Goal: Task Accomplishment & Management: Use online tool/utility

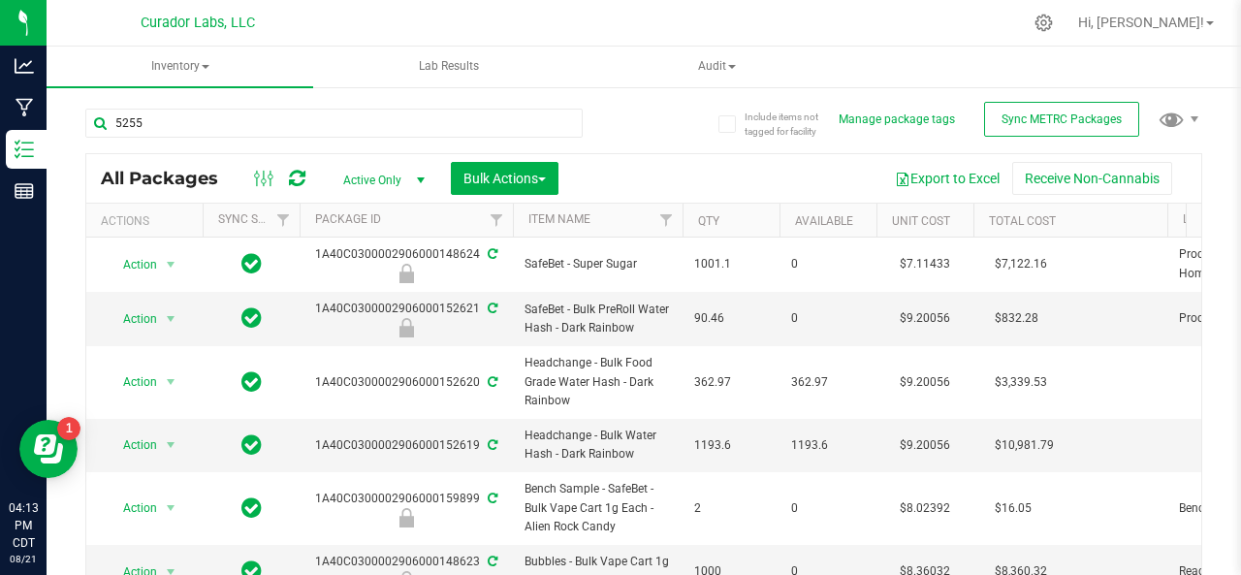
type input "52553"
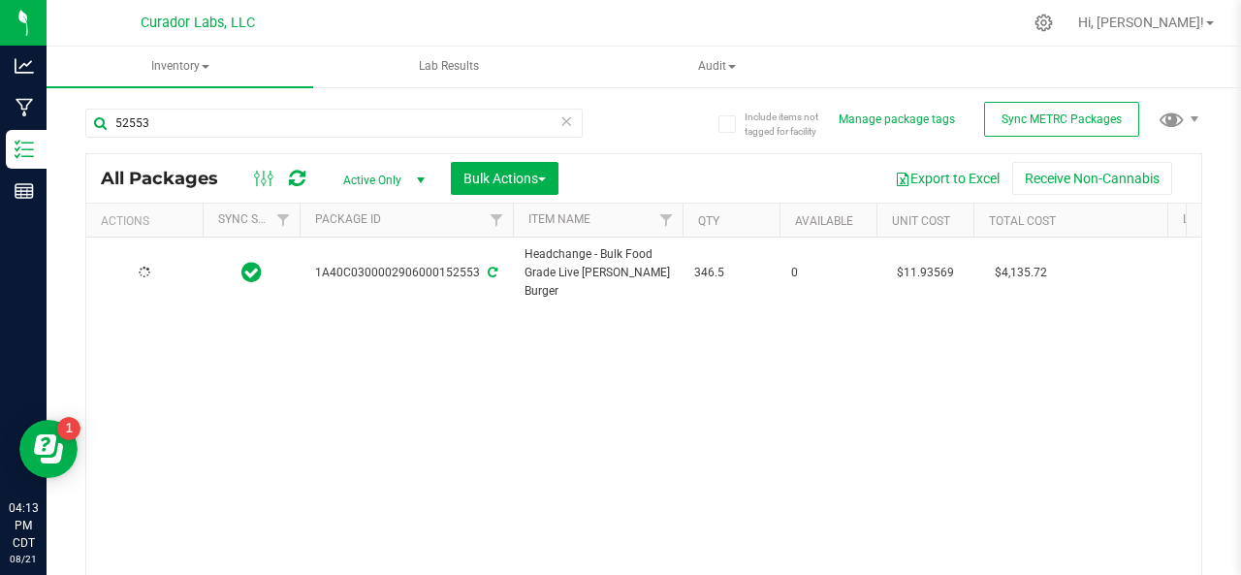
type input "[DATE]"
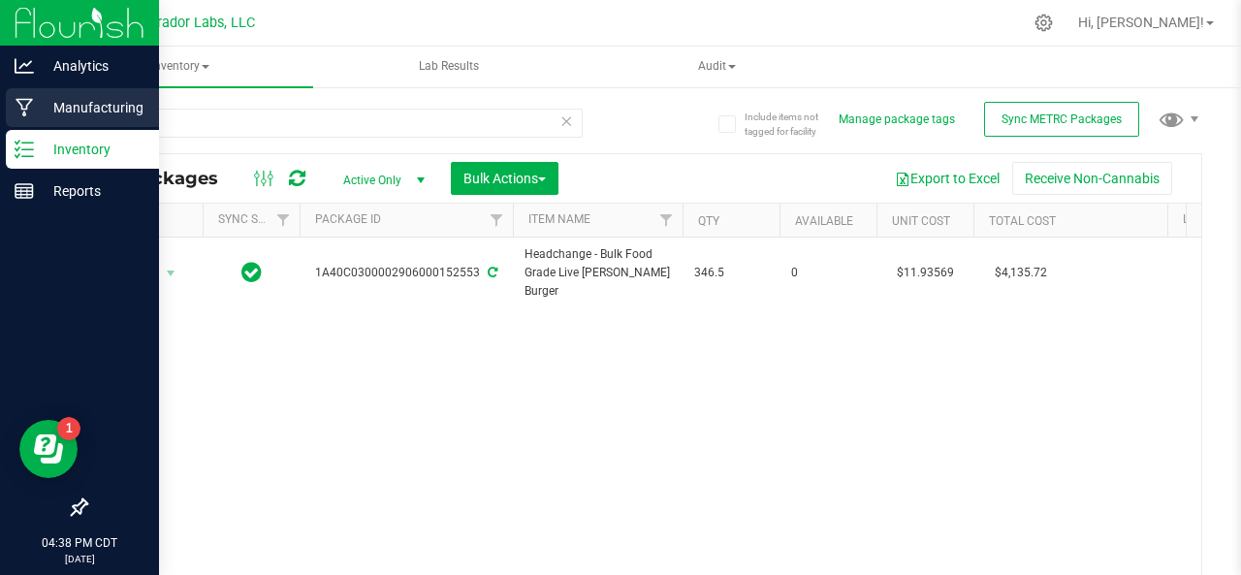
type input "52553"
click at [23, 108] on icon at bounding box center [25, 107] width 18 height 19
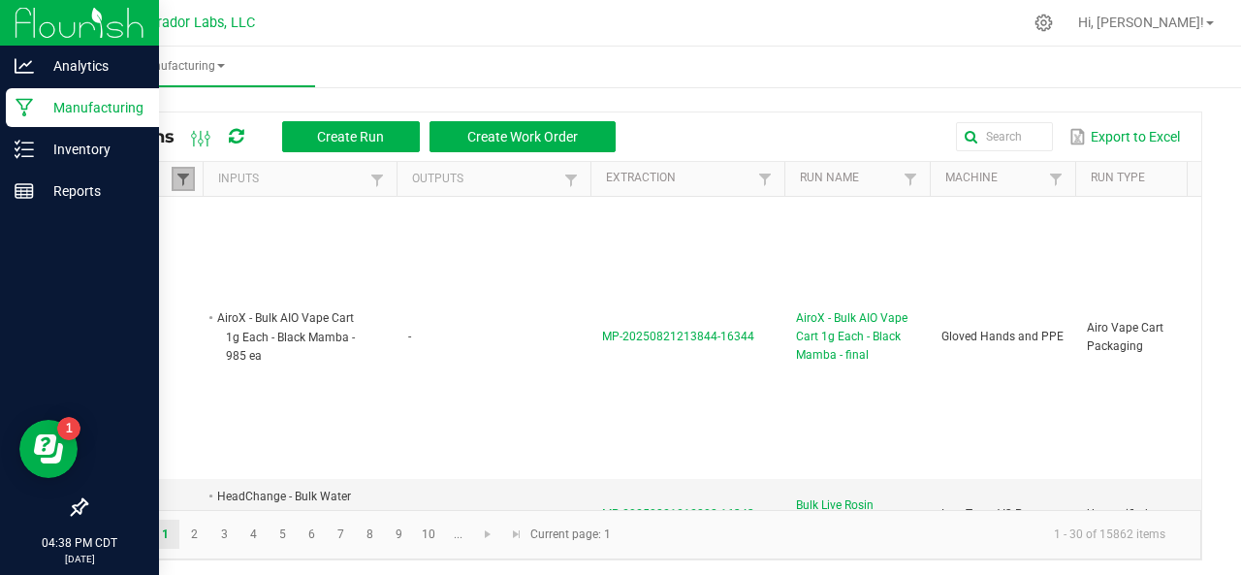
click at [182, 179] on span at bounding box center [183, 180] width 16 height 16
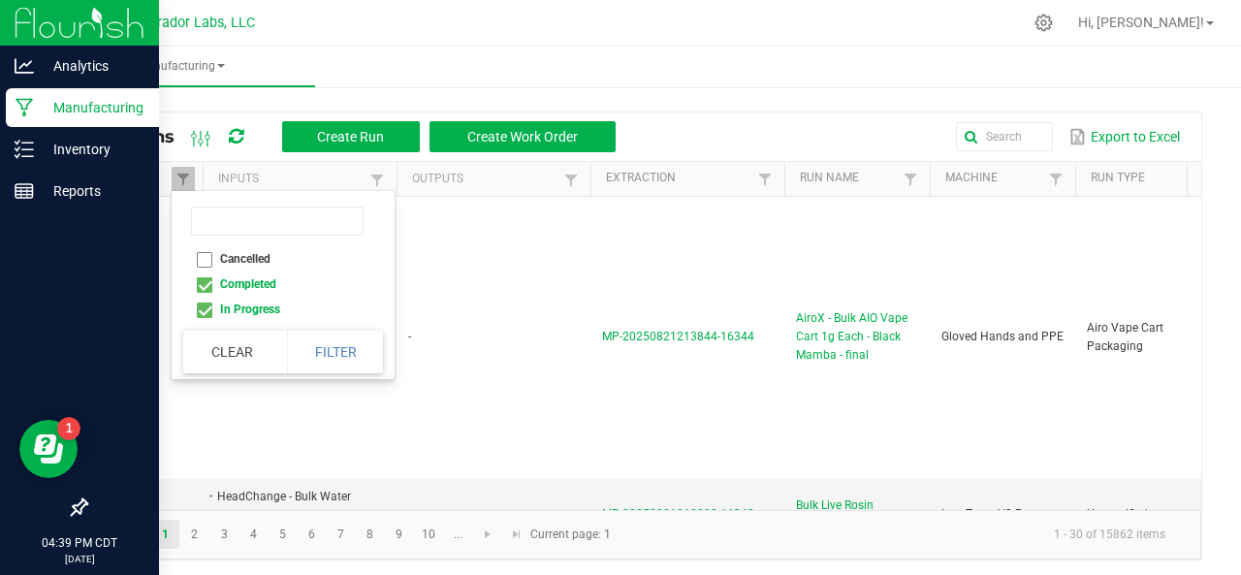
click at [201, 287] on li "Completed" at bounding box center [277, 283] width 188 height 25
checkbox input "false"
click at [349, 343] on button "Filter" at bounding box center [335, 352] width 97 height 43
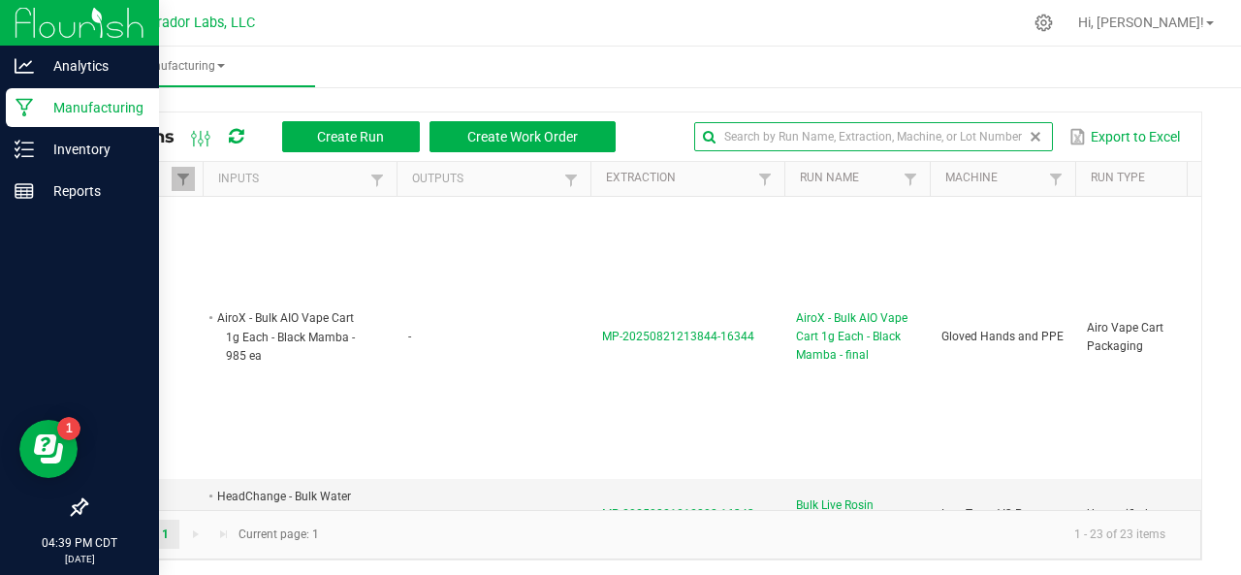
click at [994, 139] on input "text" at bounding box center [873, 136] width 359 height 29
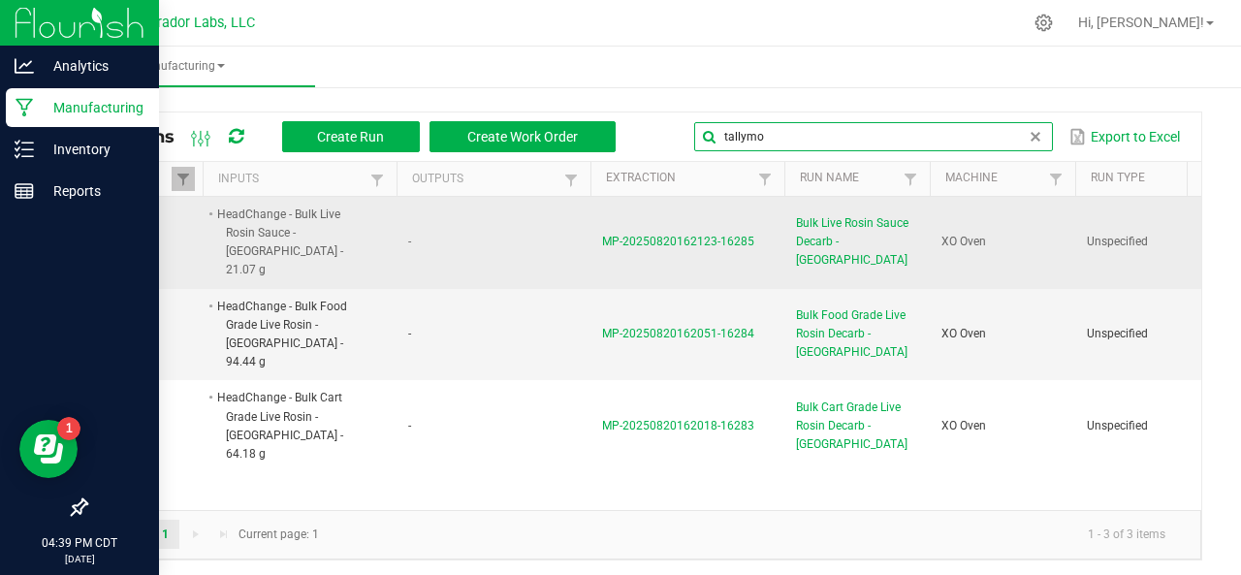
type input "tallymo"
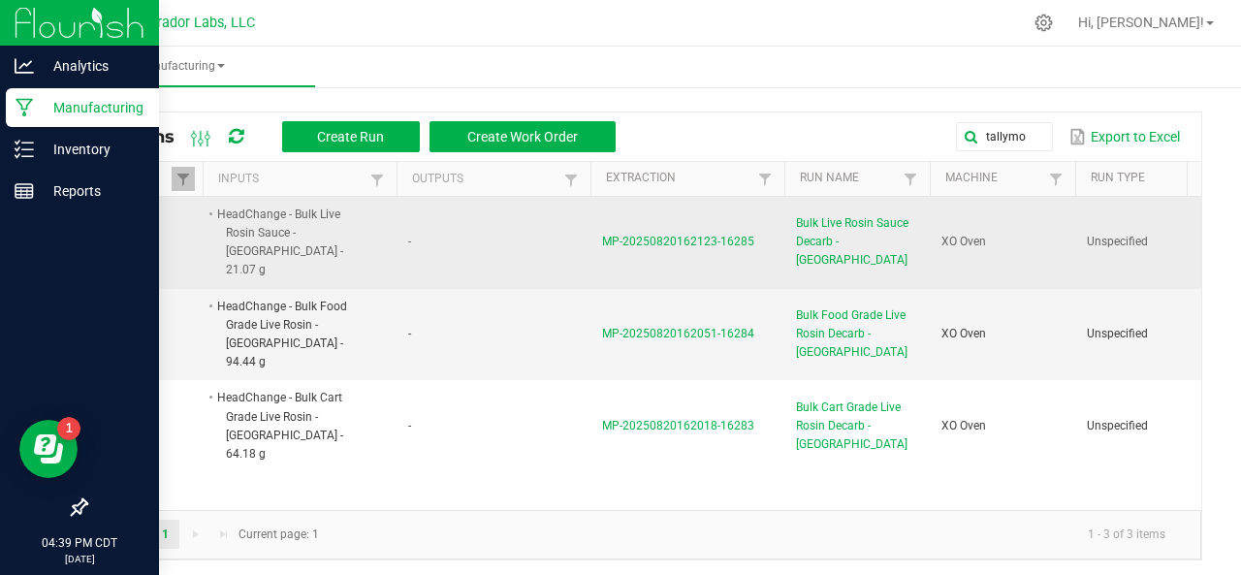
click at [626, 235] on span "MP-20250820162123-16285" at bounding box center [678, 242] width 152 height 14
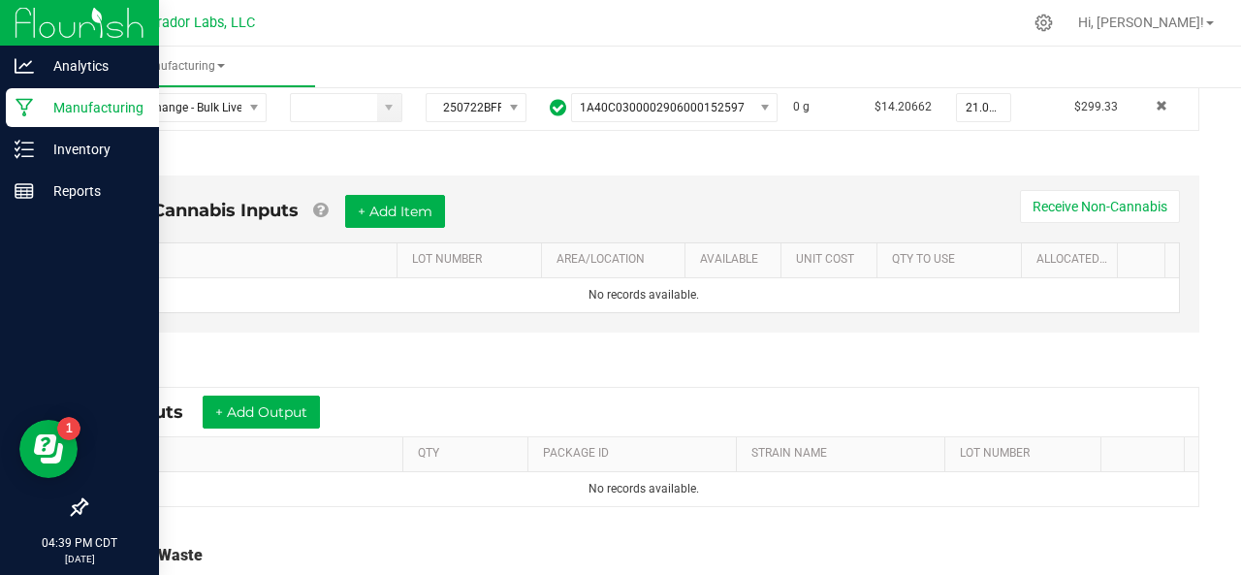
scroll to position [458, 0]
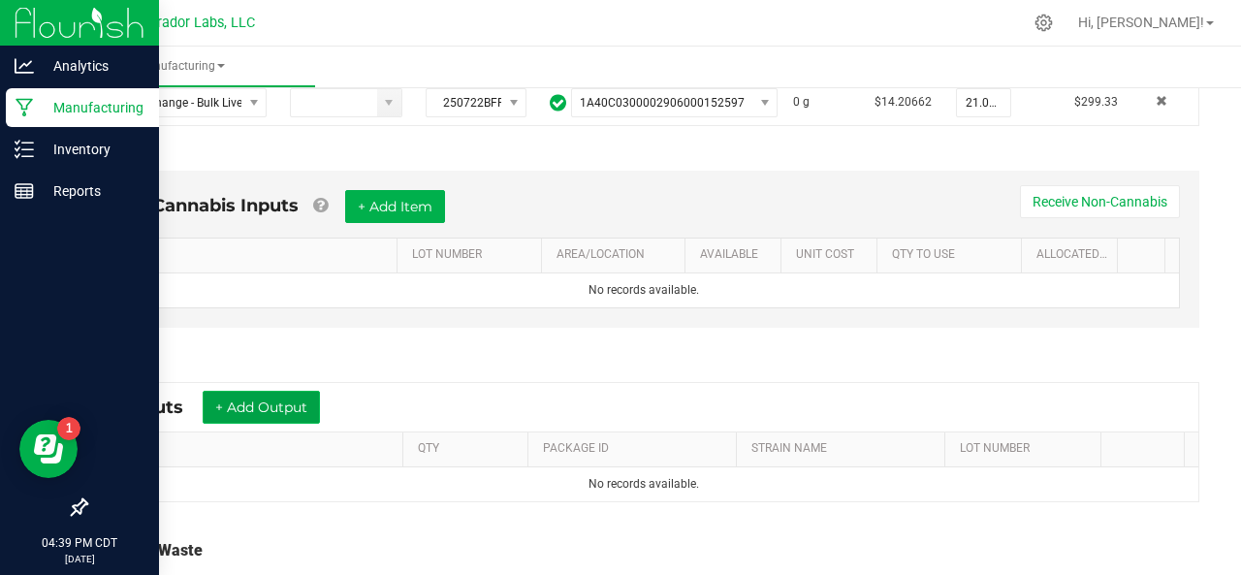
click at [273, 396] on button "+ Add Output" at bounding box center [261, 407] width 117 height 33
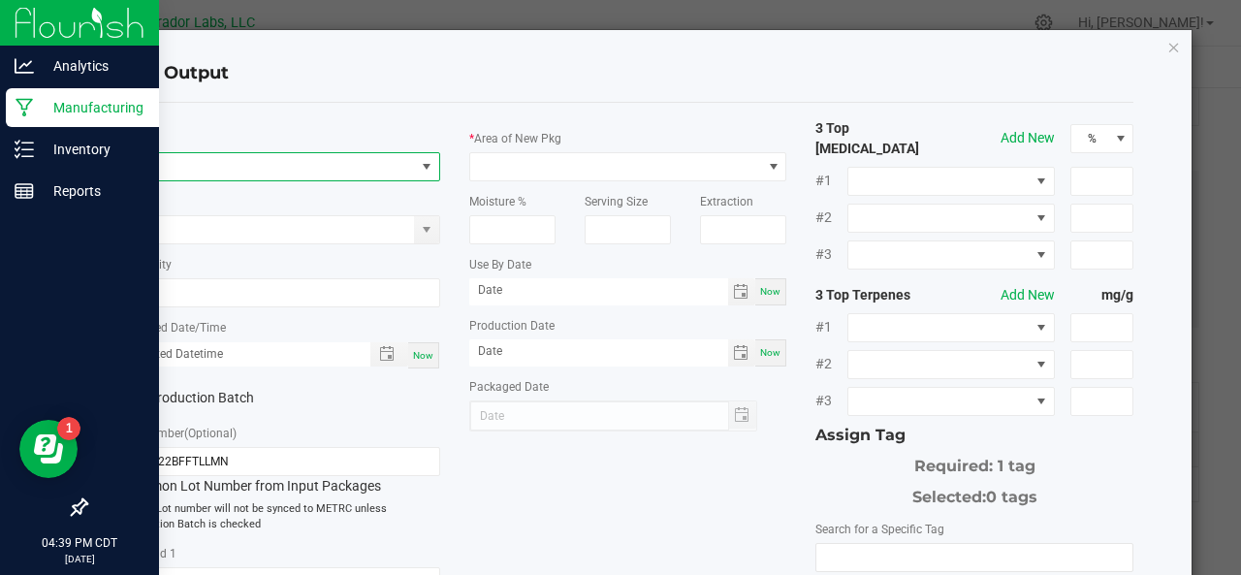
click at [167, 155] on span "NO DATA FOUND" at bounding box center [269, 166] width 292 height 27
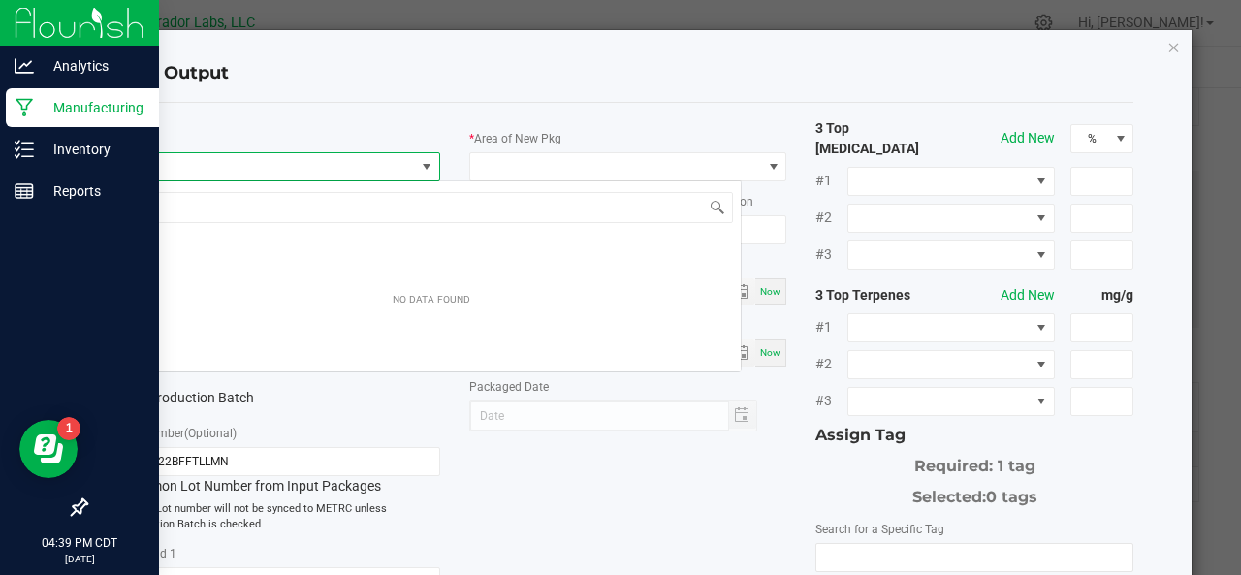
scroll to position [28, 313]
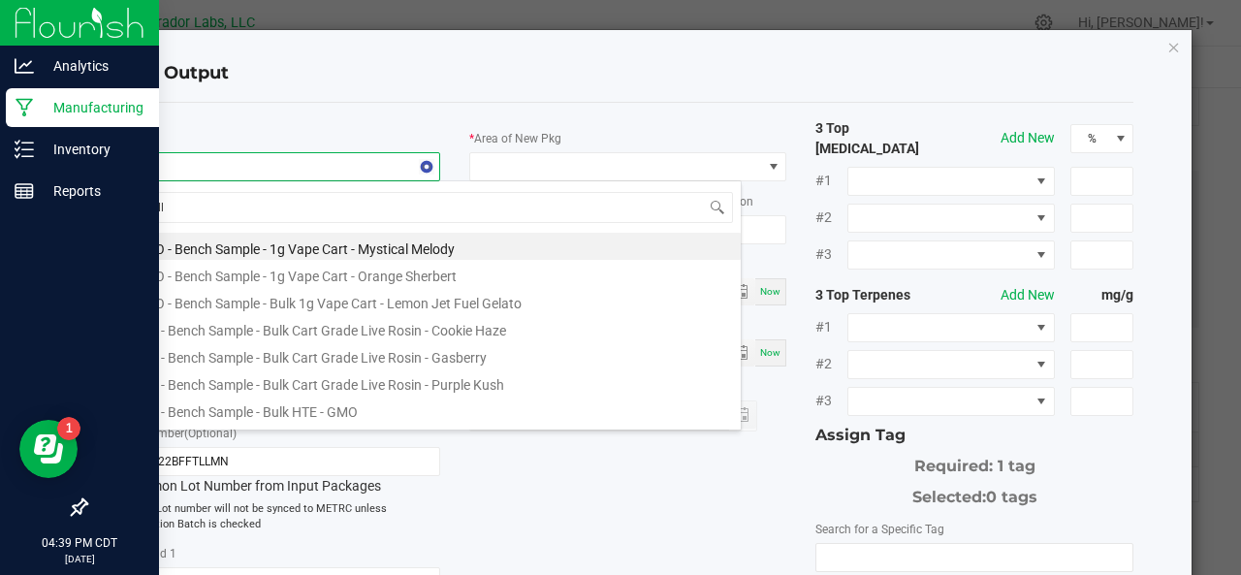
type input "tally"
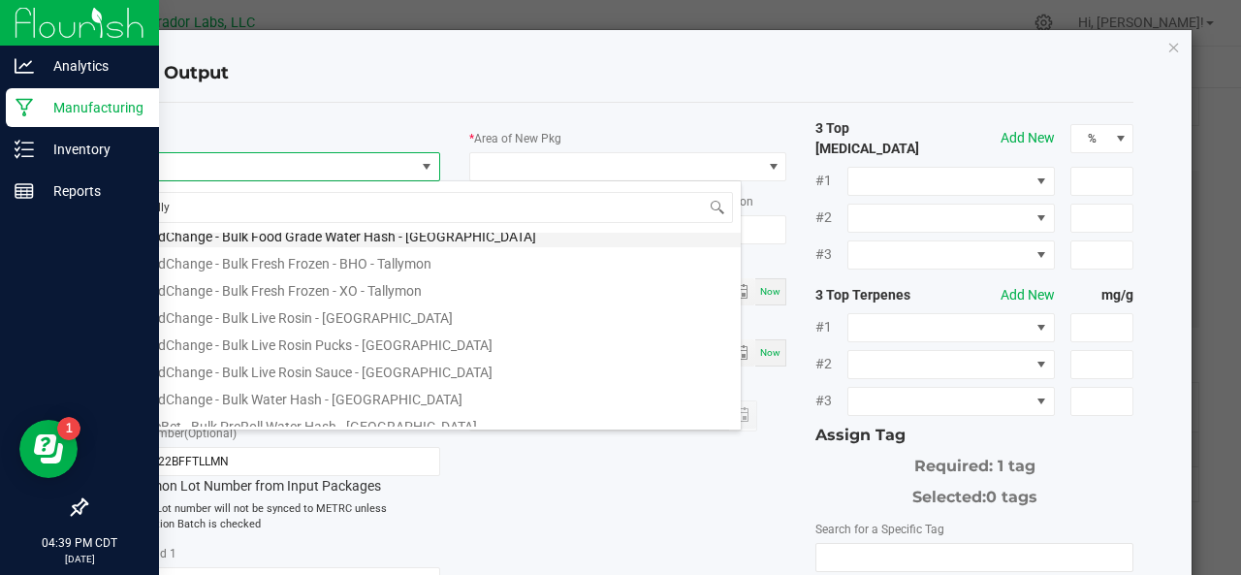
scroll to position [159, 0]
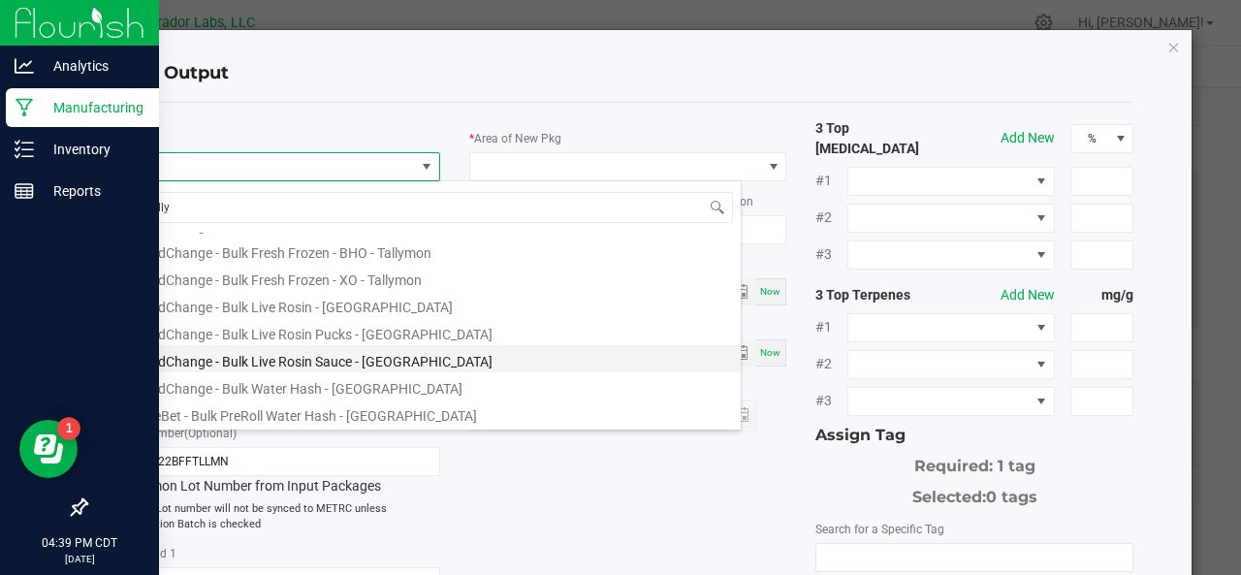
click at [244, 355] on li "HeadChange - Bulk Live Rosin Sauce - [GEOGRAPHIC_DATA]" at bounding box center [431, 358] width 619 height 27
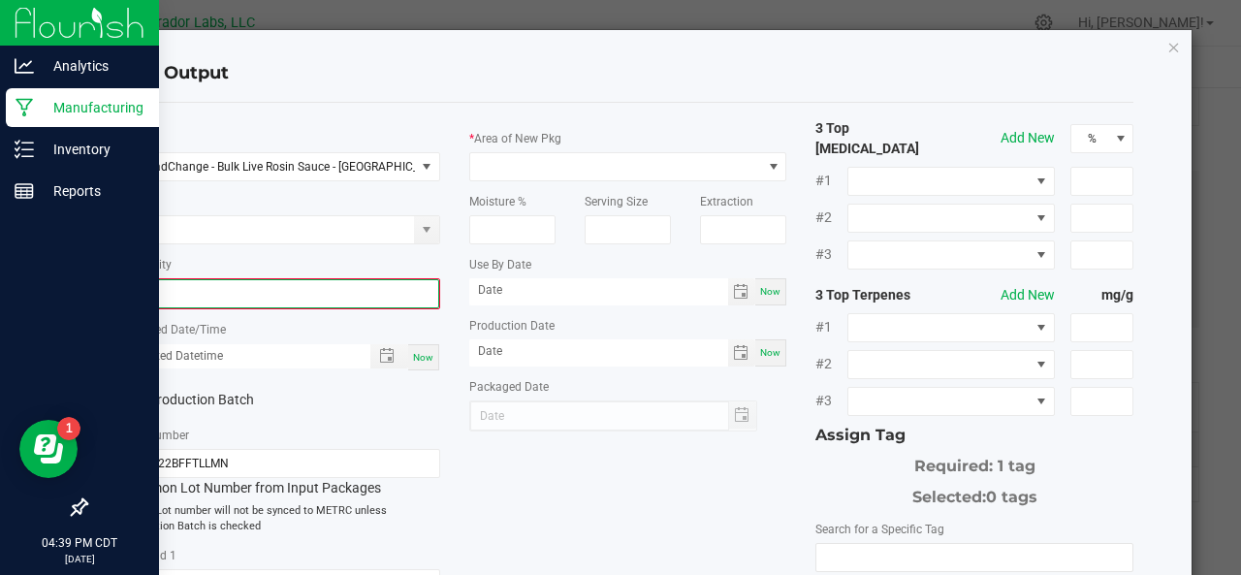
click at [202, 285] on input "0" at bounding box center [281, 293] width 314 height 27
type input "20.2100 g"
click at [427, 358] on span "Now" at bounding box center [423, 355] width 20 height 11
type input "[DATE] 4:39 PM"
type input "[DATE]"
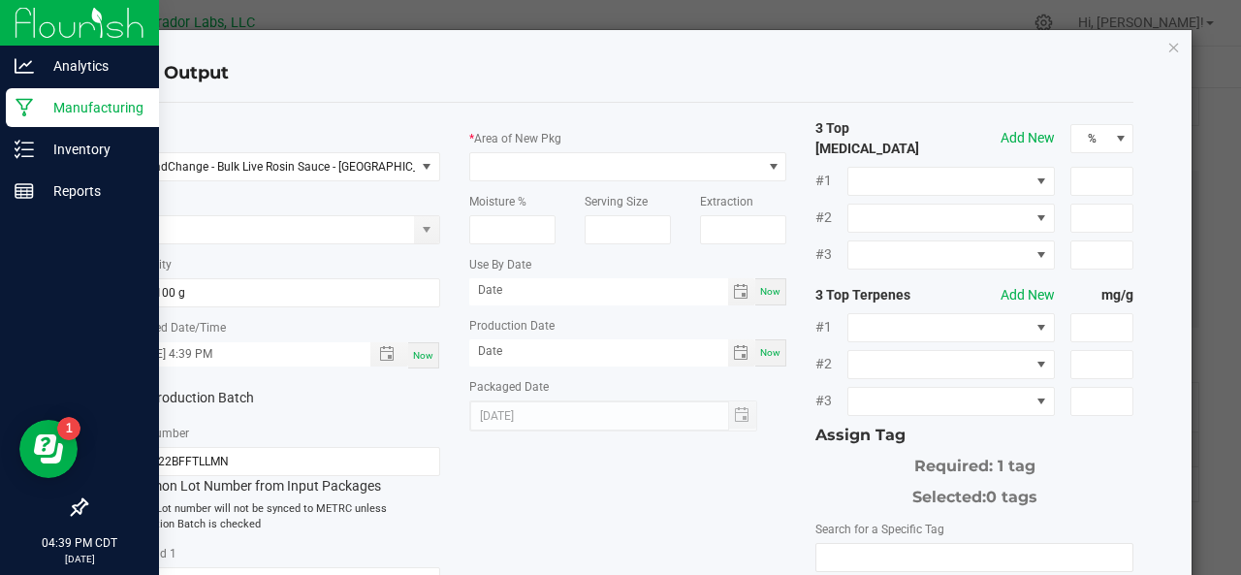
click at [186, 402] on label "Production Batch" at bounding box center [194, 398] width 144 height 20
click at [0, 0] on input "Production Batch" at bounding box center [0, 0] width 0 height 0
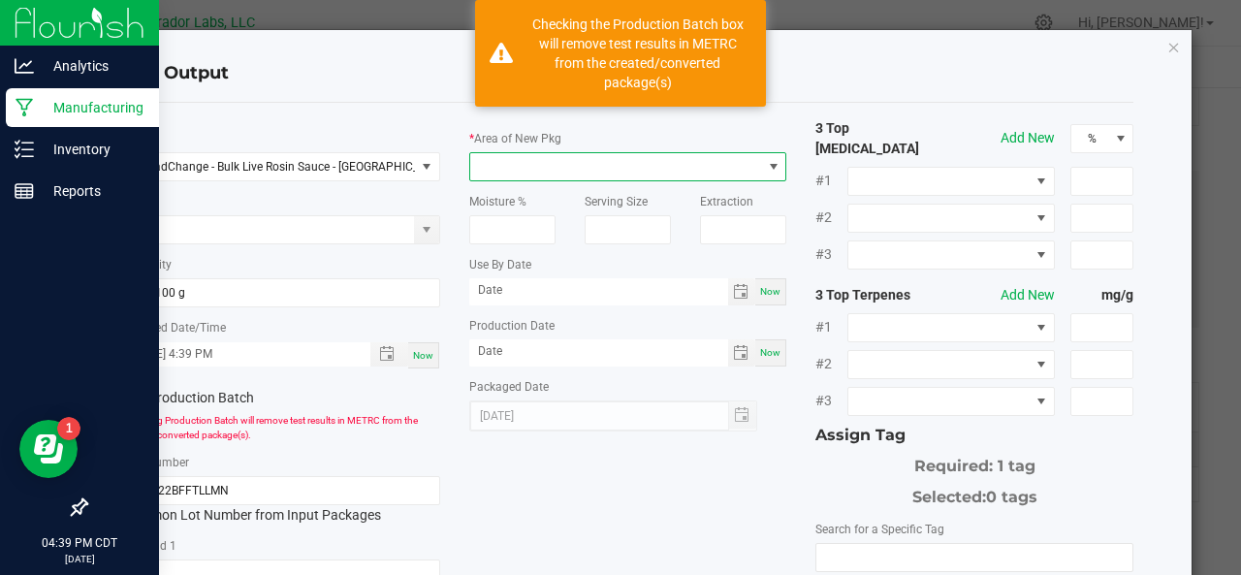
click at [519, 168] on span at bounding box center [616, 166] width 292 height 27
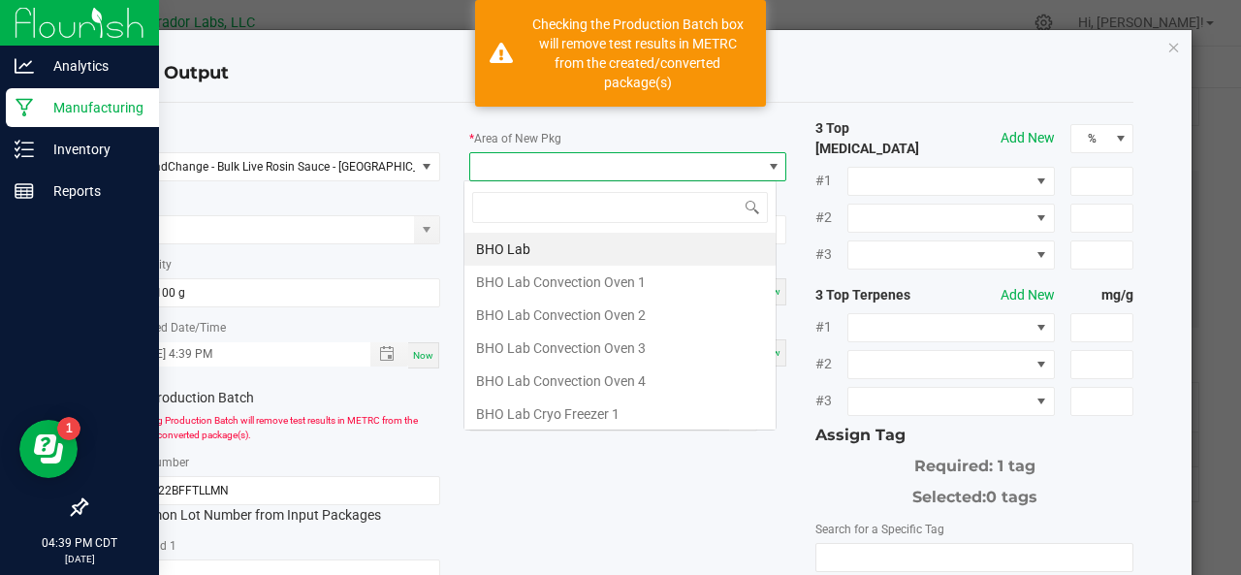
scroll to position [28, 313]
type input "xo"
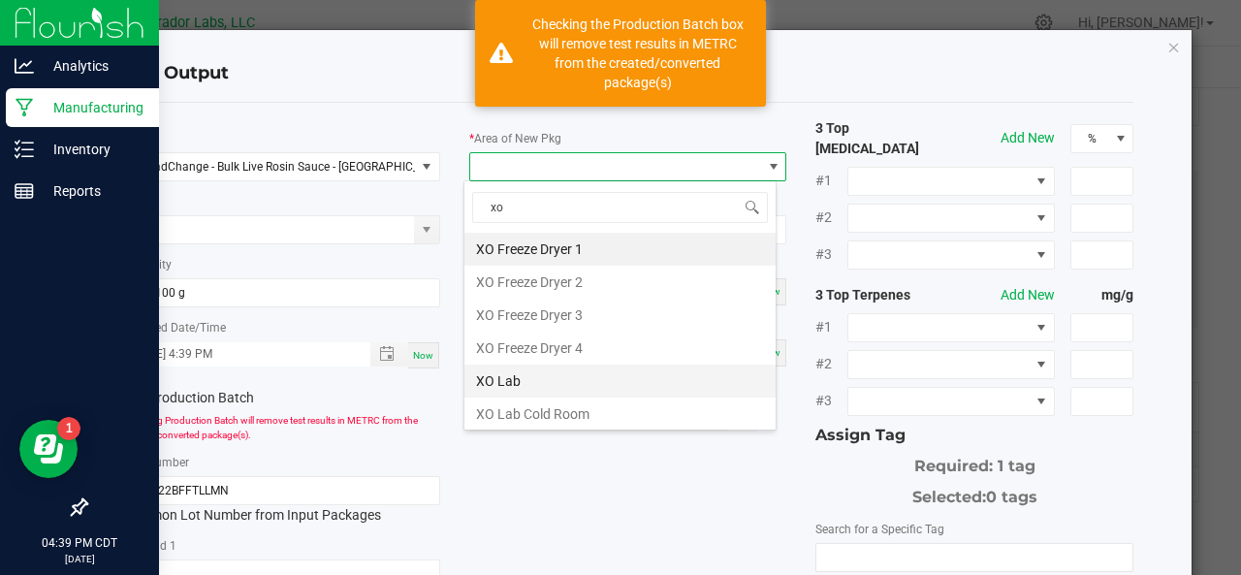
click at [499, 365] on li "XO Lab" at bounding box center [619, 381] width 311 height 33
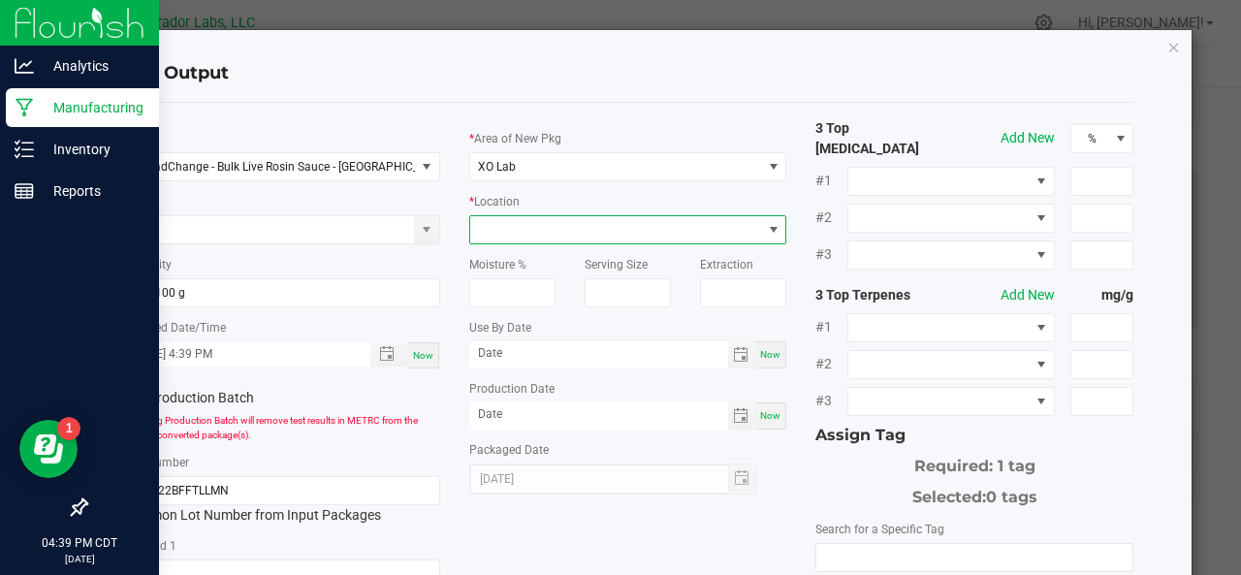
click at [533, 225] on span at bounding box center [616, 229] width 292 height 27
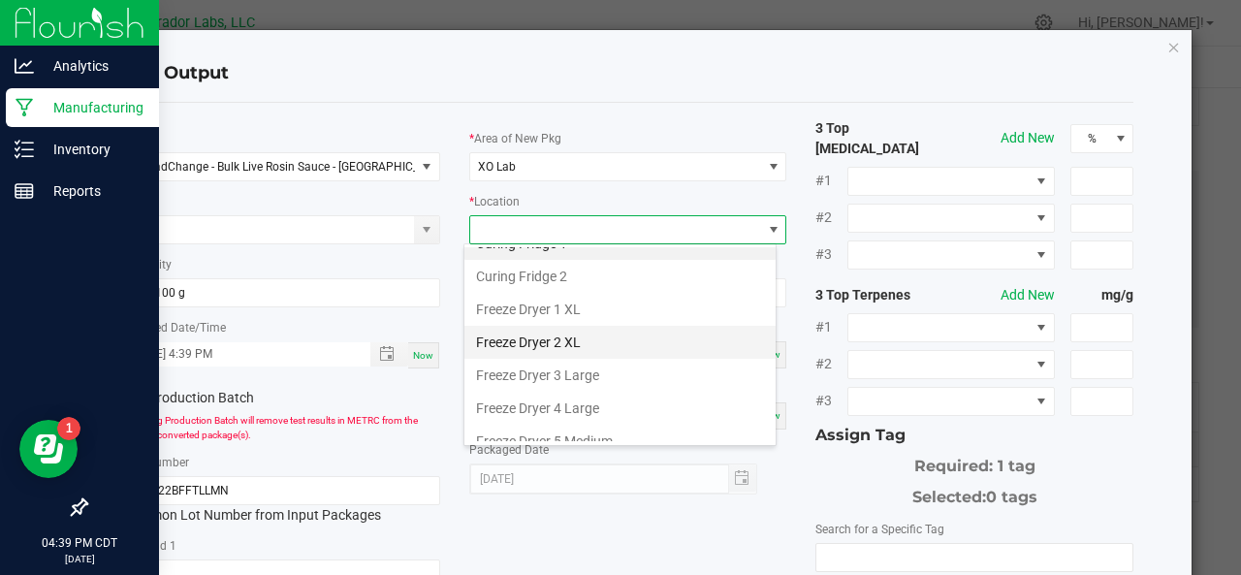
scroll to position [0, 0]
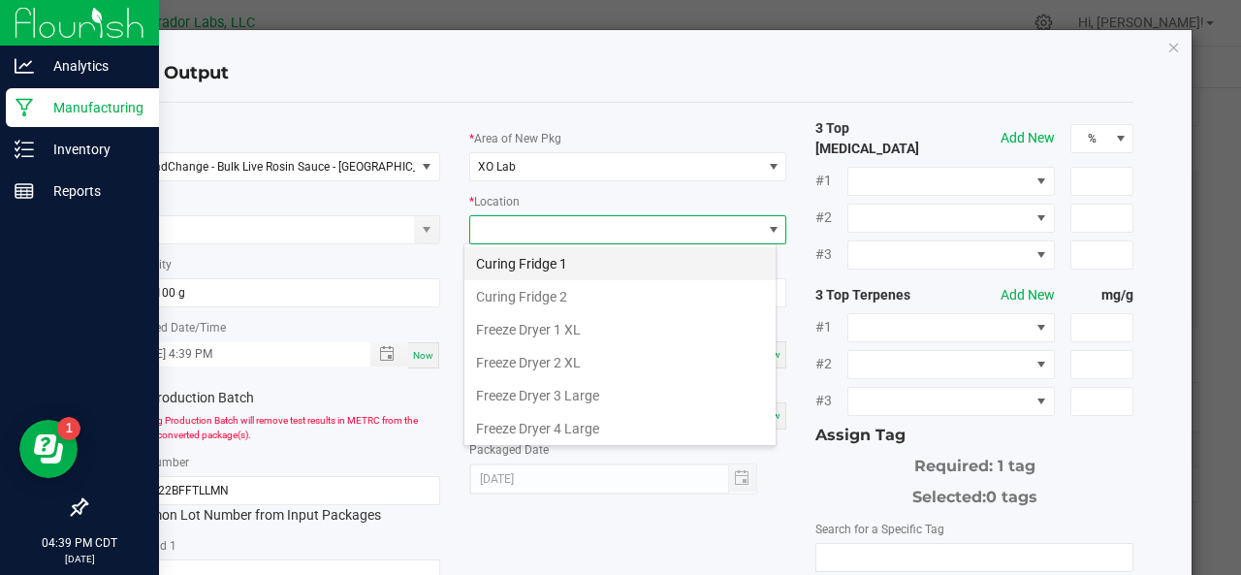
click at [524, 263] on li "Curing Fridge 1" at bounding box center [619, 263] width 311 height 33
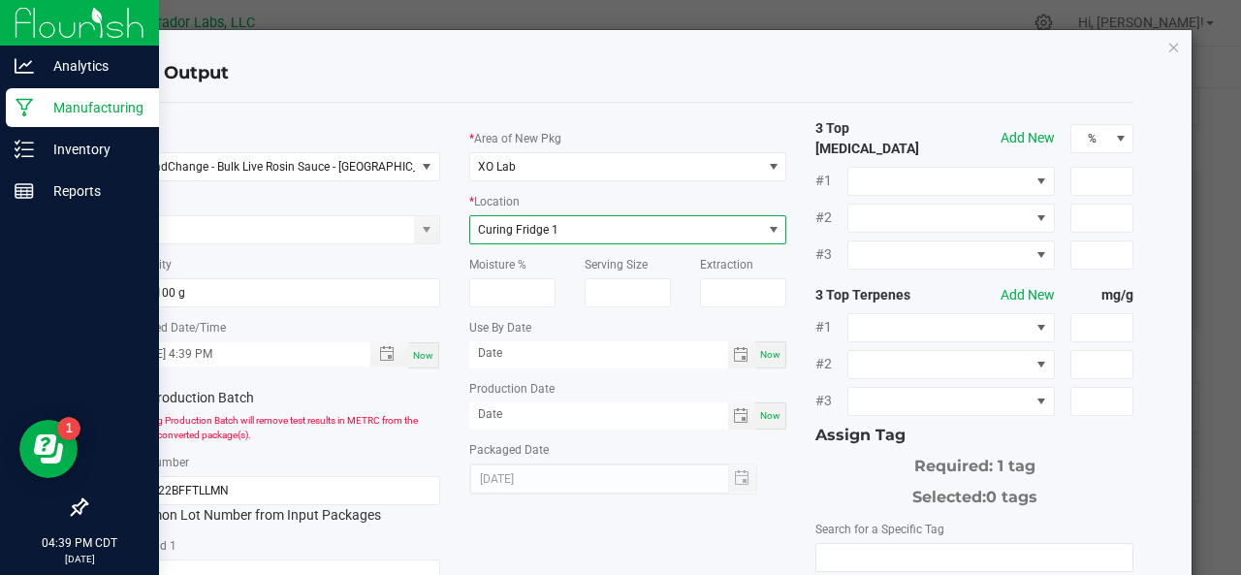
click at [762, 354] on span "Now" at bounding box center [770, 354] width 20 height 11
click at [624, 353] on input "[DATE]" at bounding box center [598, 353] width 259 height 24
type input "[DATE]"
click at [768, 422] on div "Now" at bounding box center [770, 415] width 31 height 27
type input "[DATE]"
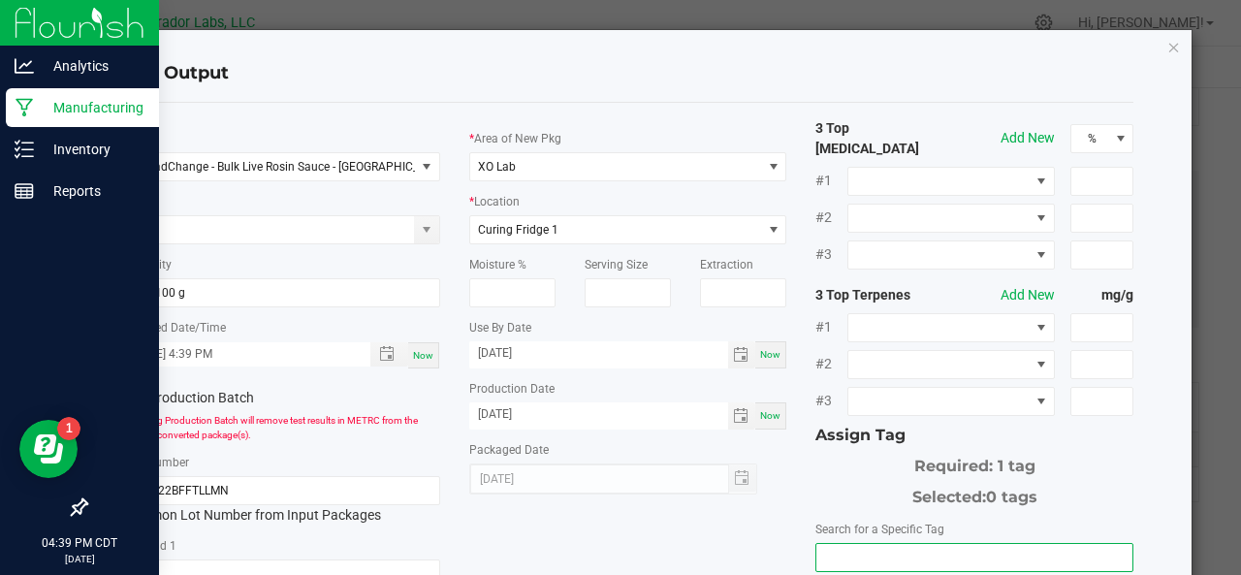
click at [824, 544] on input "NO DATA FOUND" at bounding box center [974, 557] width 316 height 27
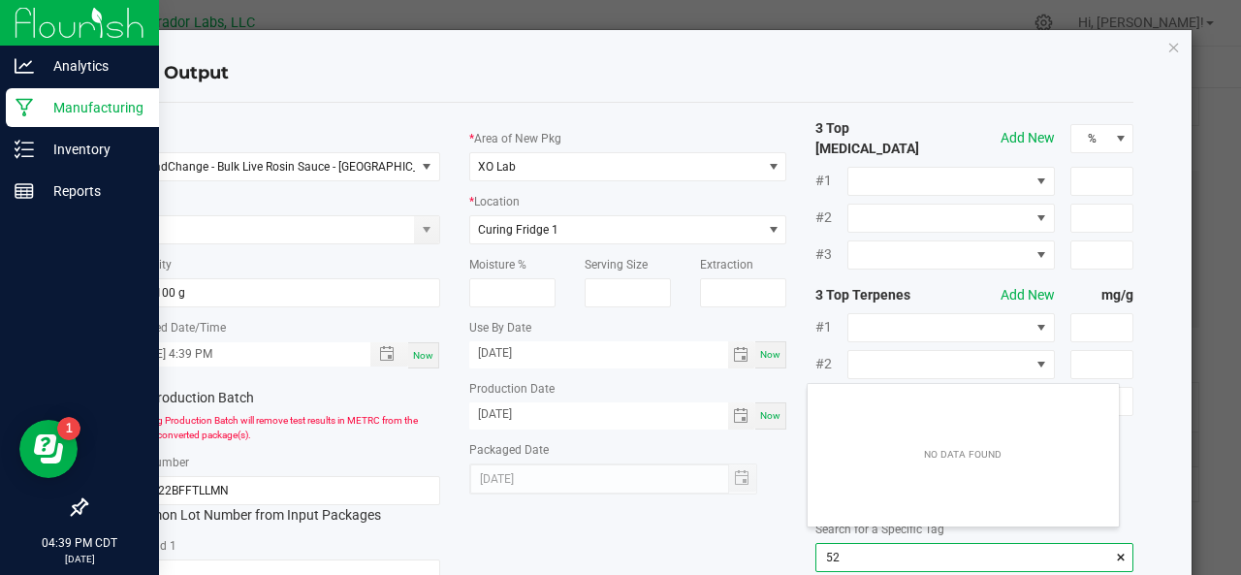
scroll to position [27, 312]
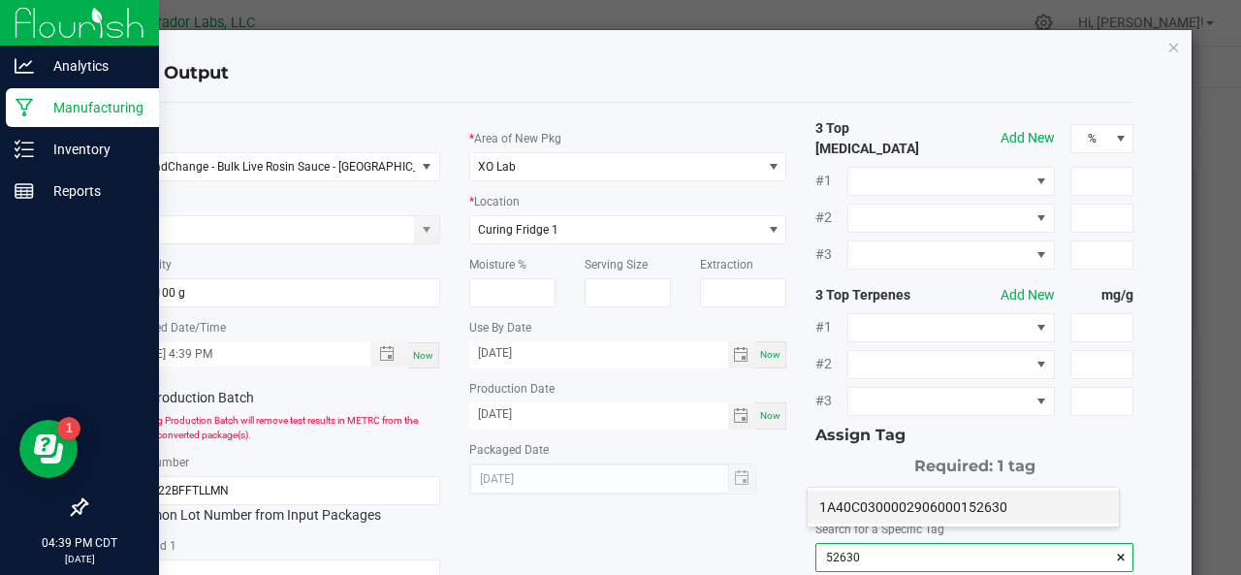
click at [859, 499] on li "1A40C0300002906000152630" at bounding box center [963, 507] width 311 height 33
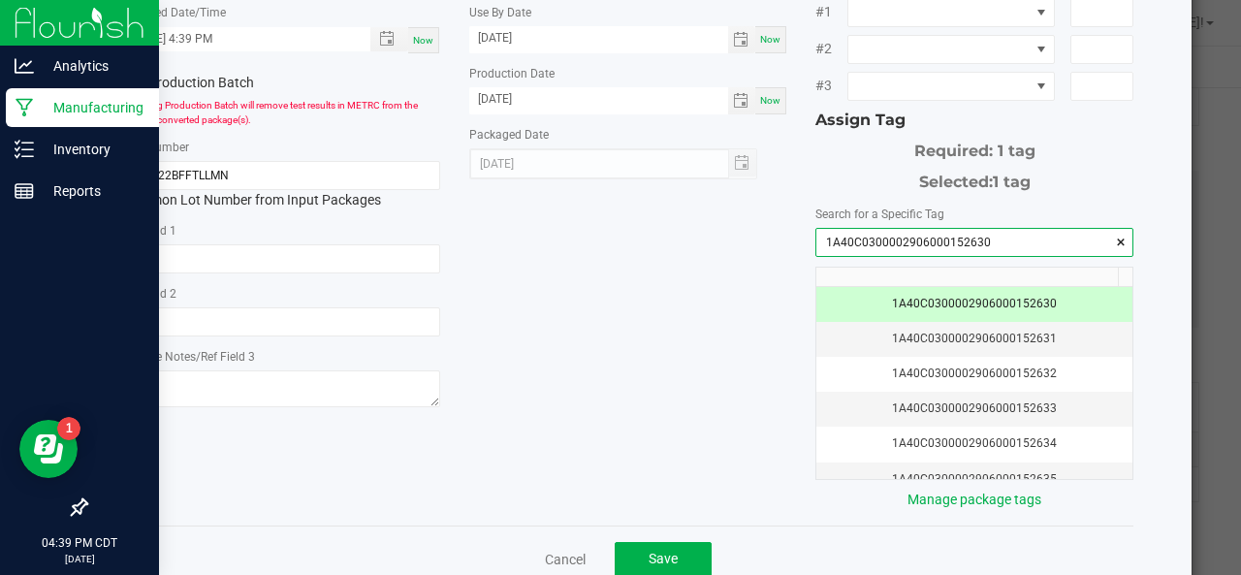
scroll to position [344, 0]
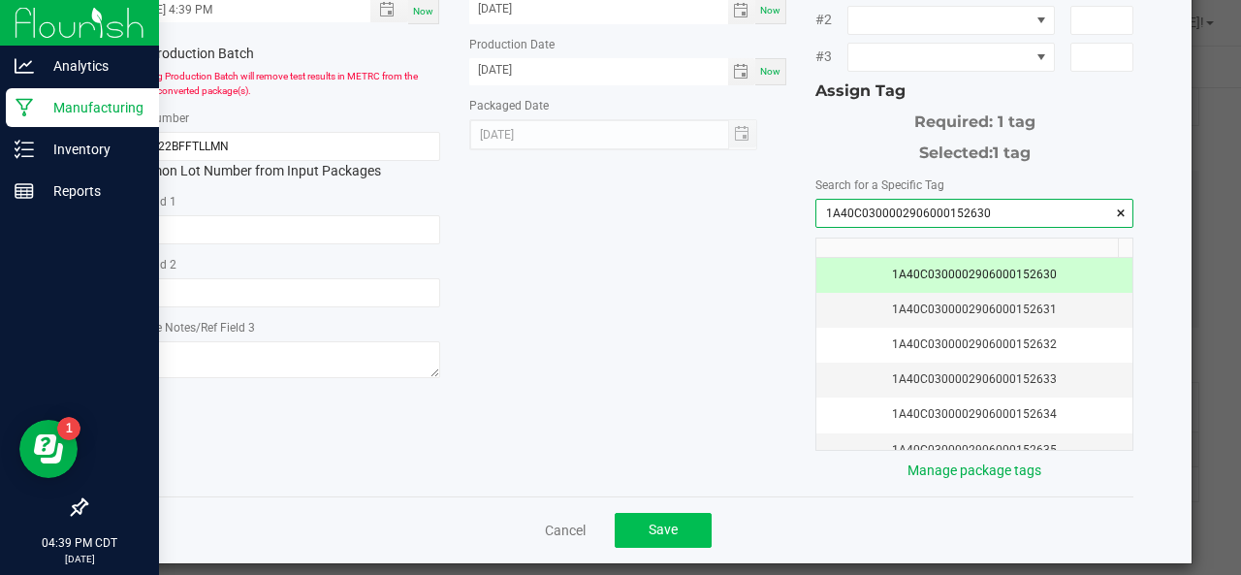
type input "1A40C0300002906000152630"
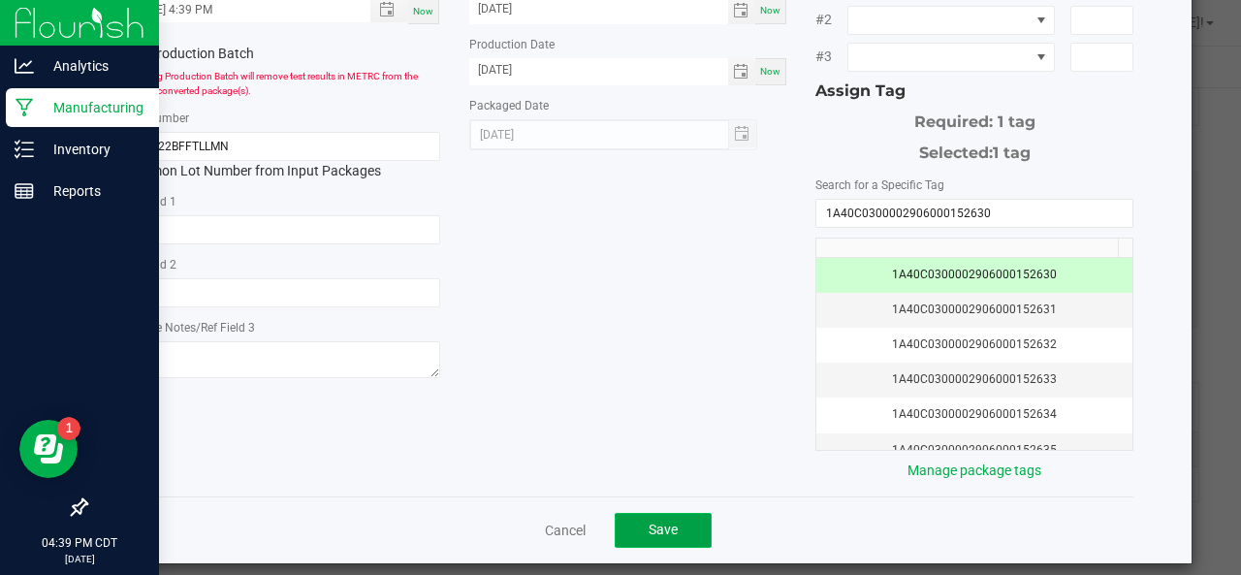
click at [662, 522] on span "Save" at bounding box center [663, 530] width 29 height 16
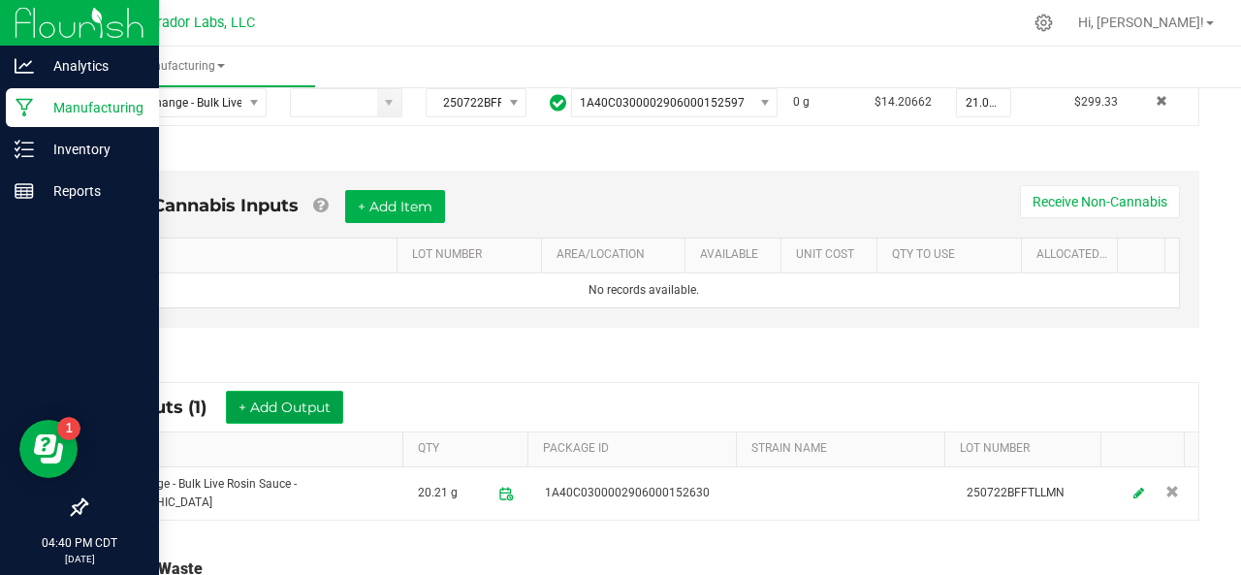
click at [304, 393] on button "+ Add Output" at bounding box center [284, 407] width 117 height 33
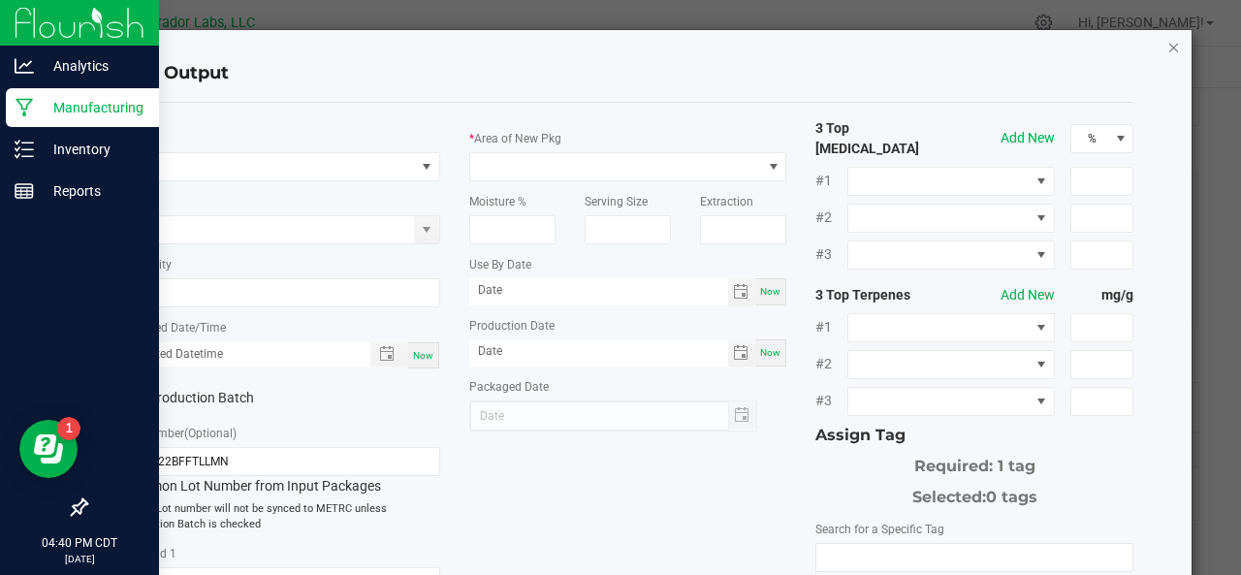
click at [1167, 44] on icon "button" at bounding box center [1174, 46] width 14 height 23
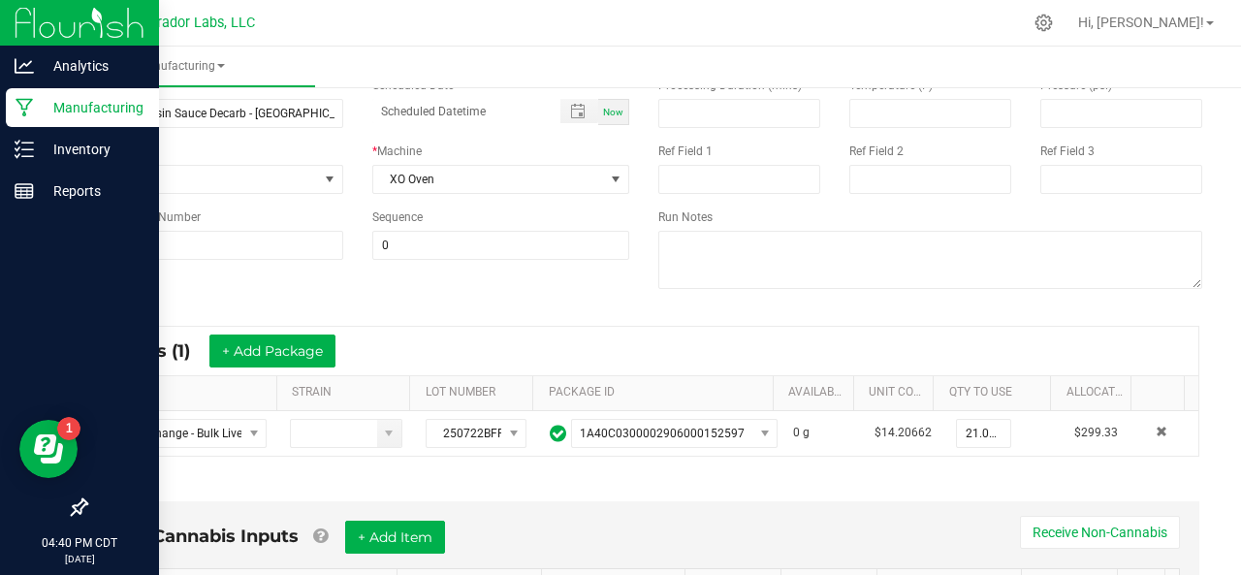
scroll to position [0, 0]
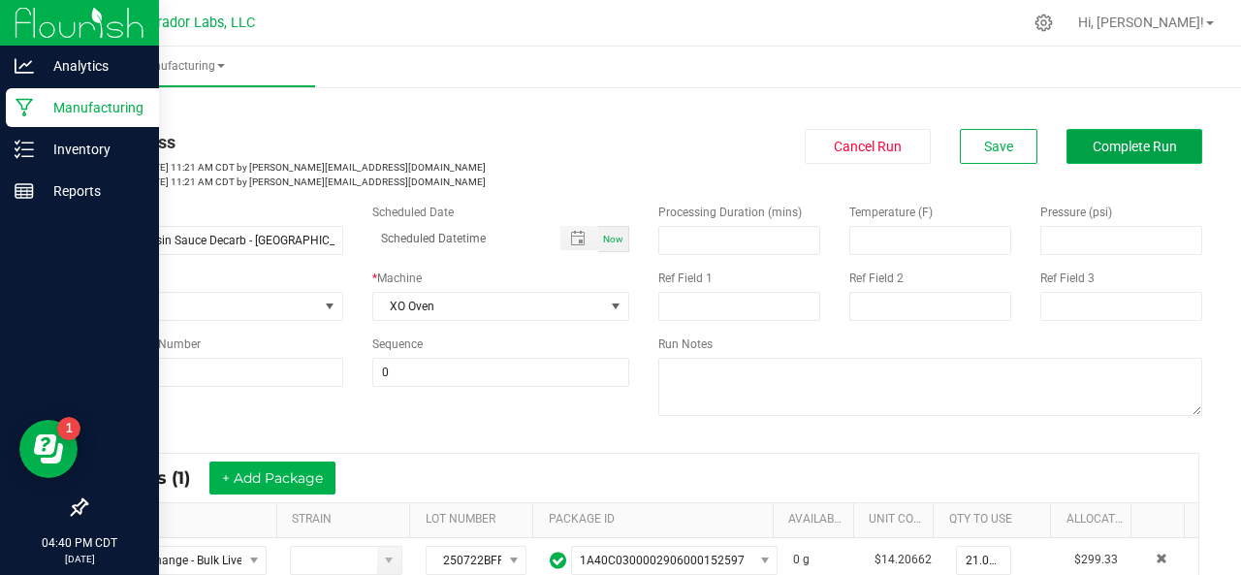
click at [1117, 137] on button "Complete Run" at bounding box center [1134, 146] width 136 height 35
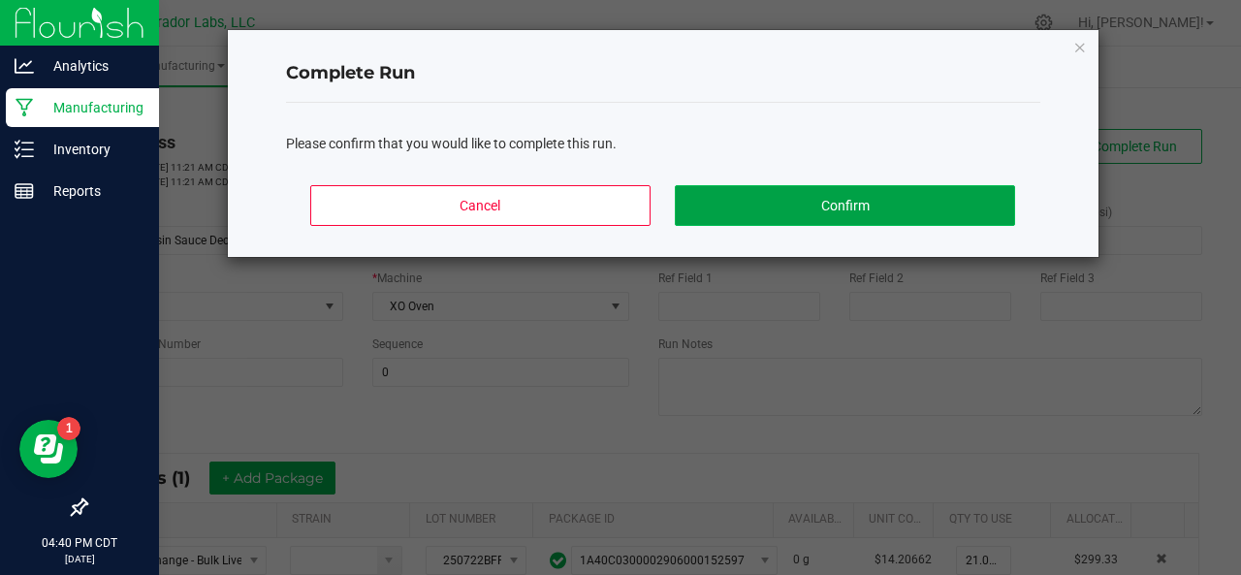
click at [866, 210] on button "Confirm" at bounding box center [844, 205] width 339 height 41
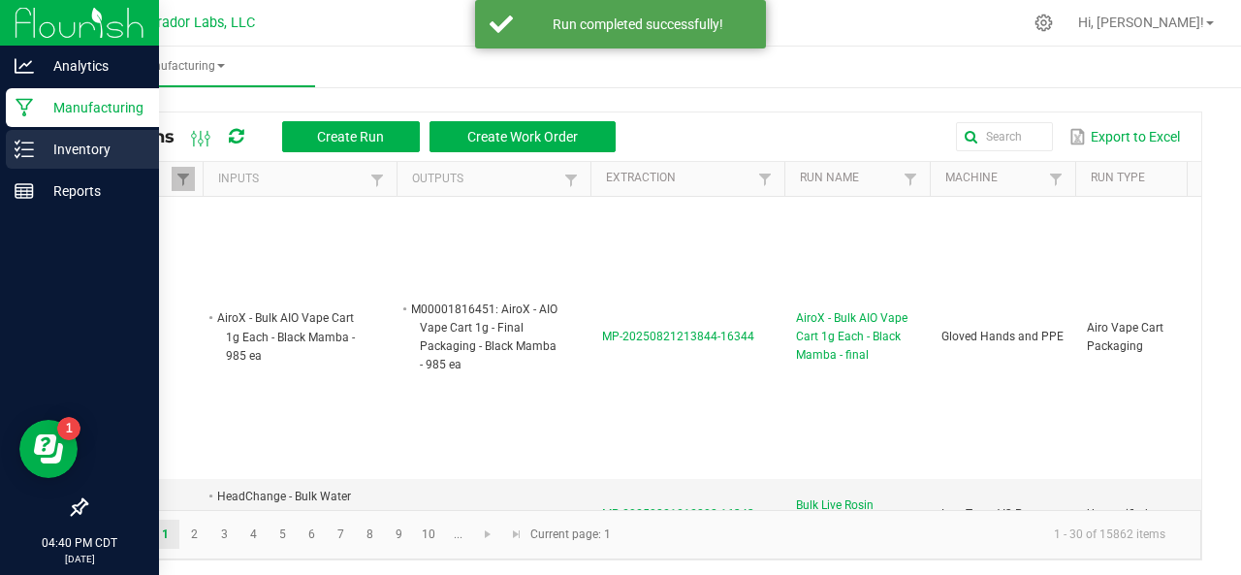
click at [33, 149] on line at bounding box center [27, 149] width 11 height 0
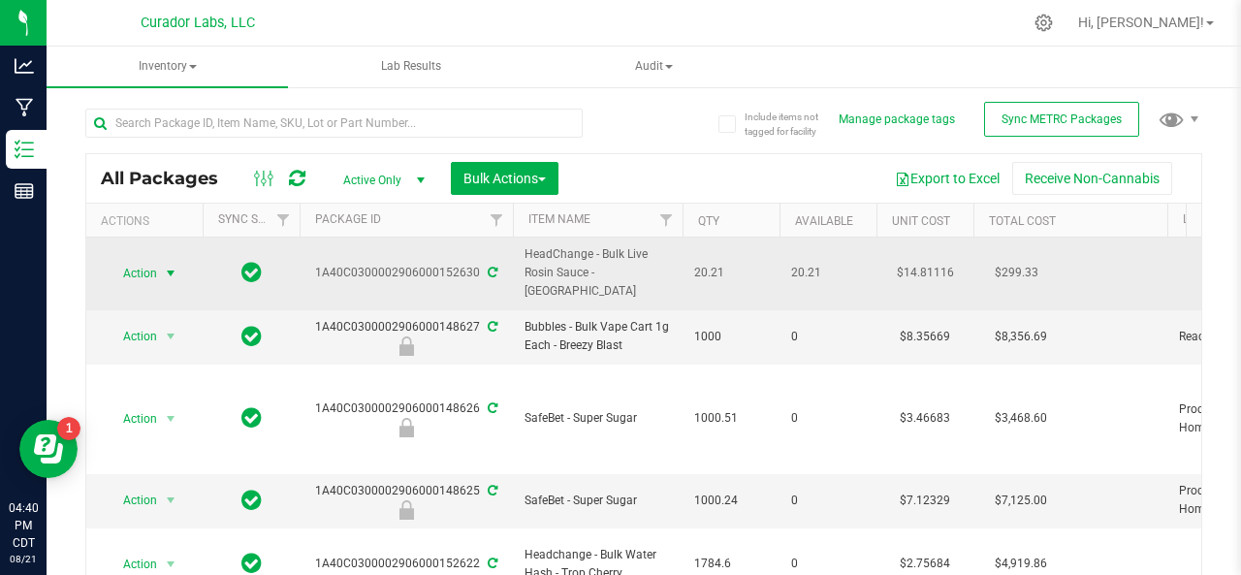
click at [122, 260] on span "Action" at bounding box center [132, 273] width 52 height 27
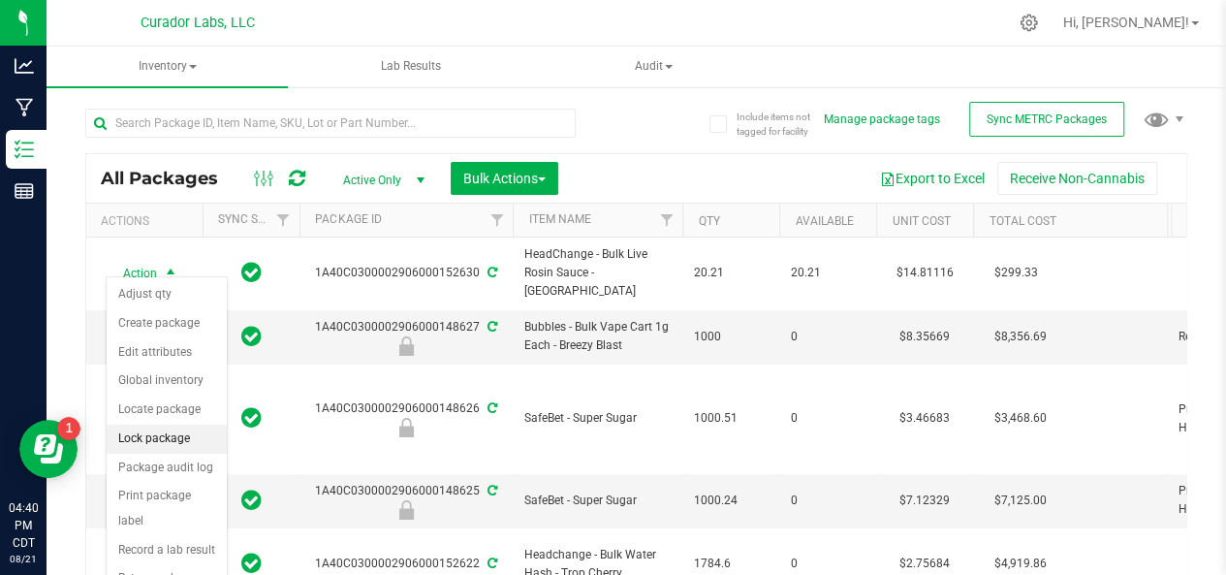
click at [140, 439] on li "Lock package" at bounding box center [167, 439] width 120 height 29
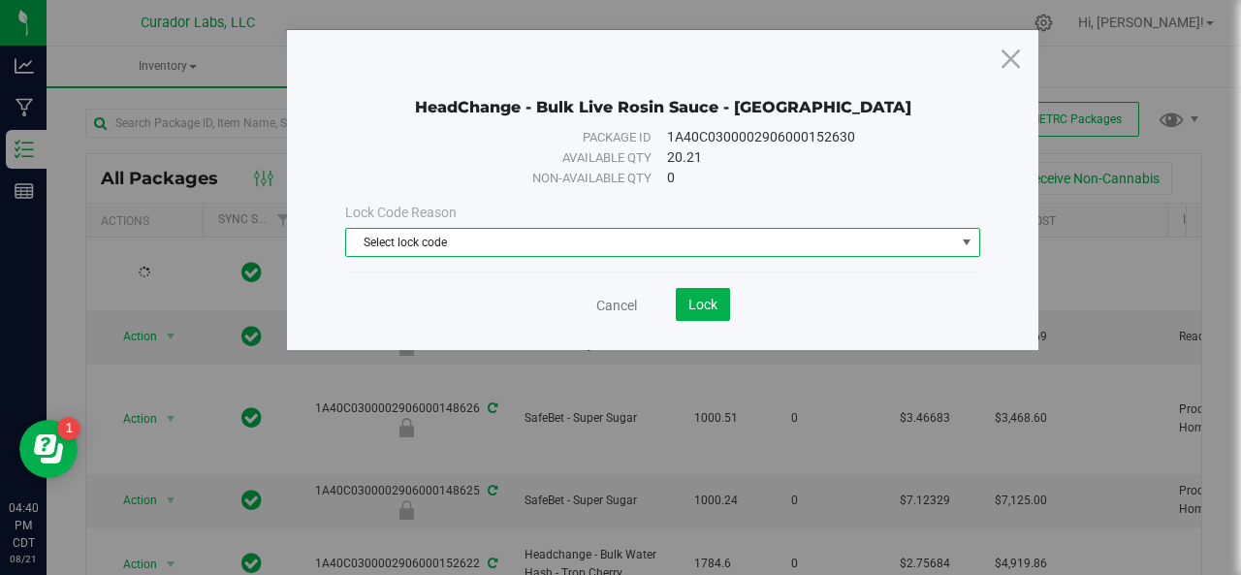
click at [423, 243] on span "Select lock code" at bounding box center [650, 242] width 609 height 27
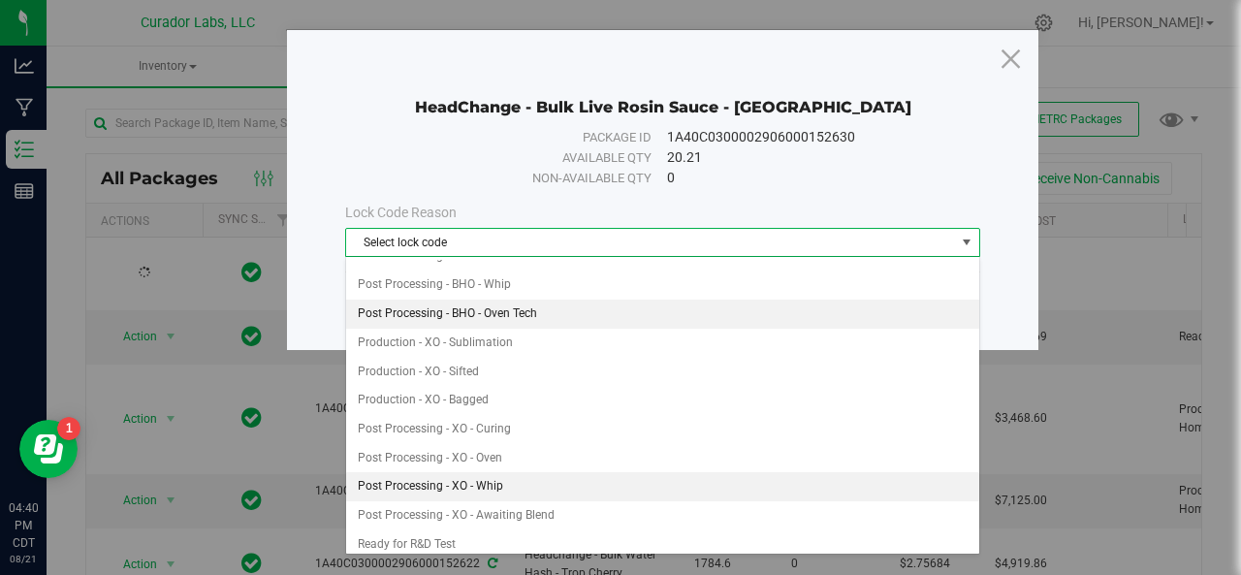
scroll to position [365, 0]
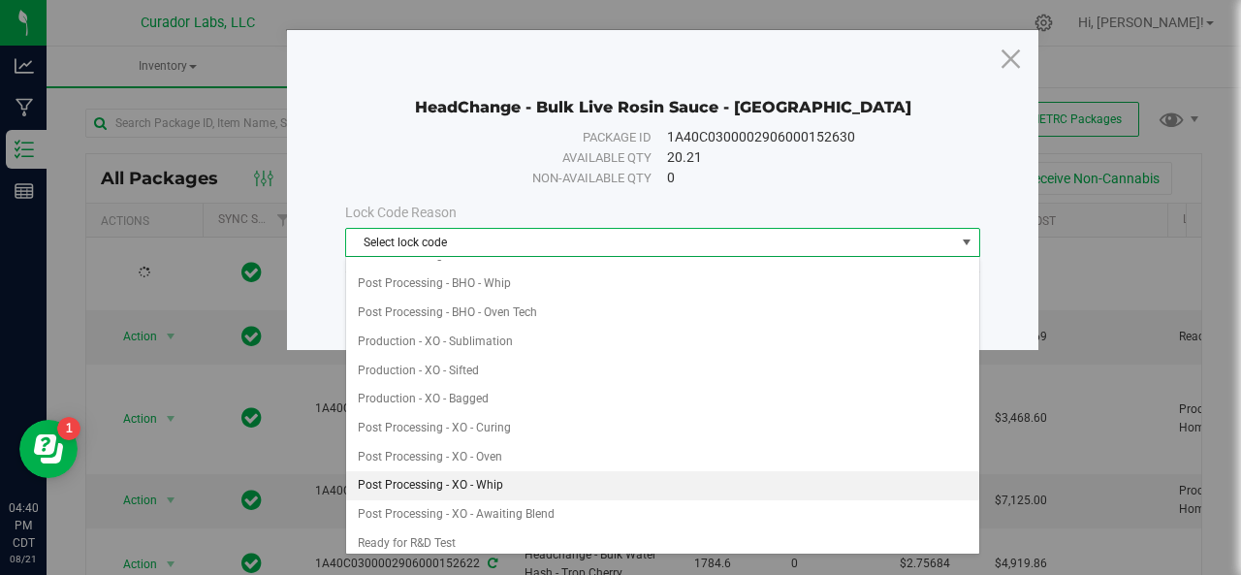
click at [436, 471] on li "Post Processing - XO - Whip" at bounding box center [663, 485] width 634 height 29
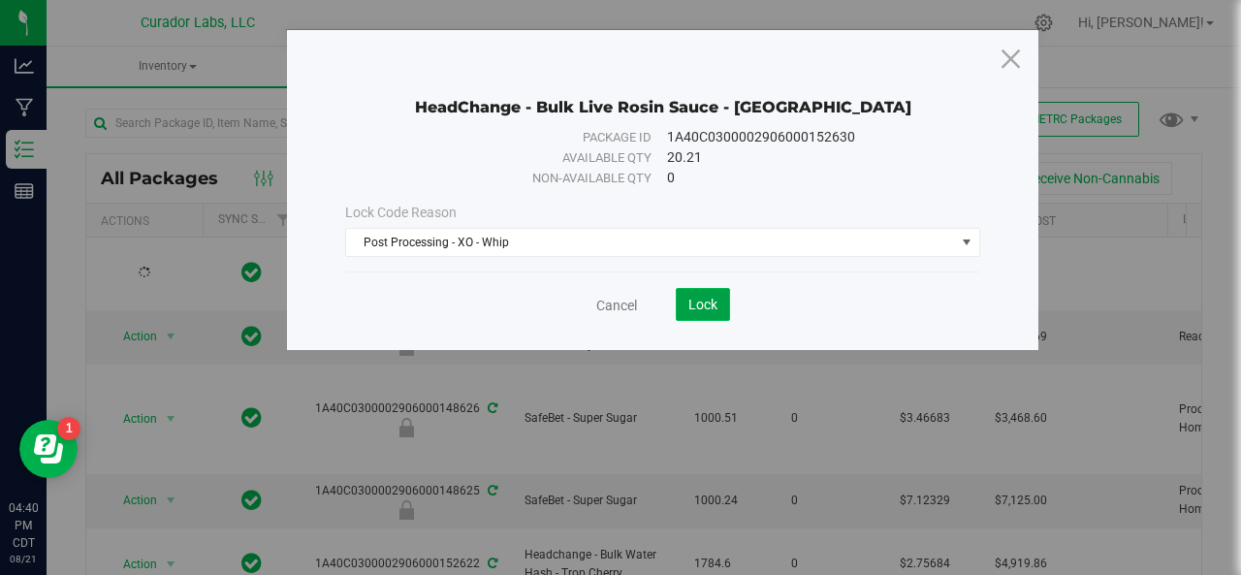
click at [708, 299] on span "Lock" at bounding box center [702, 305] width 29 height 16
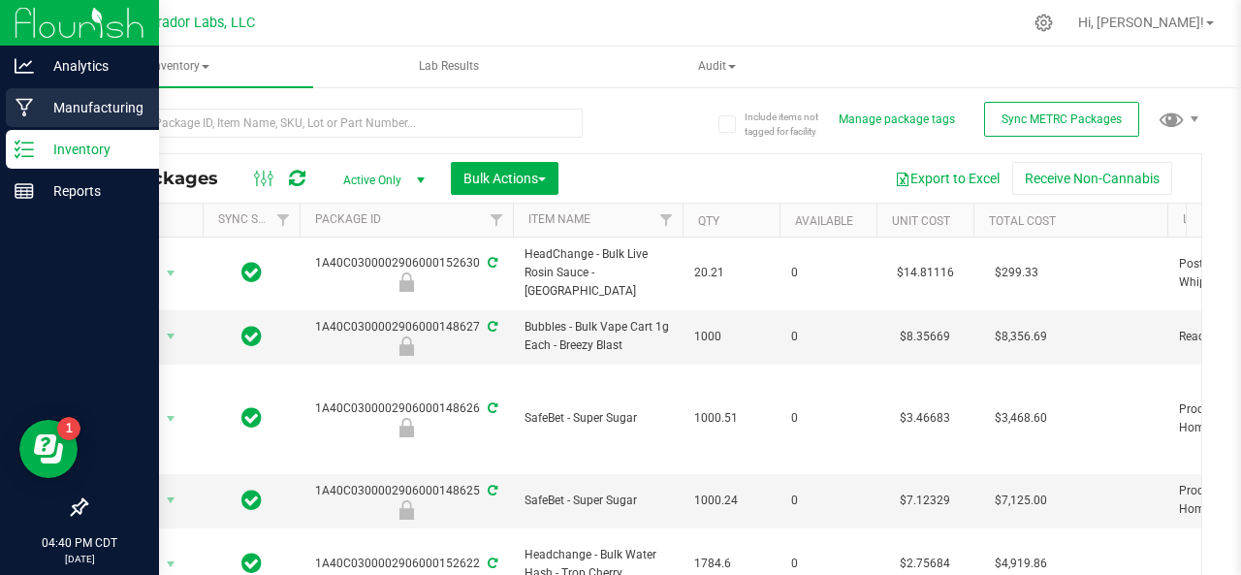
click at [38, 108] on p "Manufacturing" at bounding box center [92, 107] width 116 height 23
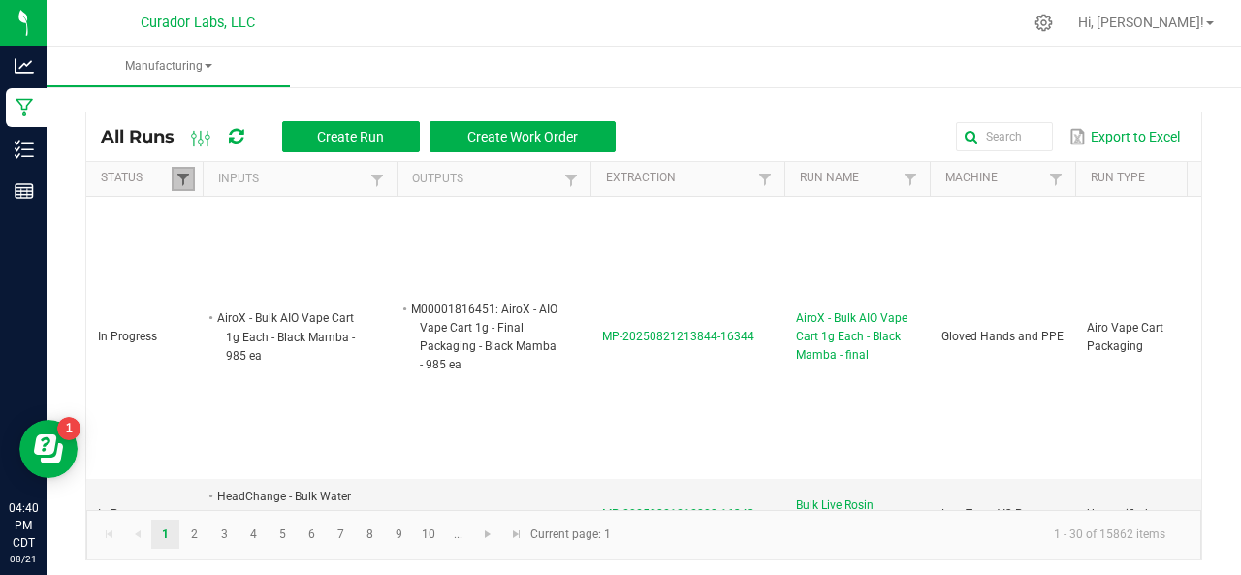
click at [183, 181] on span at bounding box center [183, 180] width 16 height 16
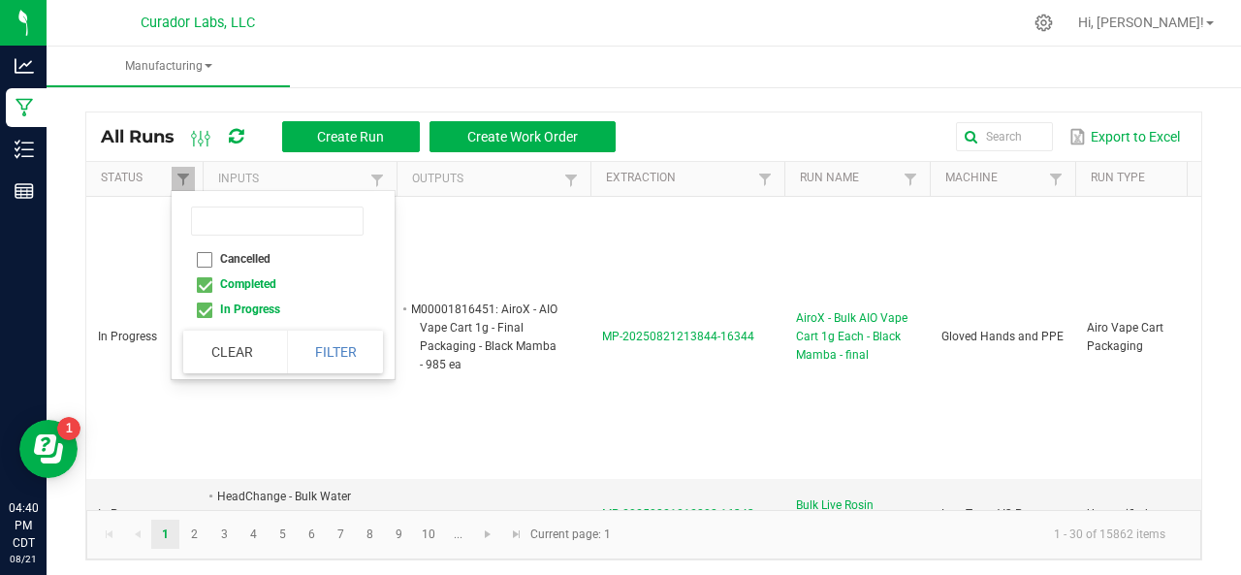
click at [198, 286] on li "Completed" at bounding box center [277, 283] width 188 height 25
checkbox input "false"
click at [334, 347] on button "Filter" at bounding box center [335, 352] width 97 height 43
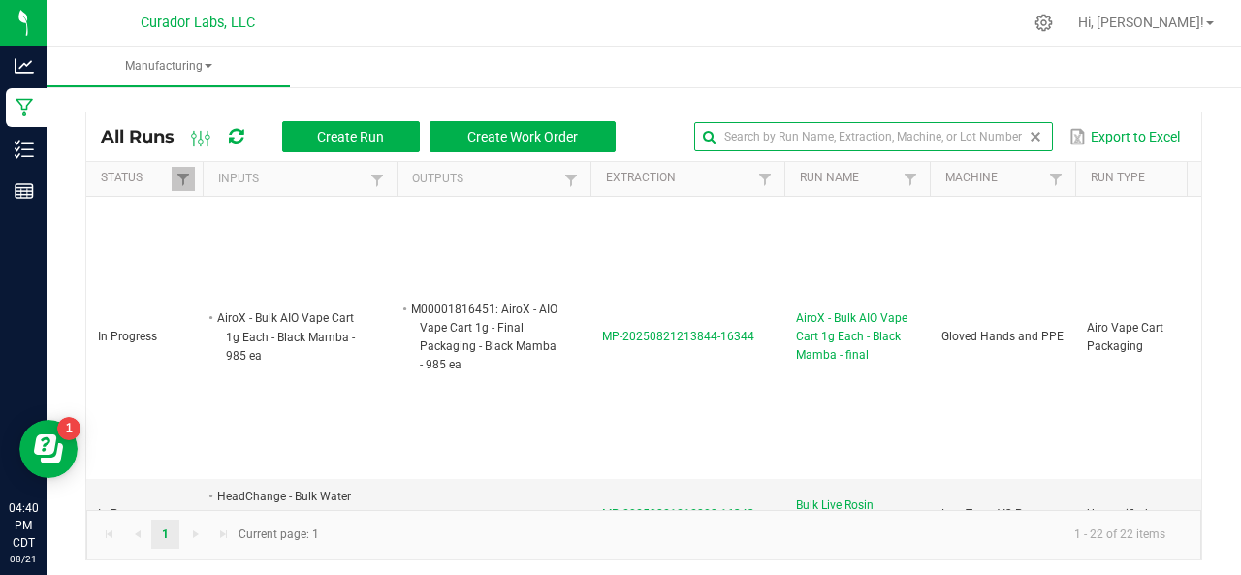
click at [952, 137] on input "text" at bounding box center [873, 136] width 359 height 29
type input "c"
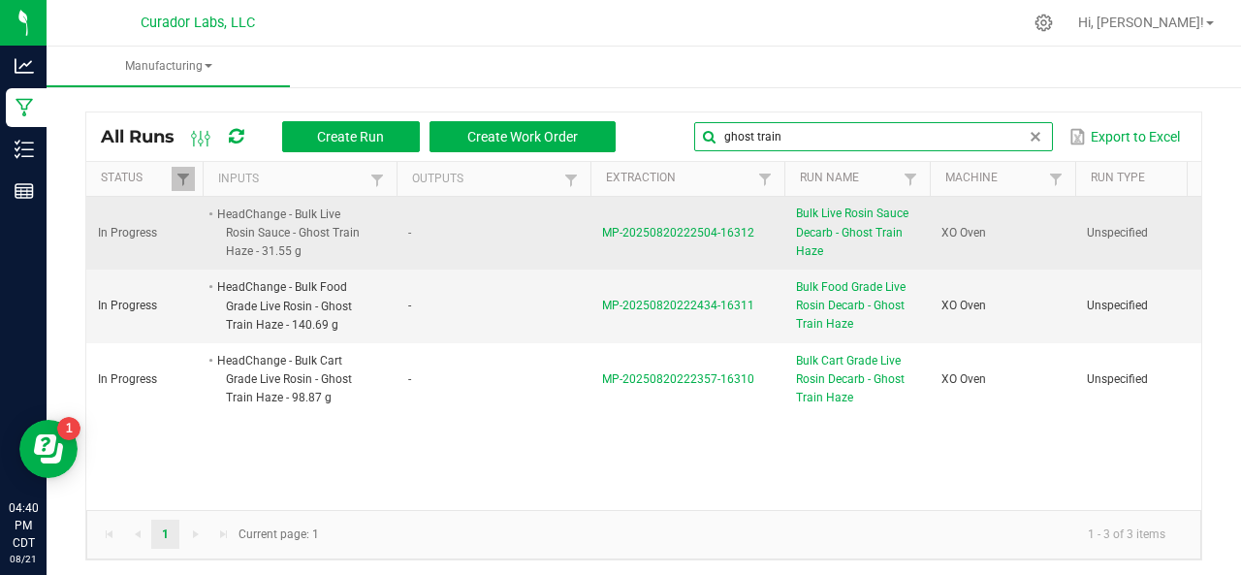
type input "ghost train"
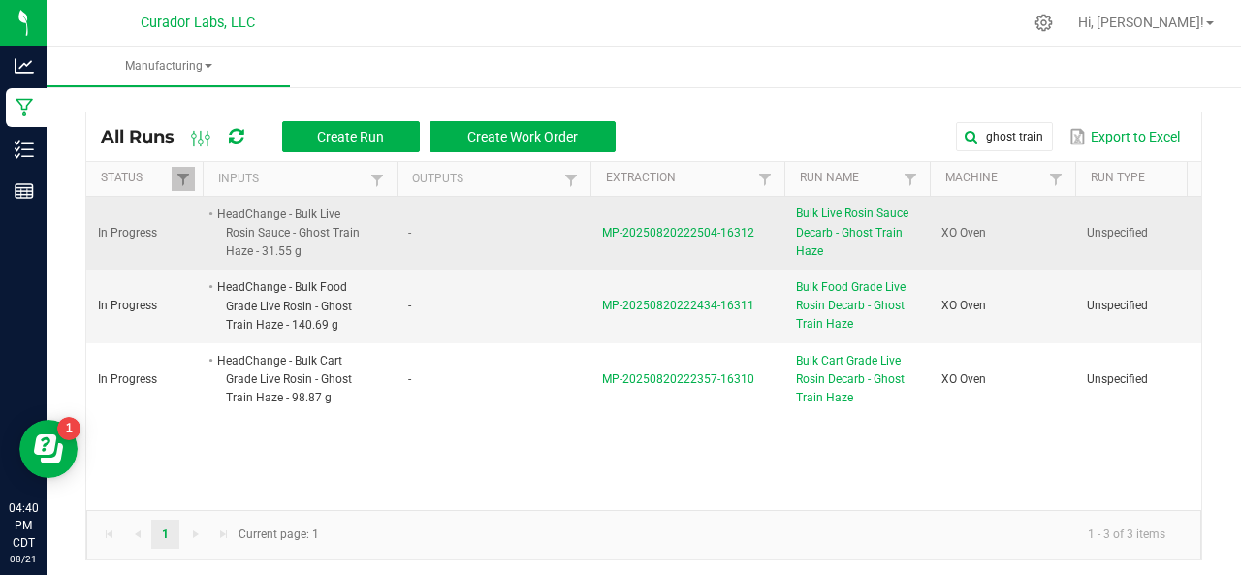
click at [658, 230] on span "MP-20250820222504-16312" at bounding box center [678, 233] width 152 height 14
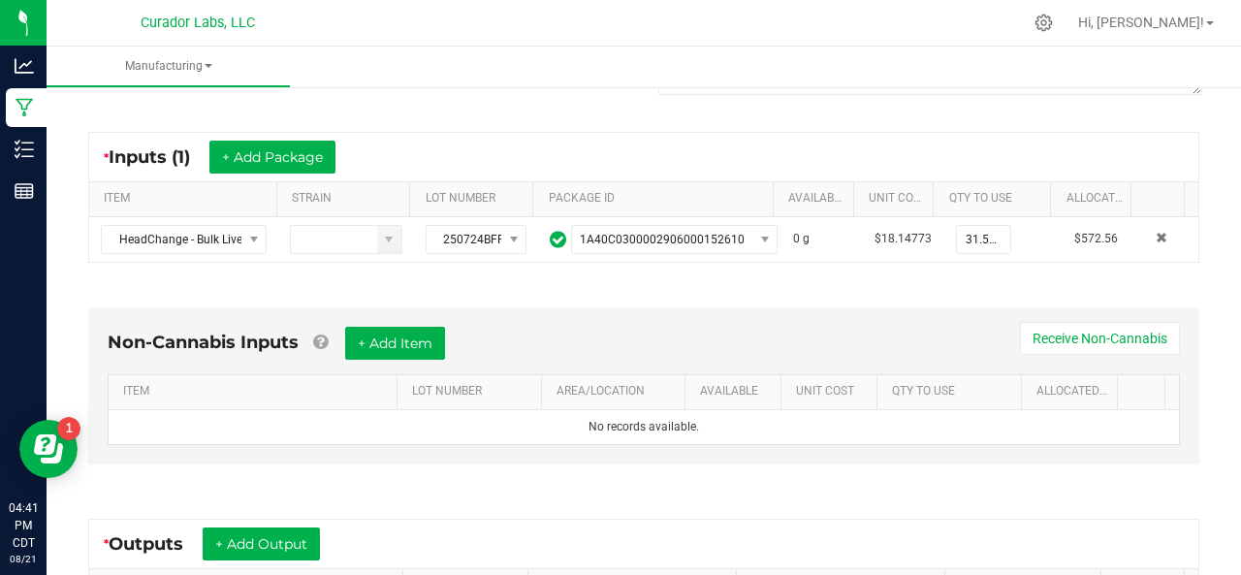
scroll to position [322, 0]
click at [263, 535] on button "+ Add Output" at bounding box center [261, 542] width 117 height 33
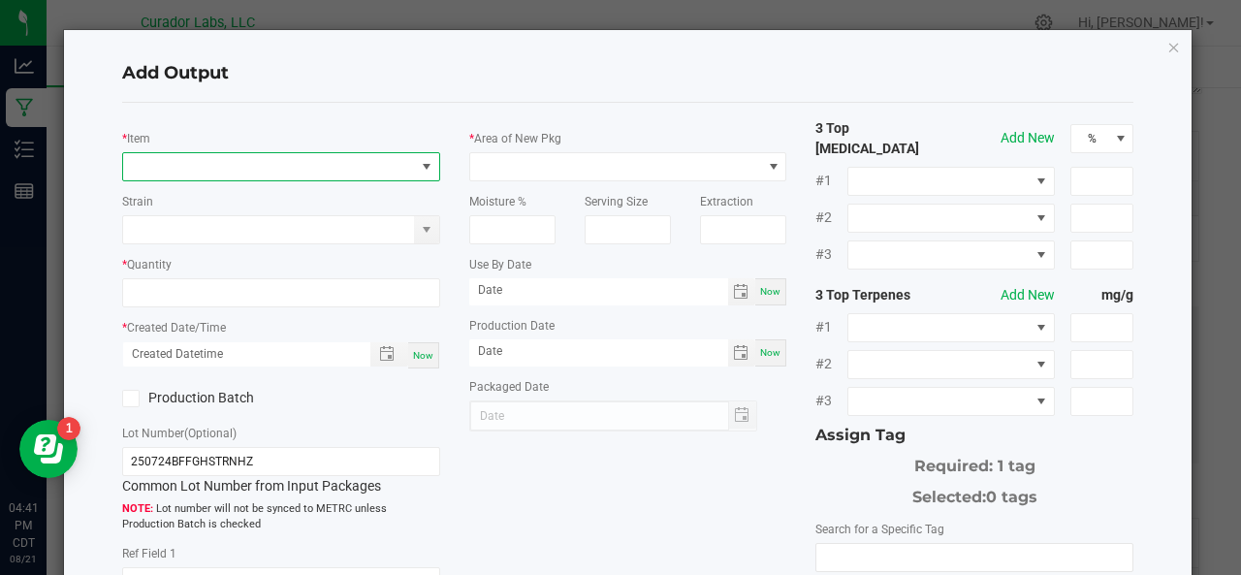
click at [233, 168] on span "NO DATA FOUND" at bounding box center [269, 166] width 292 height 27
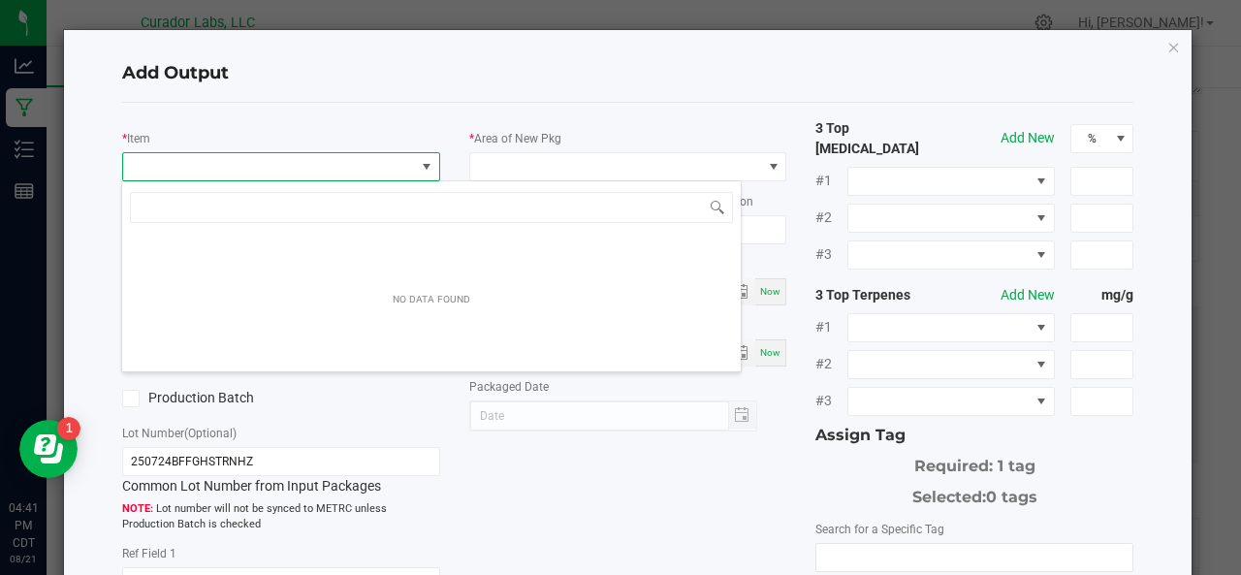
scroll to position [28, 313]
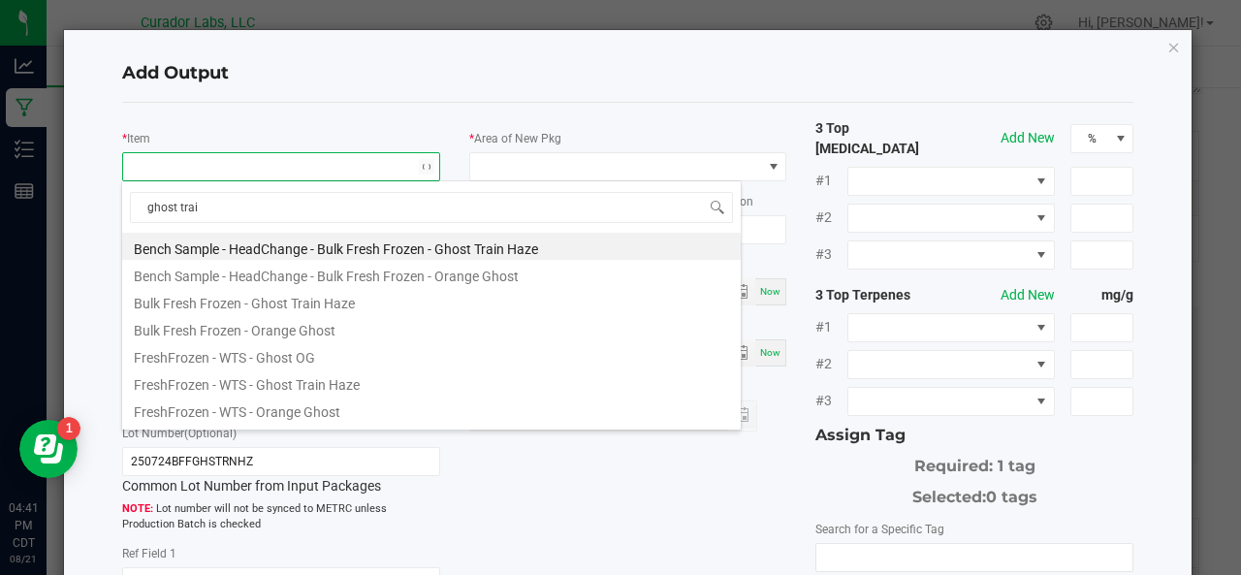
type input "ghost train"
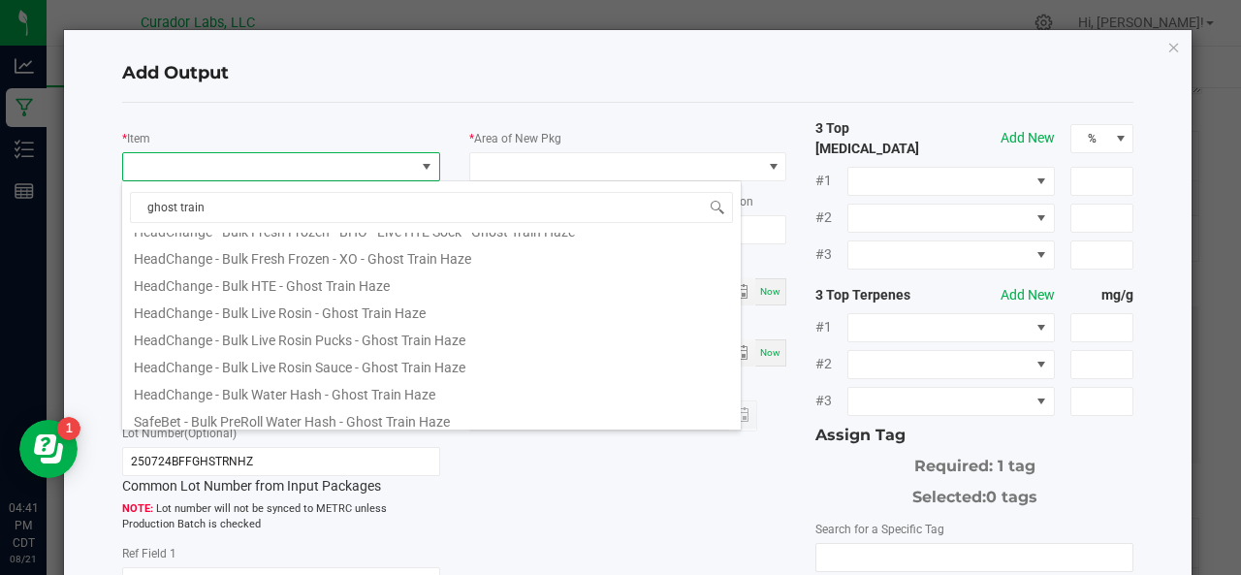
scroll to position [213, 0]
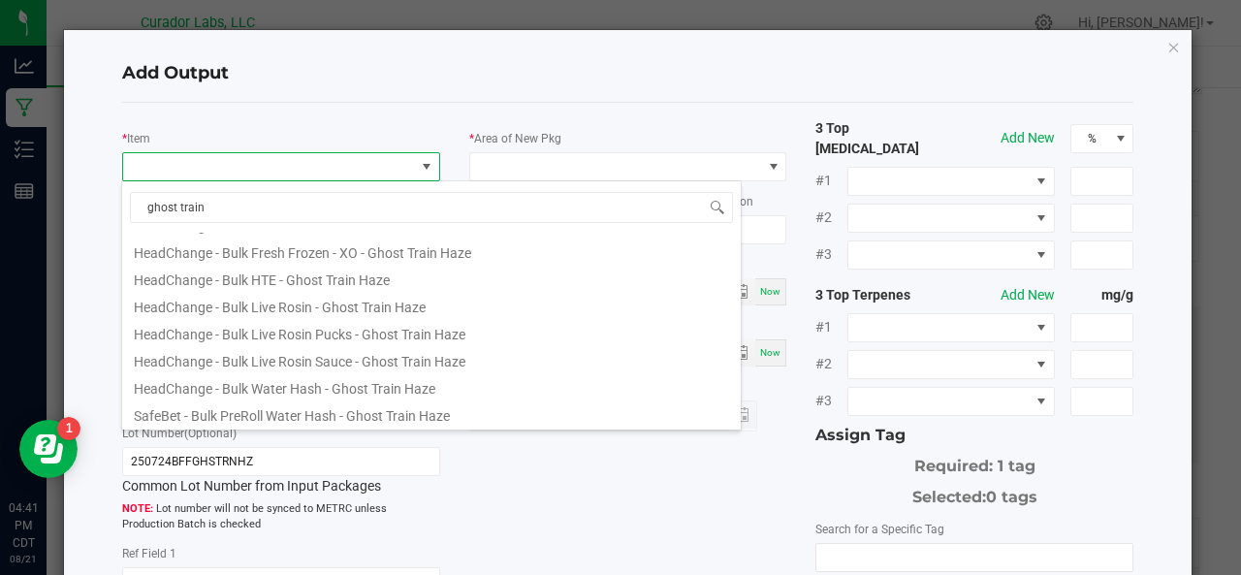
click at [239, 353] on li "HeadChange - Bulk Live Rosin Sauce - Ghost Train Haze" at bounding box center [431, 358] width 619 height 27
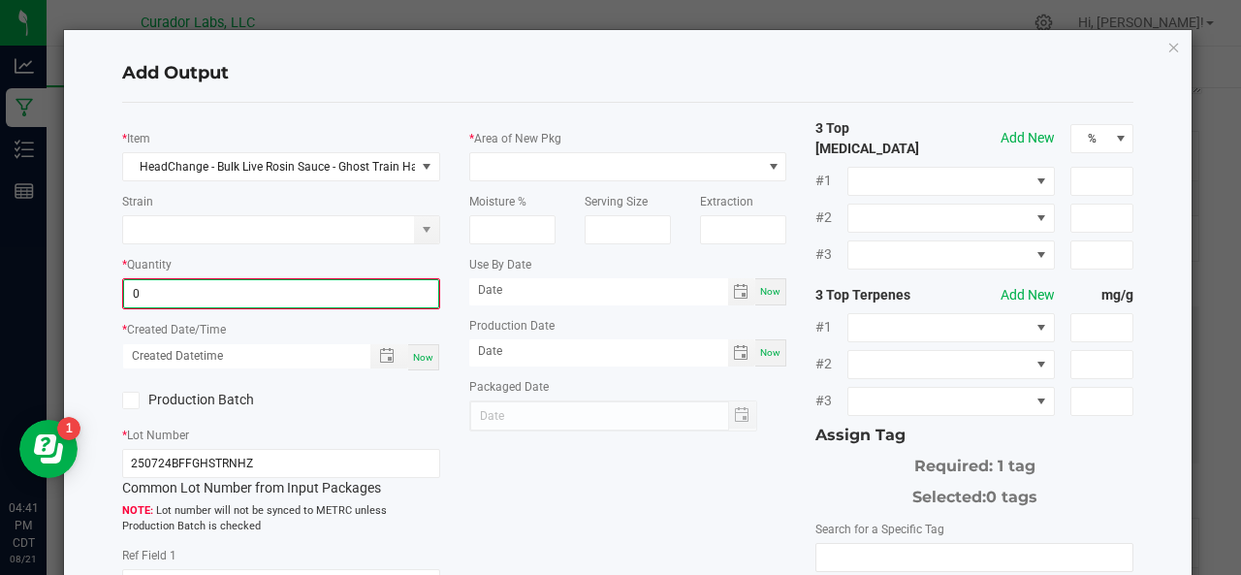
click at [289, 284] on input "0" at bounding box center [281, 293] width 314 height 27
type input "5"
type input "29.9600 g"
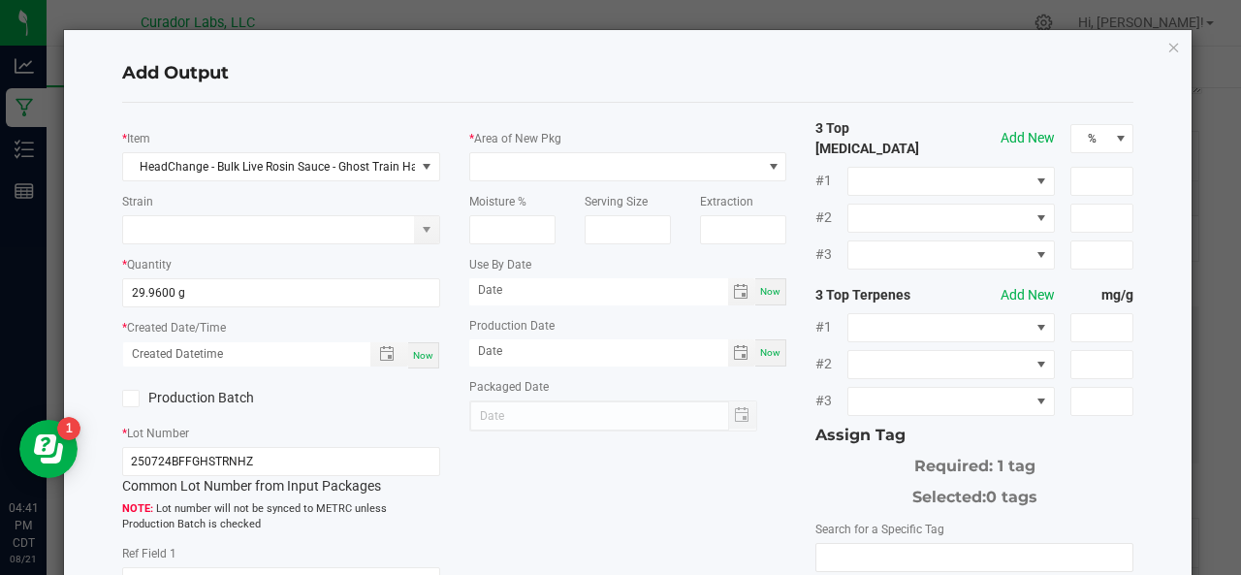
click at [419, 354] on span "Now" at bounding box center [423, 355] width 20 height 11
type input "[DATE] 4:41 PM"
type input "[DATE]"
click at [182, 400] on label "Production Batch" at bounding box center [194, 398] width 144 height 20
click at [0, 0] on input "Production Batch" at bounding box center [0, 0] width 0 height 0
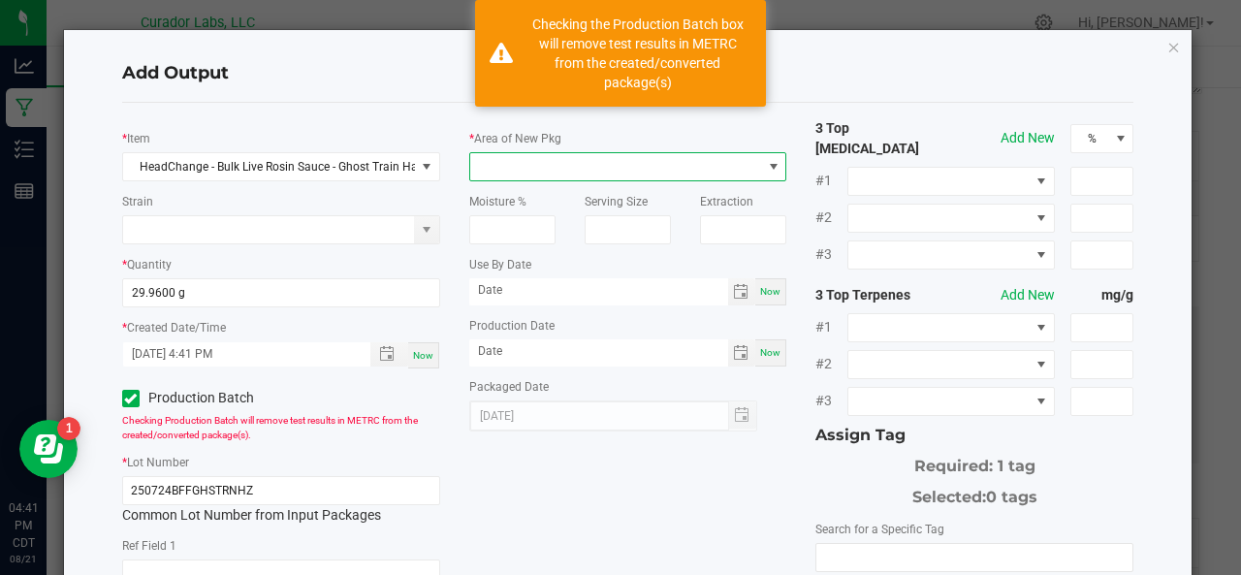
click at [510, 172] on span at bounding box center [616, 166] width 292 height 27
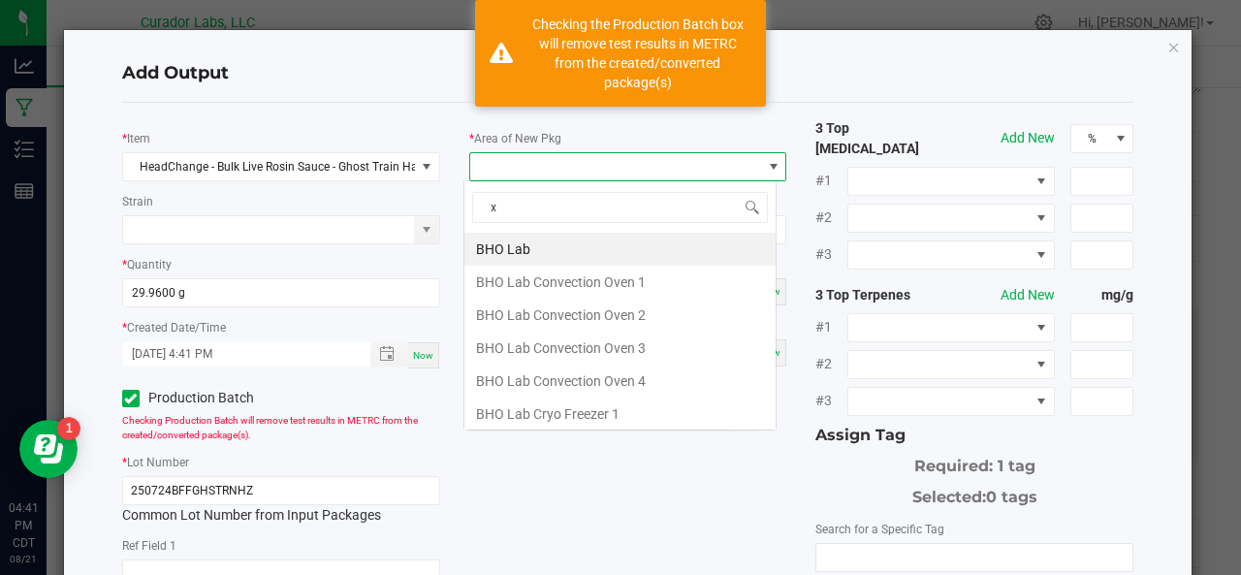
scroll to position [28, 313]
type input "xo"
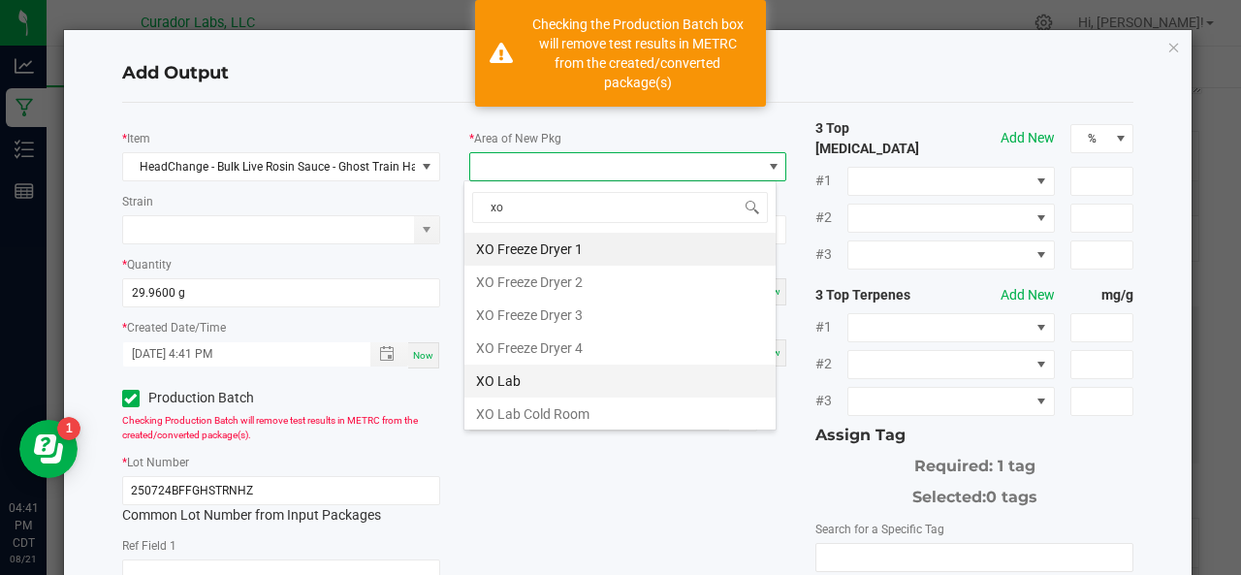
click at [483, 373] on li "XO Lab" at bounding box center [619, 381] width 311 height 33
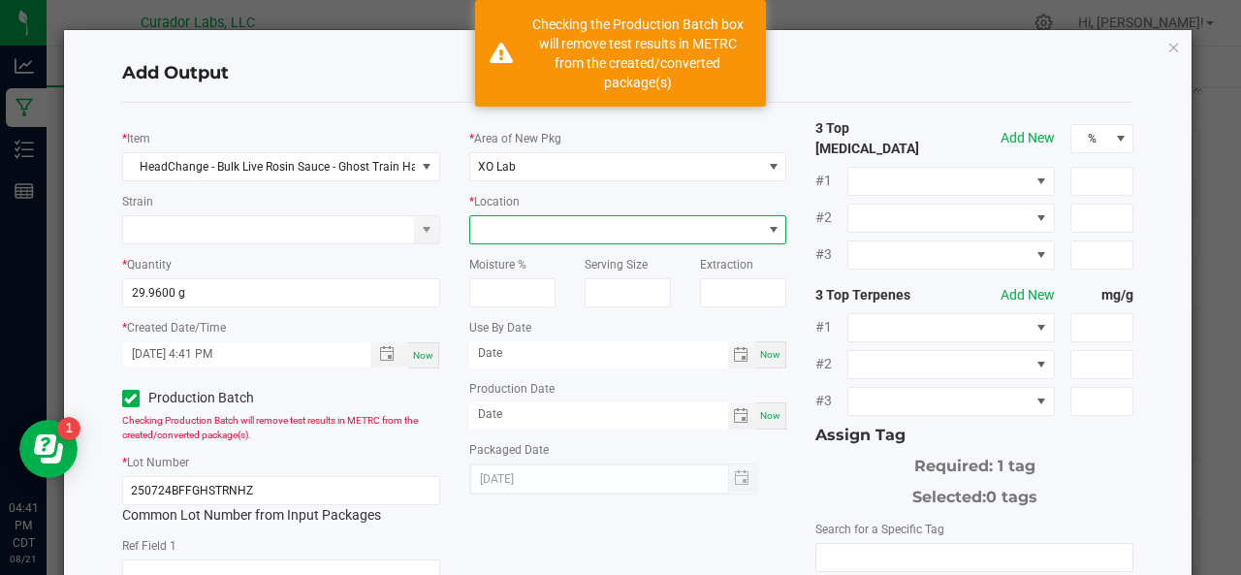
click at [546, 230] on span at bounding box center [616, 229] width 292 height 27
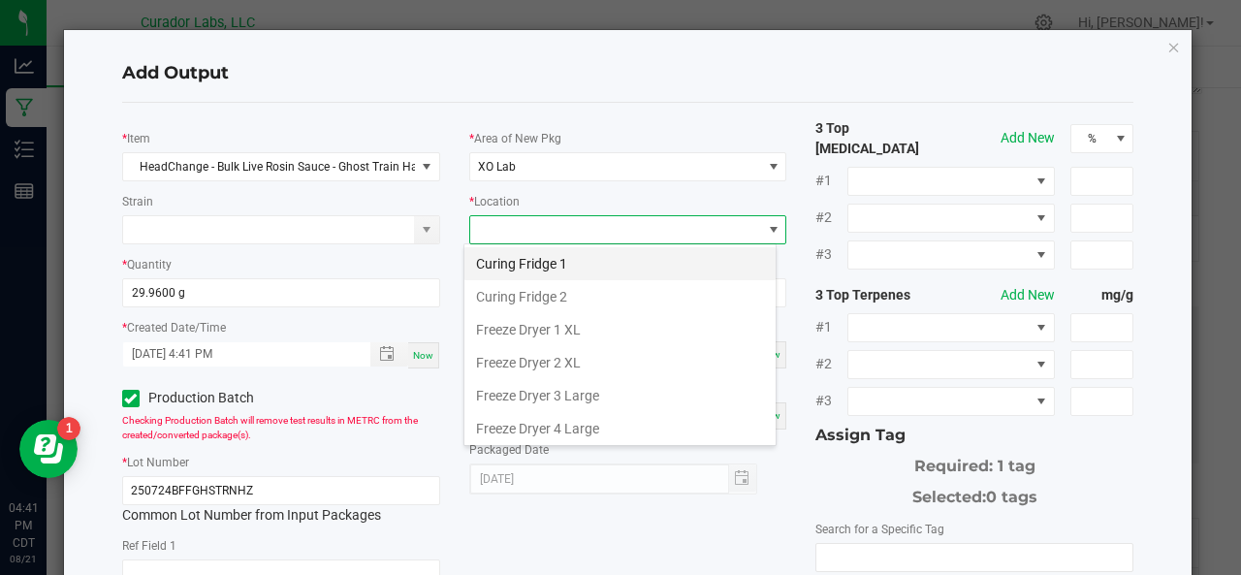
click at [547, 265] on li "Curing Fridge 1" at bounding box center [619, 263] width 311 height 33
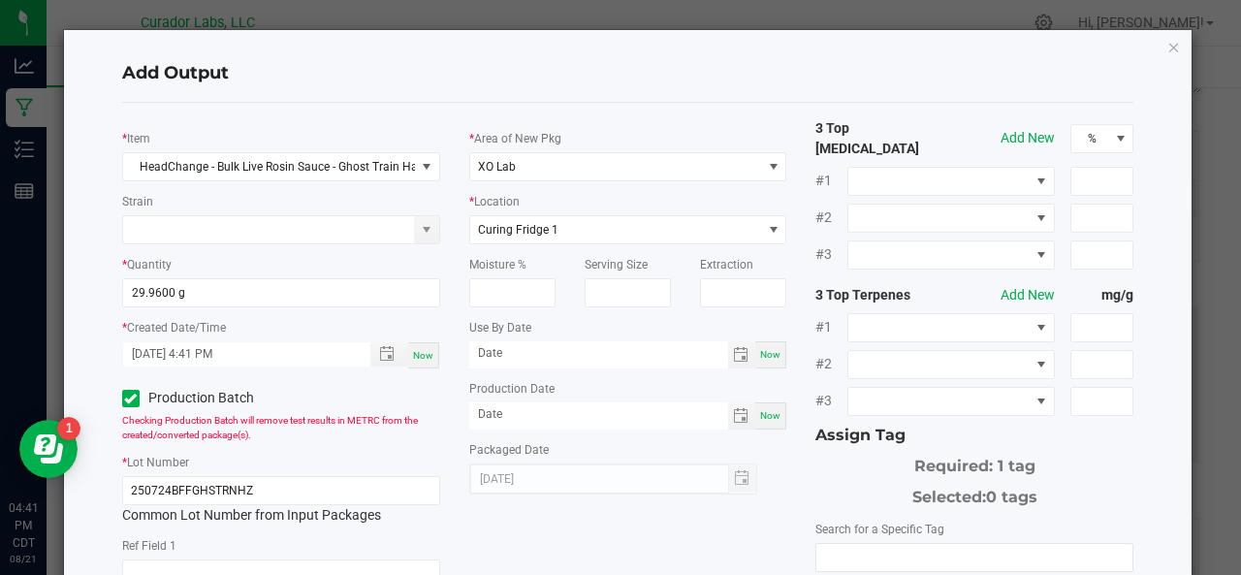
click at [758, 362] on div "Now" at bounding box center [770, 354] width 31 height 27
click at [607, 356] on input "[DATE]" at bounding box center [598, 353] width 259 height 24
type input "[DATE]"
click at [761, 428] on div "Now" at bounding box center [770, 415] width 31 height 27
type input "[DATE]"
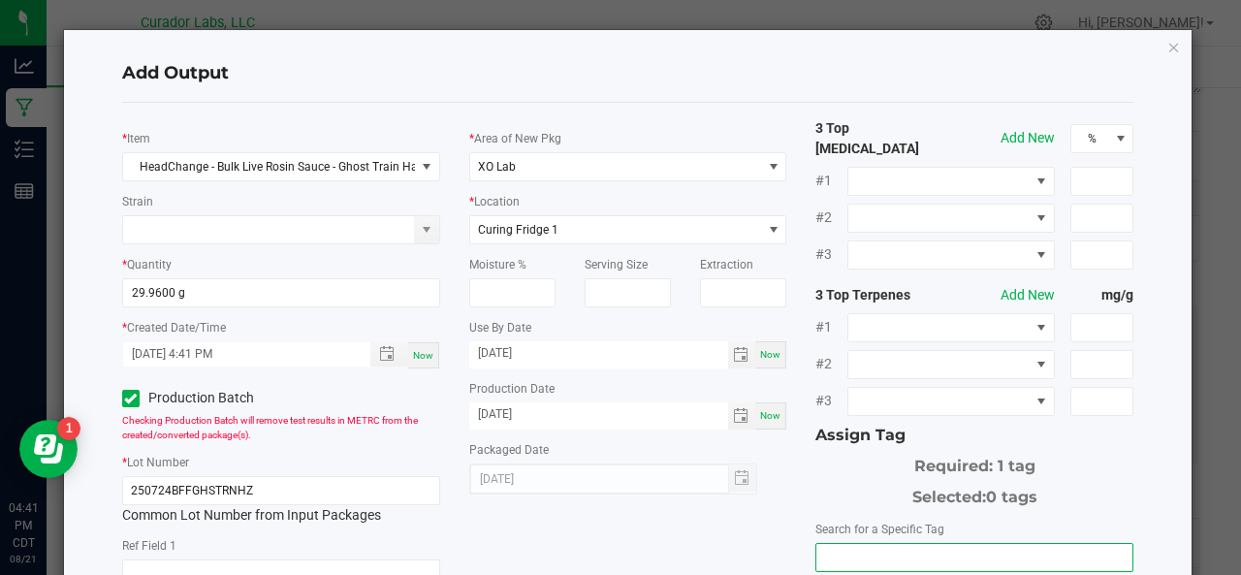
click at [872, 545] on input "NO DATA FOUND" at bounding box center [974, 557] width 316 height 27
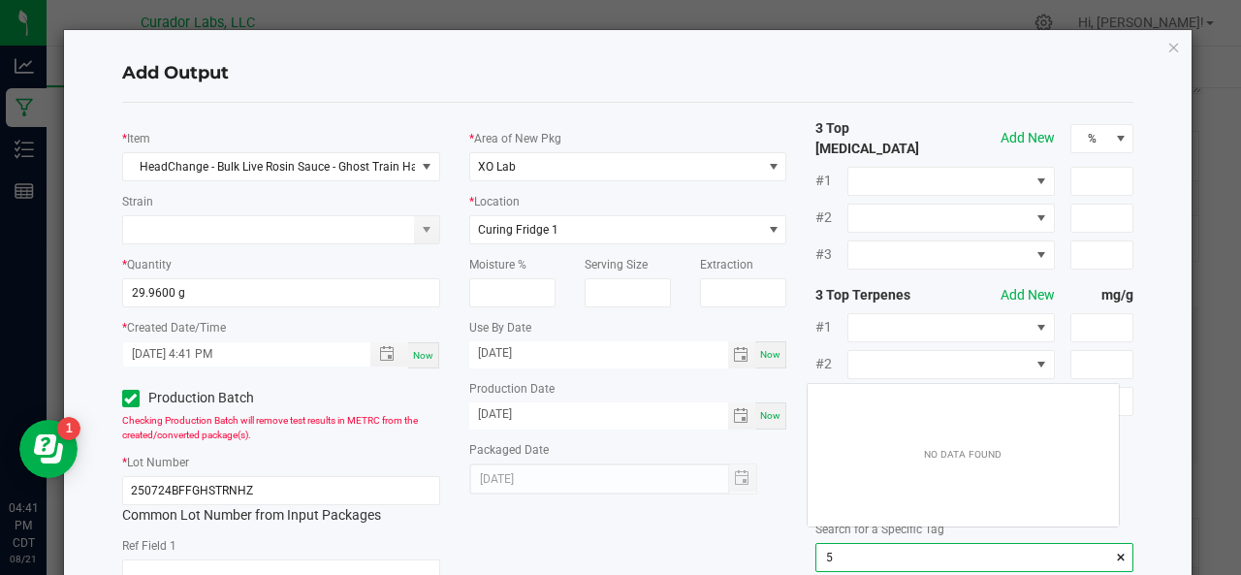
scroll to position [27, 312]
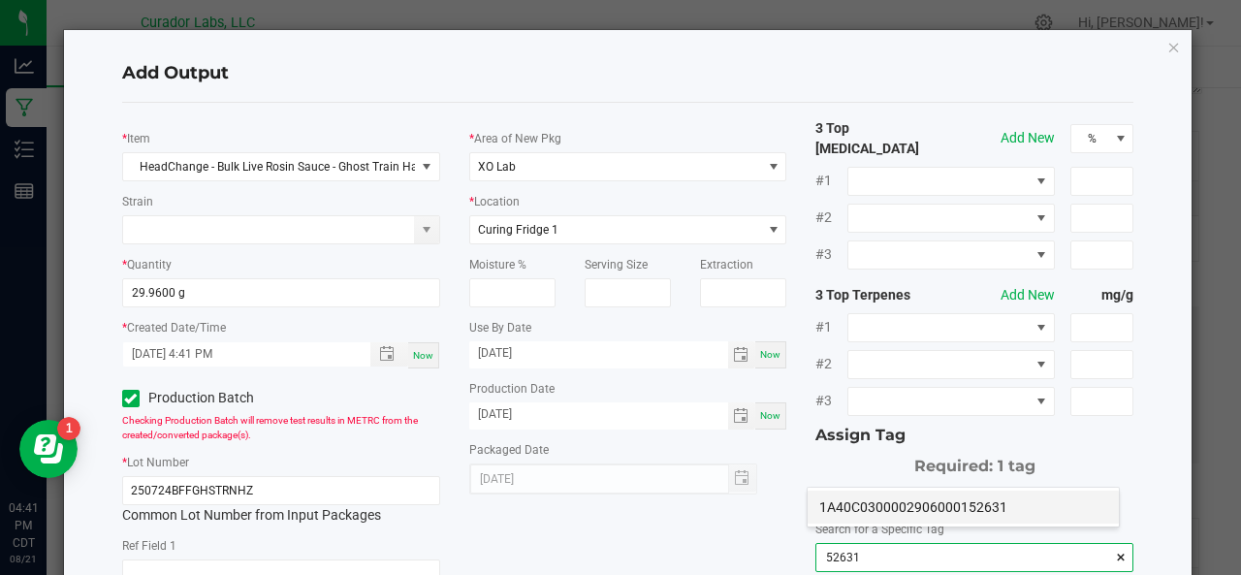
click at [862, 512] on li "1A40C0300002906000152631" at bounding box center [963, 507] width 311 height 33
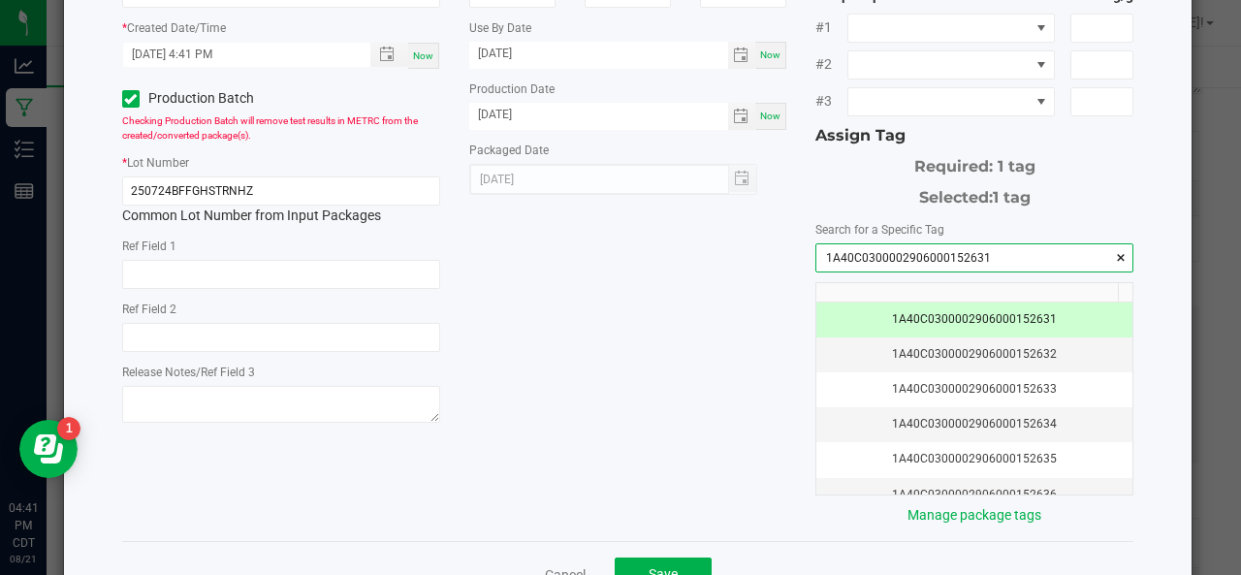
scroll to position [341, 0]
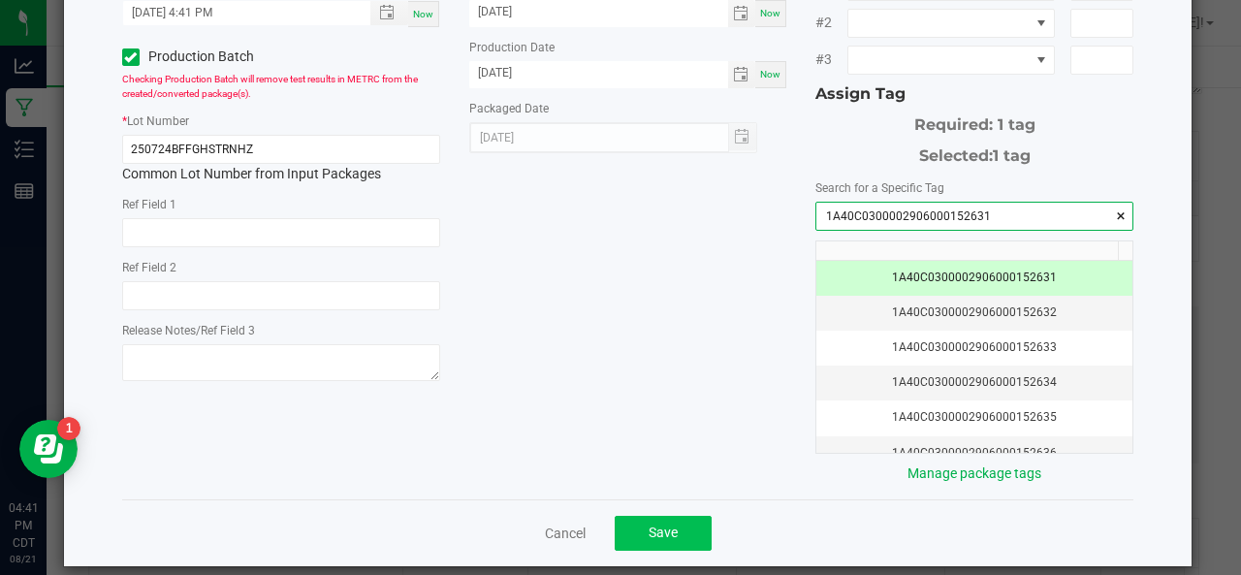
type input "1A40C0300002906000152631"
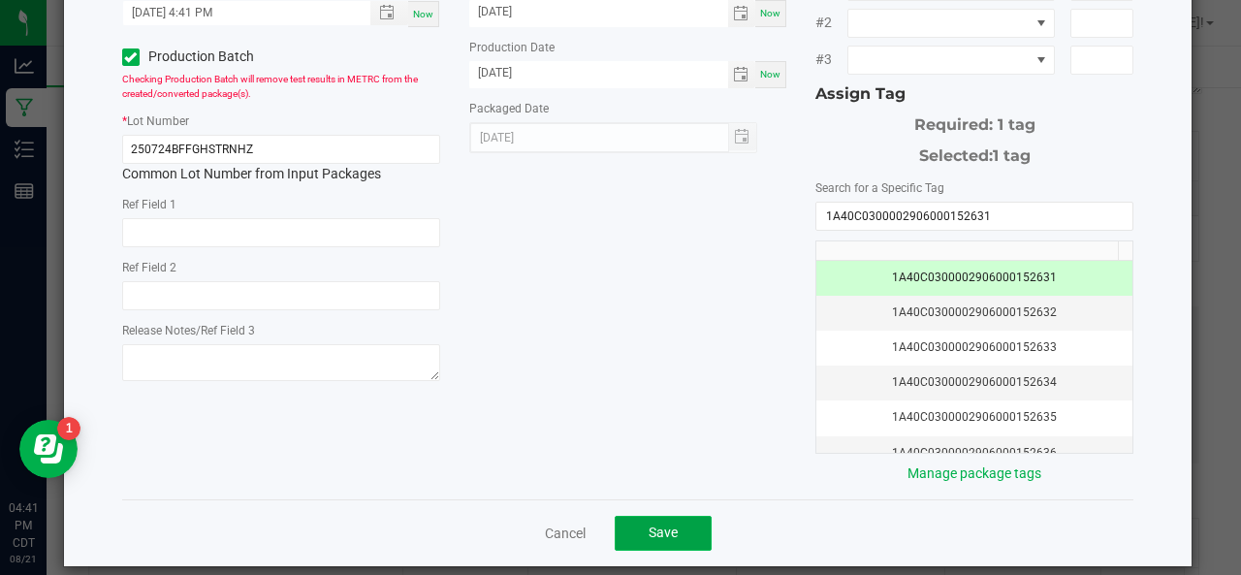
click at [669, 516] on button "Save" at bounding box center [663, 533] width 97 height 35
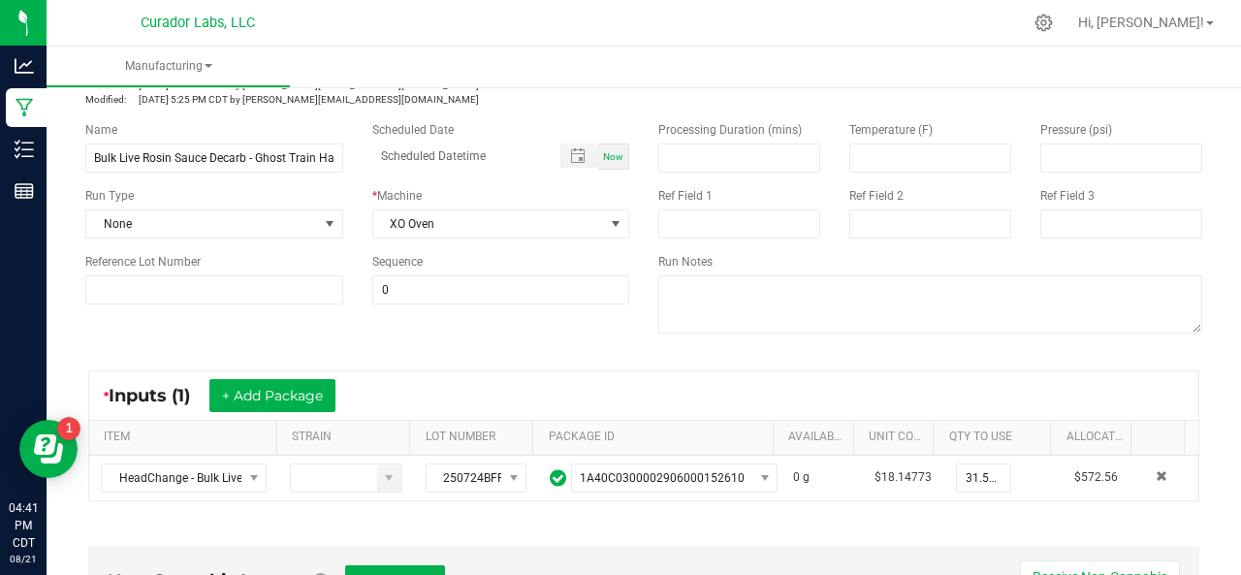
scroll to position [0, 0]
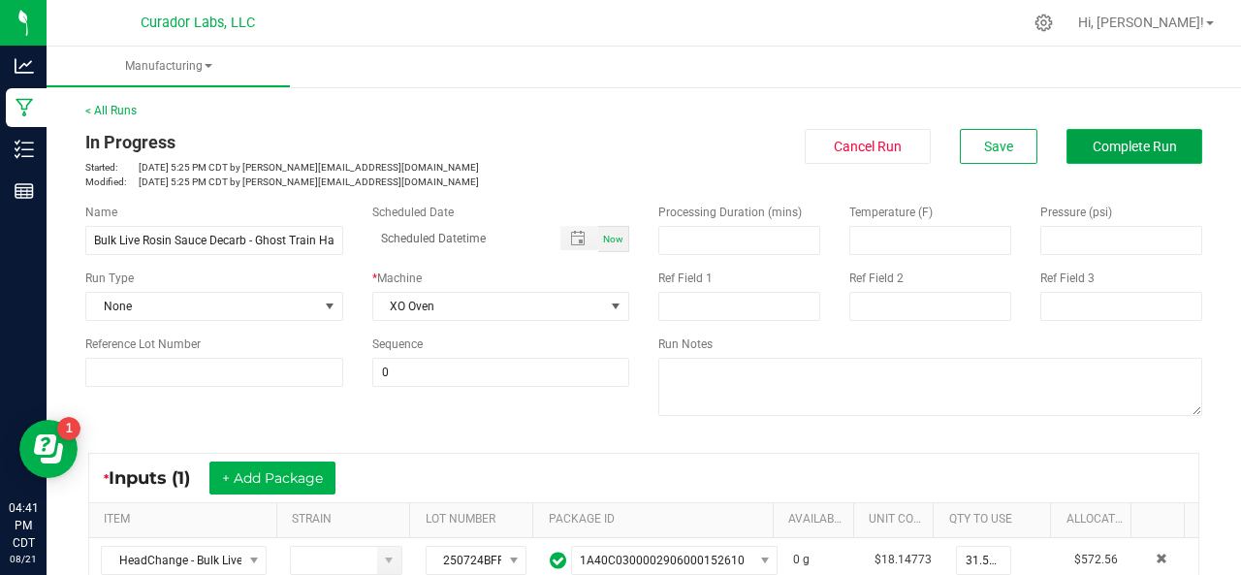
click at [1103, 146] on span "Complete Run" at bounding box center [1135, 147] width 84 height 16
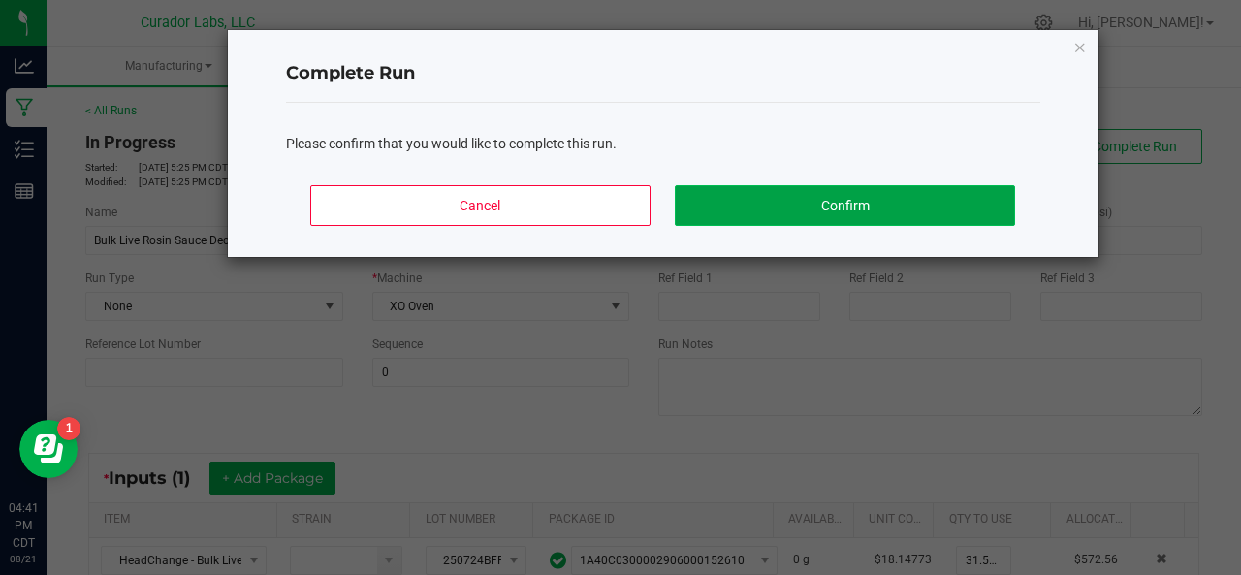
click at [771, 195] on button "Confirm" at bounding box center [844, 205] width 339 height 41
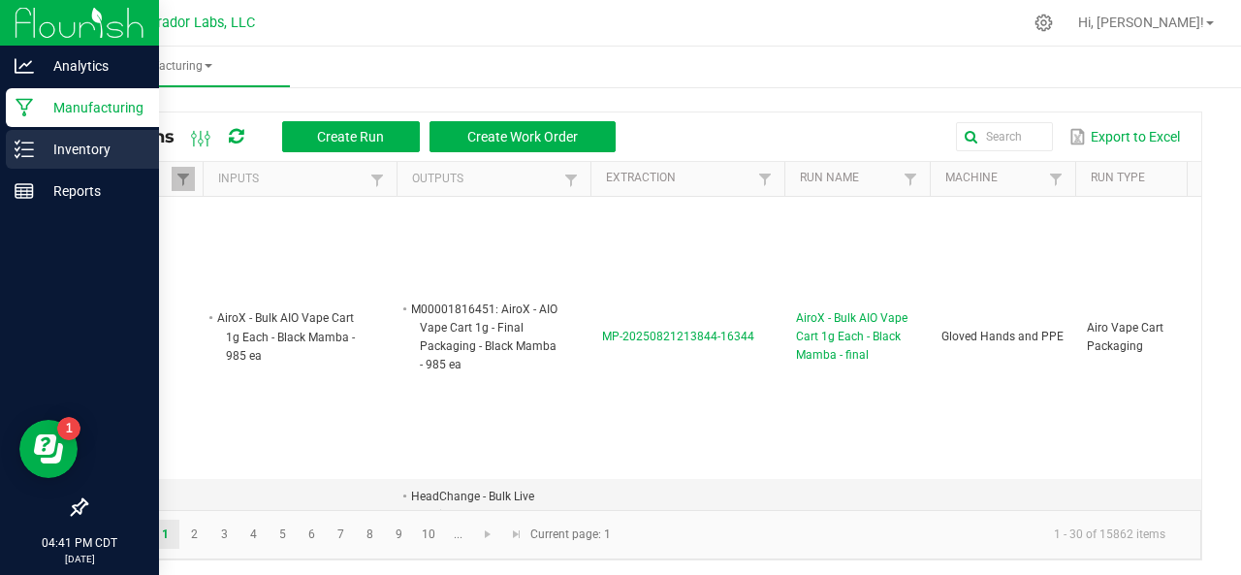
click at [56, 142] on p "Inventory" at bounding box center [92, 149] width 116 height 23
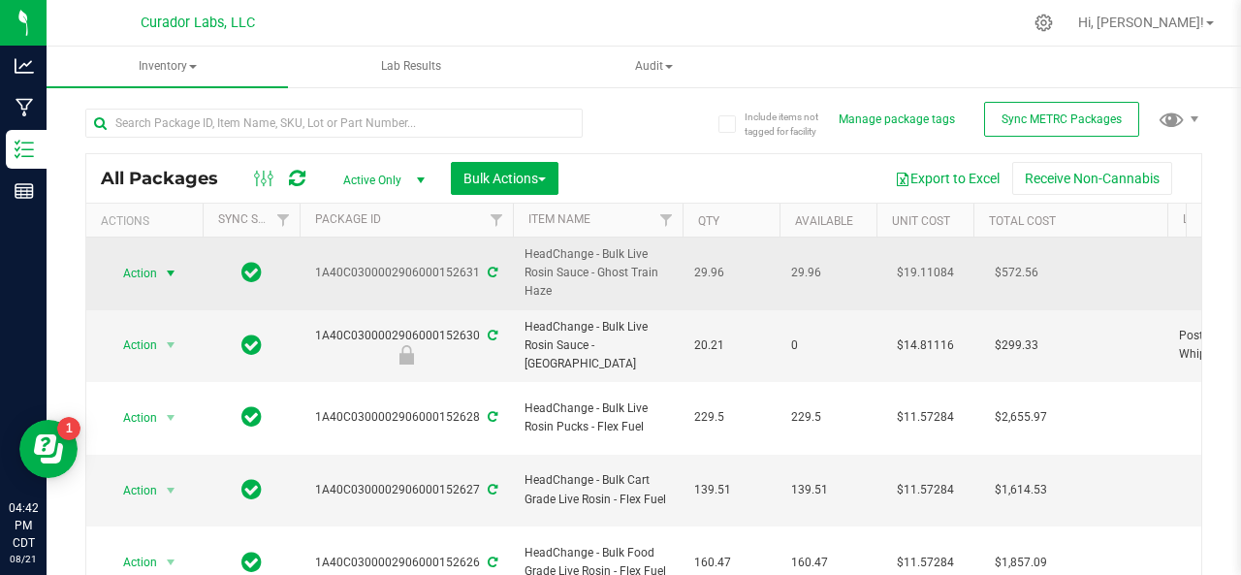
click at [132, 266] on span "Action" at bounding box center [132, 273] width 52 height 27
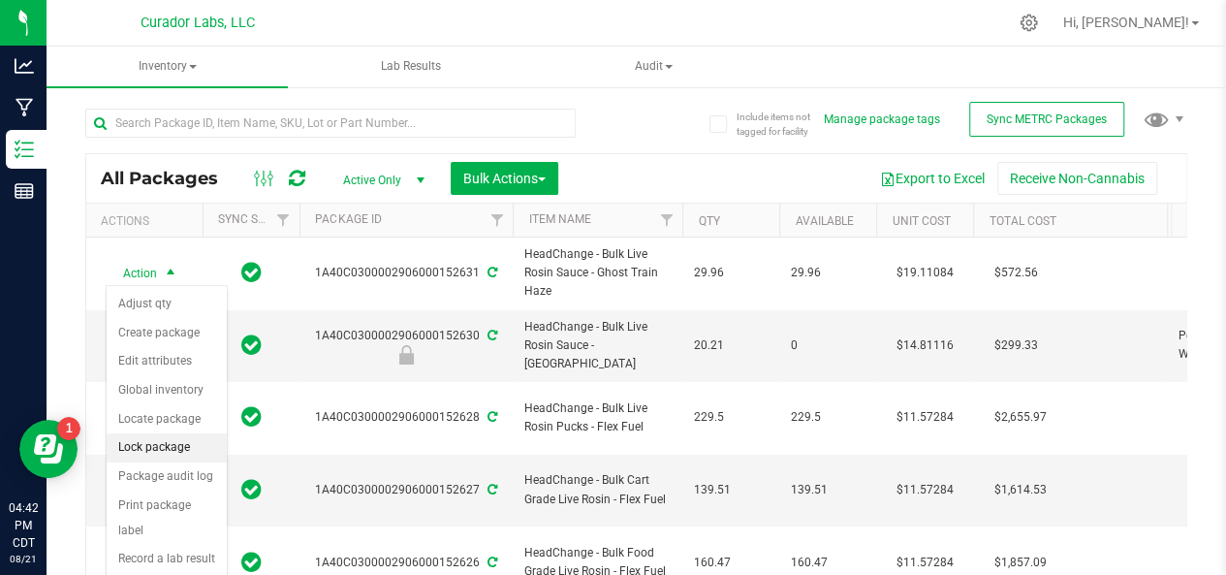
click at [142, 448] on li "Lock package" at bounding box center [167, 447] width 120 height 29
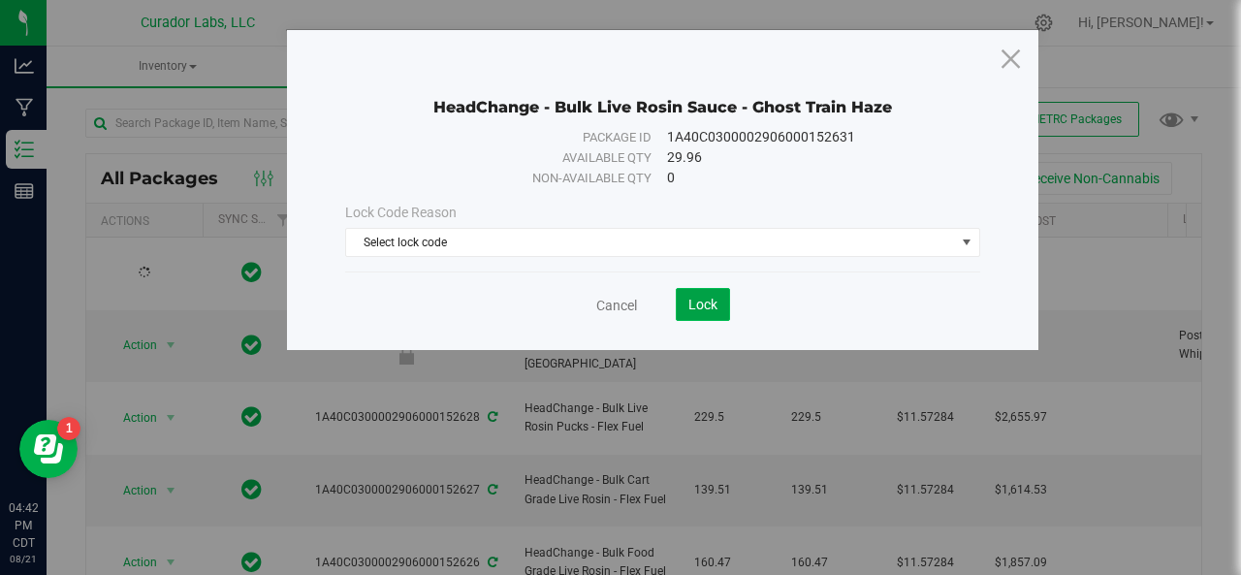
click at [698, 302] on span "Lock" at bounding box center [702, 305] width 29 height 16
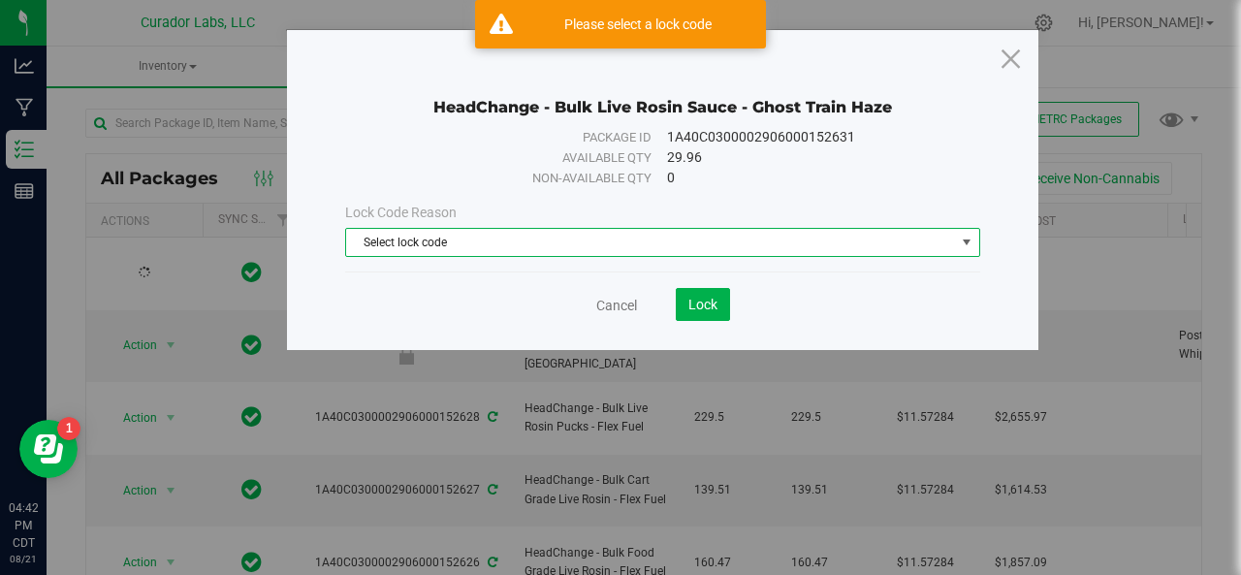
click at [604, 241] on span "Select lock code" at bounding box center [650, 242] width 609 height 27
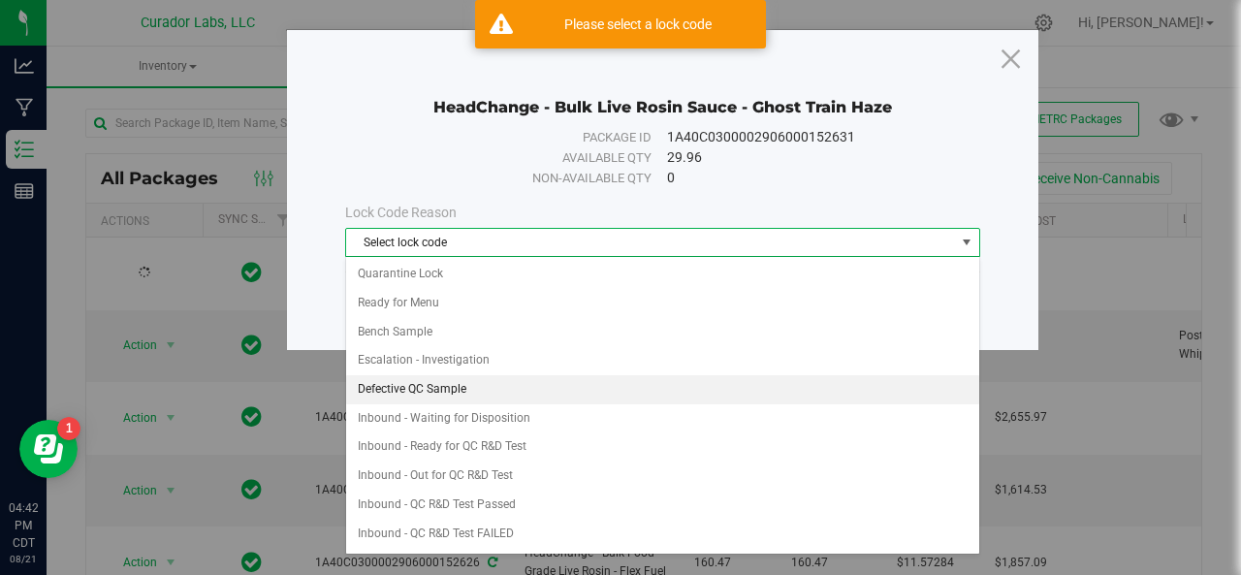
scroll to position [465, 0]
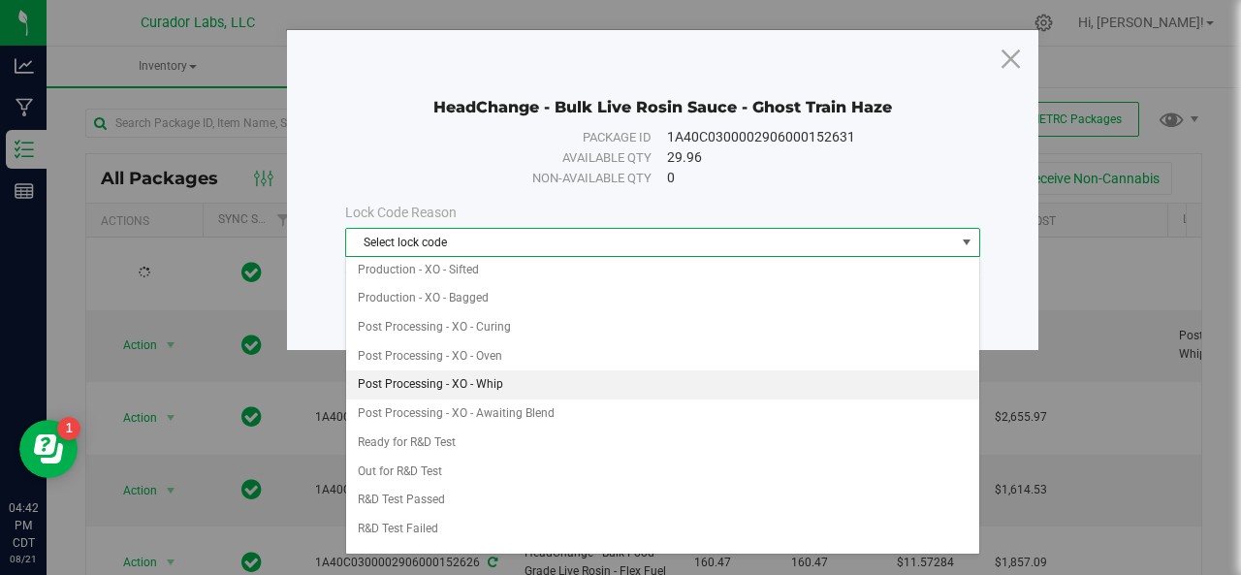
click at [467, 375] on li "Post Processing - XO - Whip" at bounding box center [663, 384] width 634 height 29
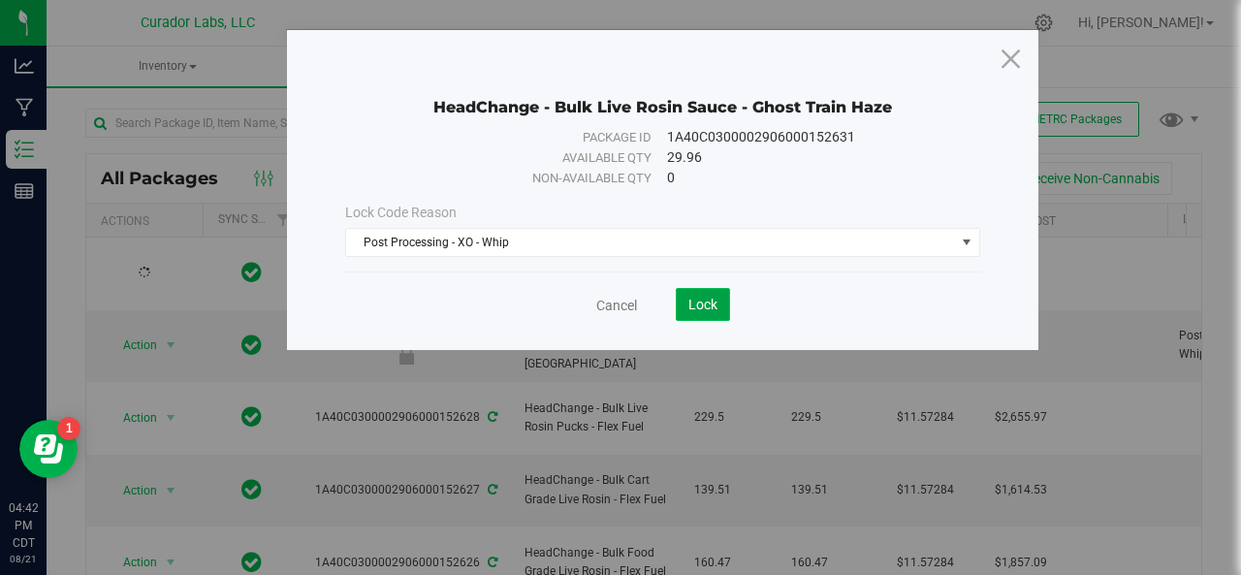
click at [702, 304] on span "Lock" at bounding box center [702, 305] width 29 height 16
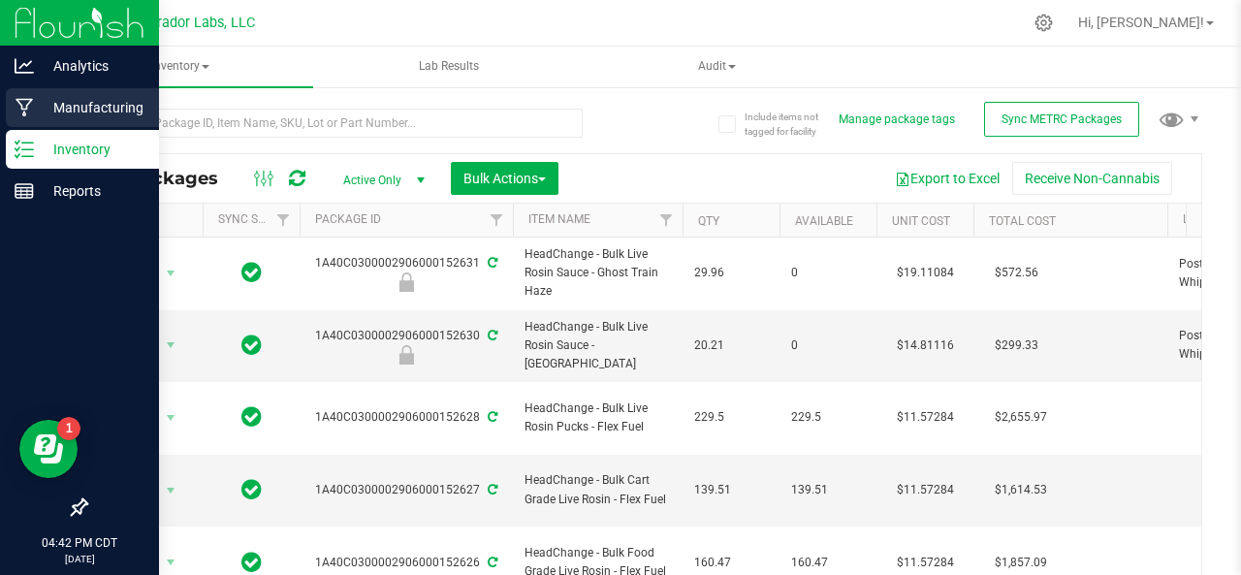
click at [22, 111] on icon at bounding box center [25, 107] width 18 height 19
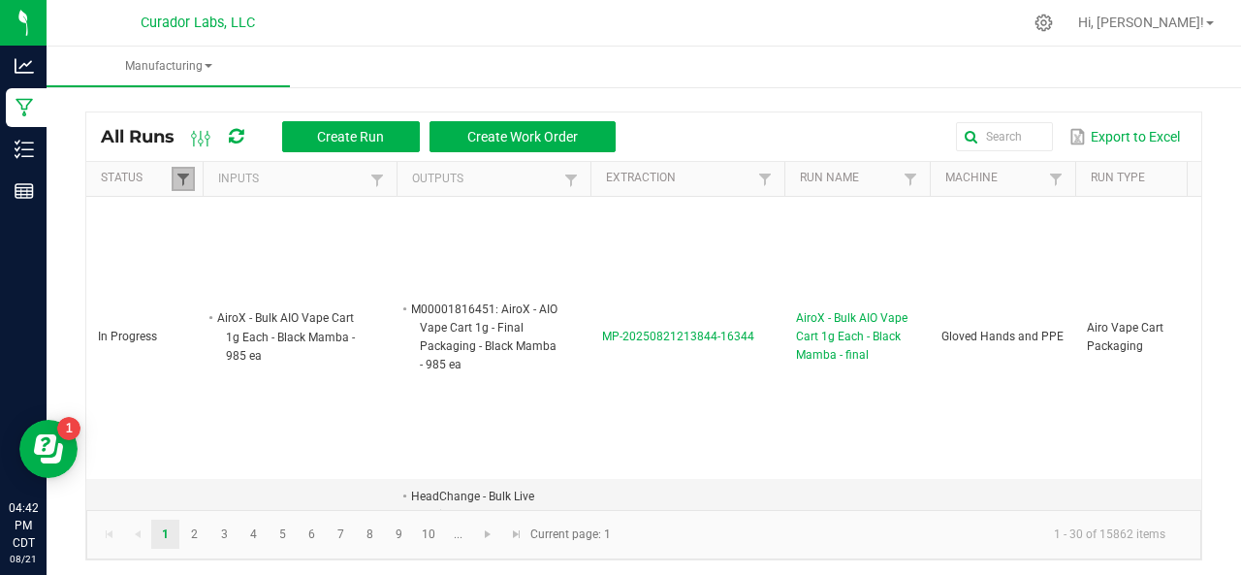
click at [179, 172] on span at bounding box center [183, 180] width 16 height 16
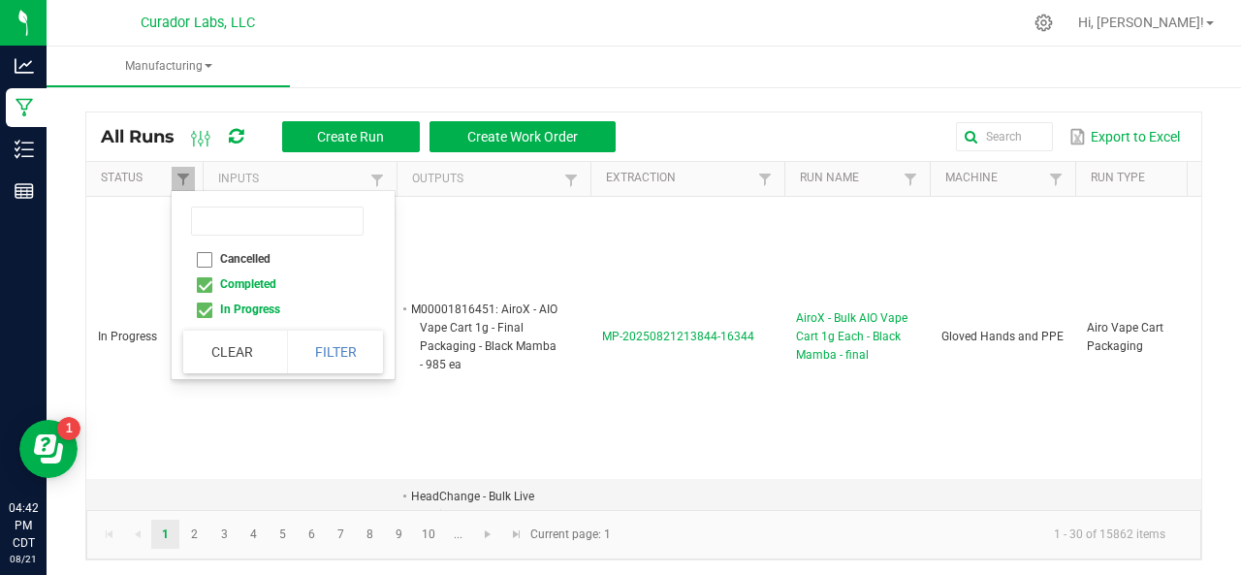
click at [204, 282] on li "Completed" at bounding box center [277, 283] width 188 height 25
checkbox input "false"
click at [324, 348] on button "Filter" at bounding box center [335, 352] width 97 height 43
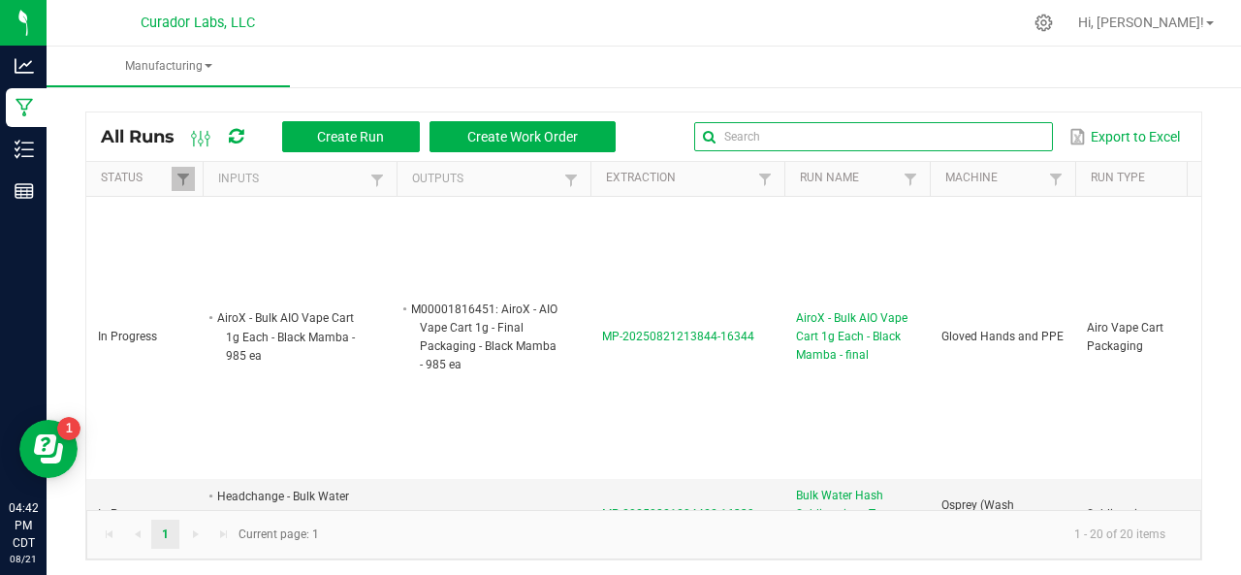
click at [978, 137] on input "text" at bounding box center [873, 136] width 359 height 29
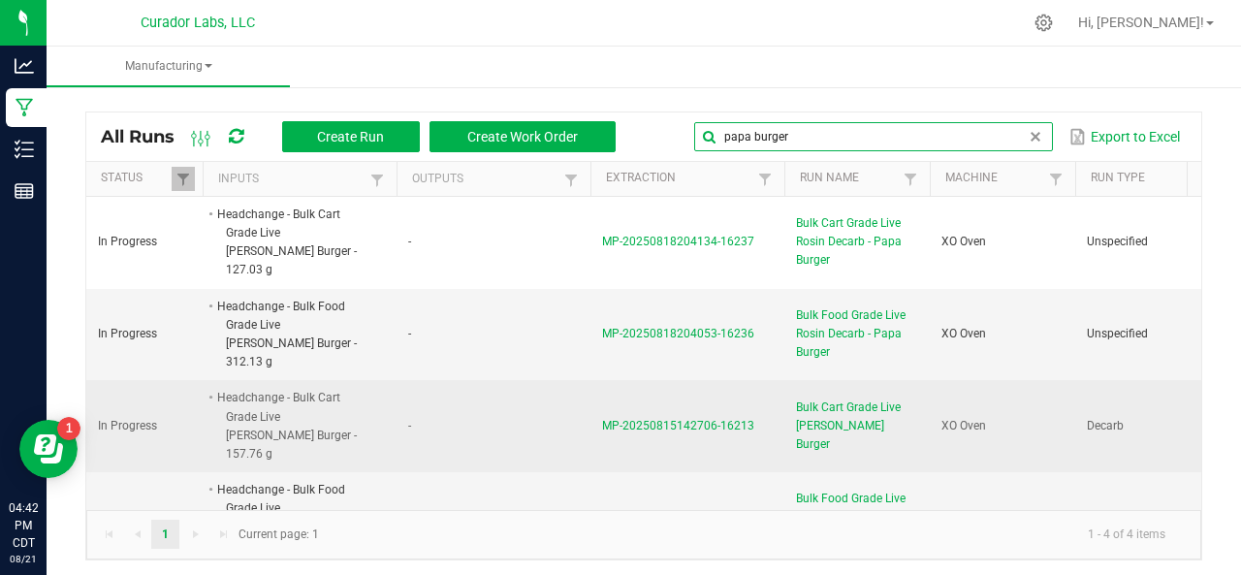
scroll to position [5, 0]
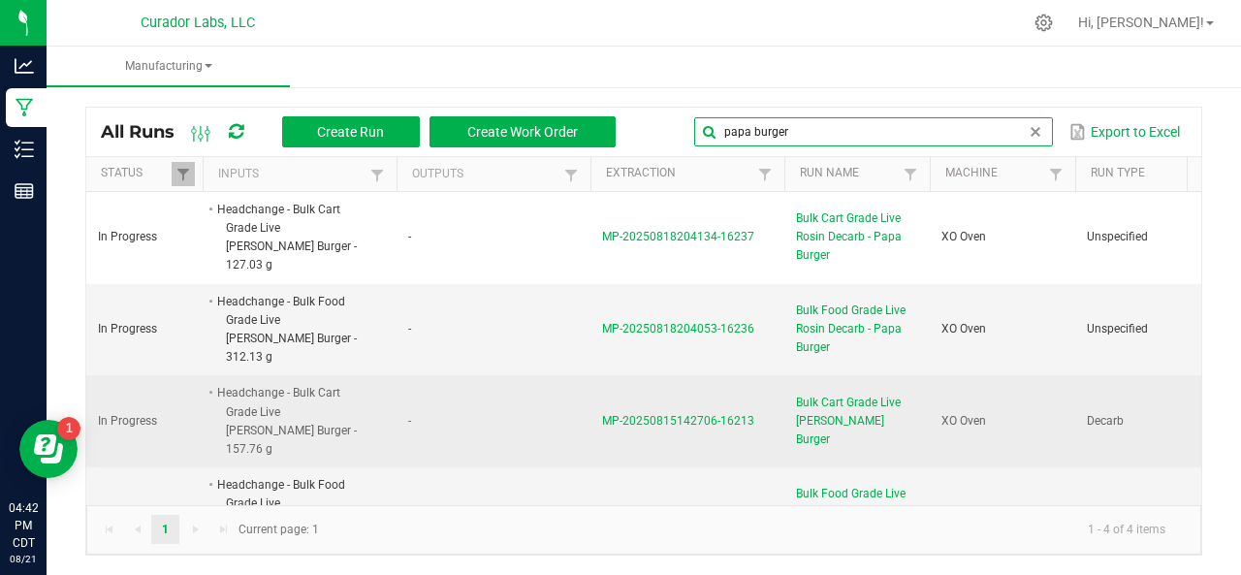
type input "papa burger"
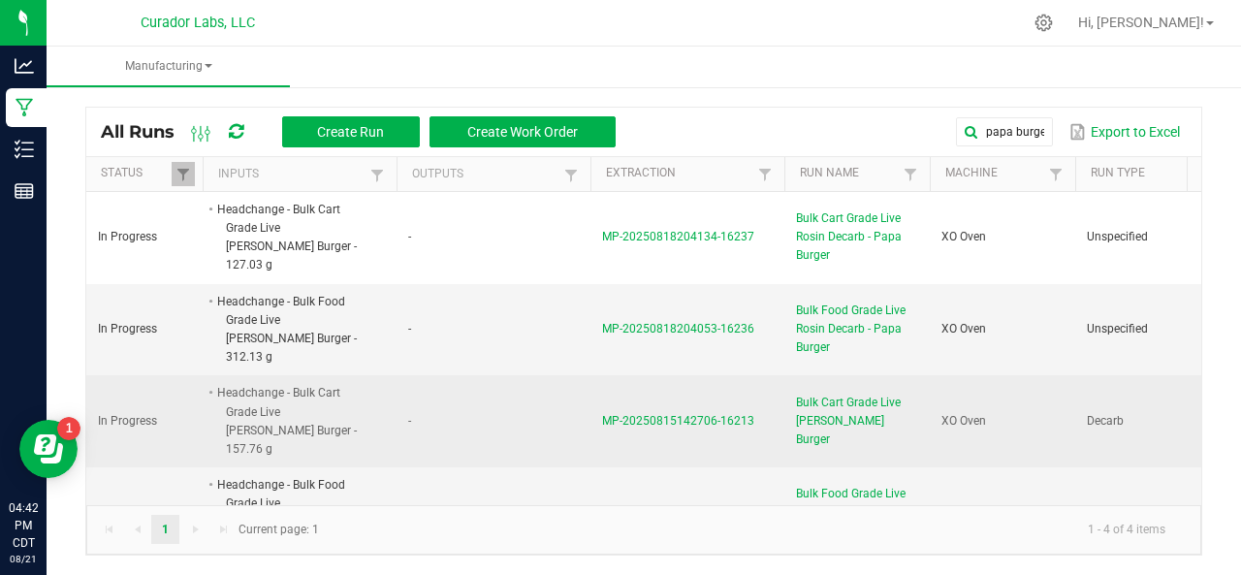
click at [673, 414] on span "MP-20250815142706-16213" at bounding box center [678, 421] width 152 height 14
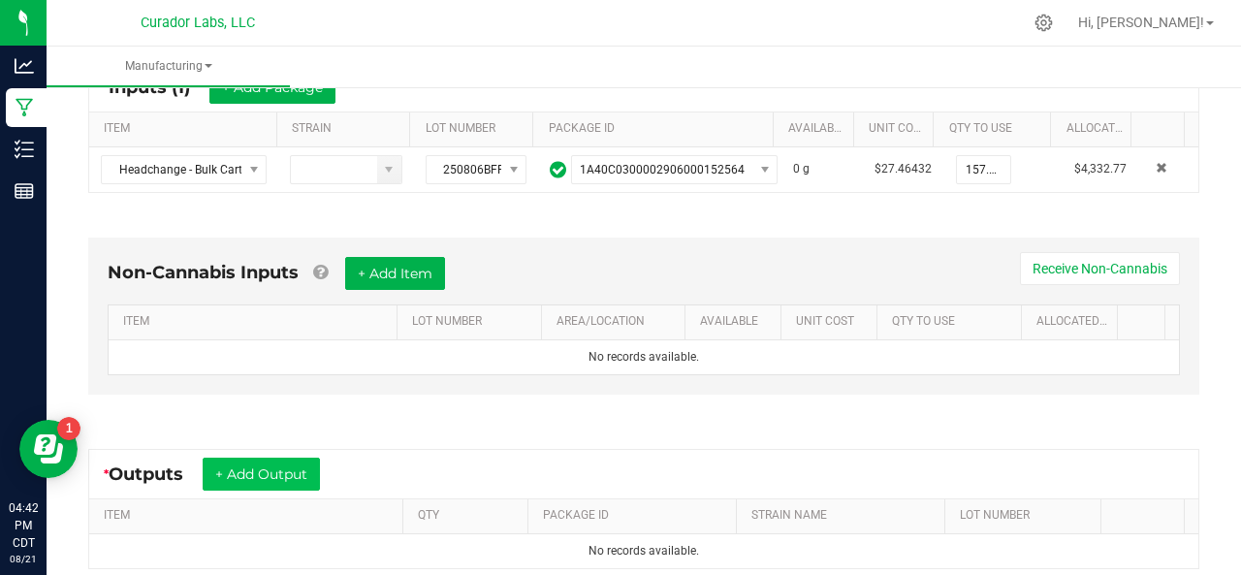
scroll to position [393, 0]
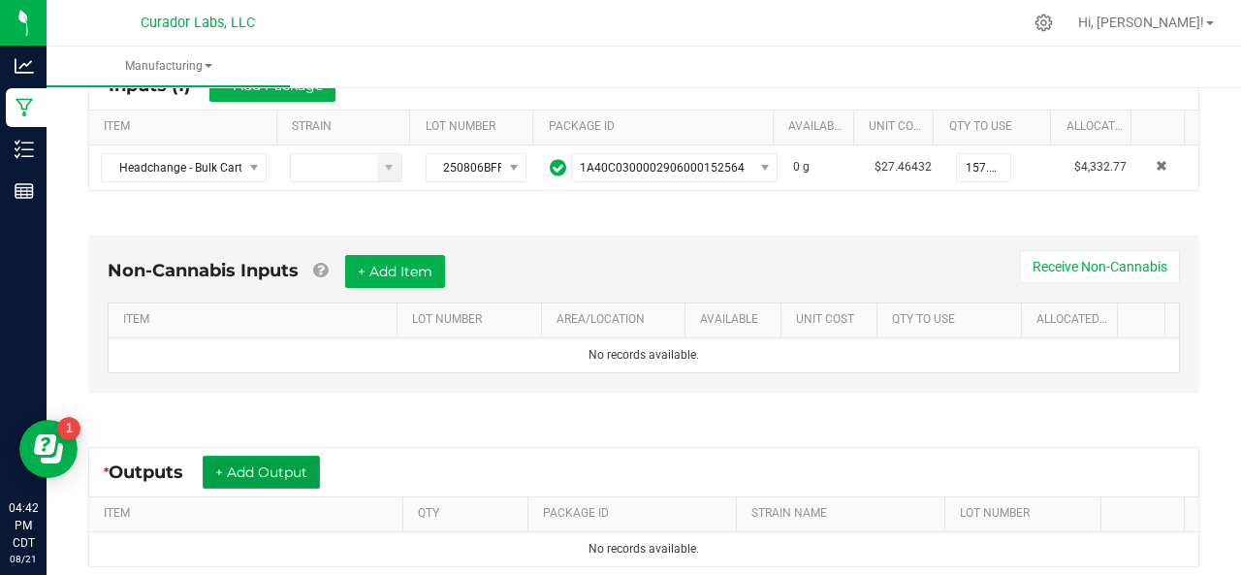
click at [272, 456] on button "+ Add Output" at bounding box center [261, 472] width 117 height 33
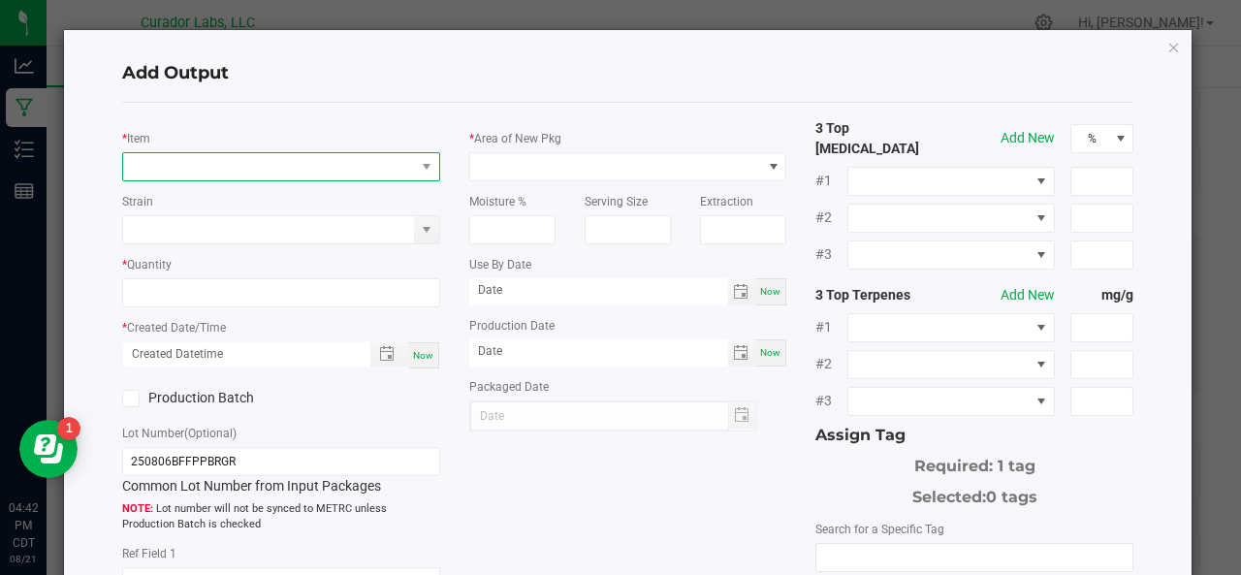
click at [153, 164] on span "NO DATA FOUND" at bounding box center [269, 166] width 292 height 27
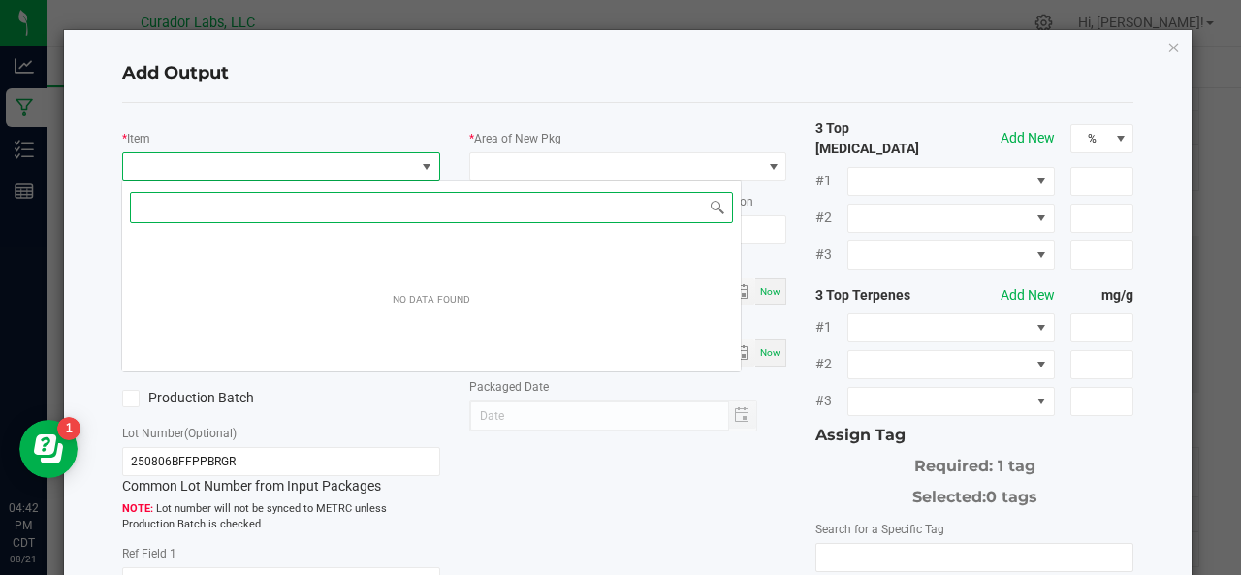
scroll to position [28, 313]
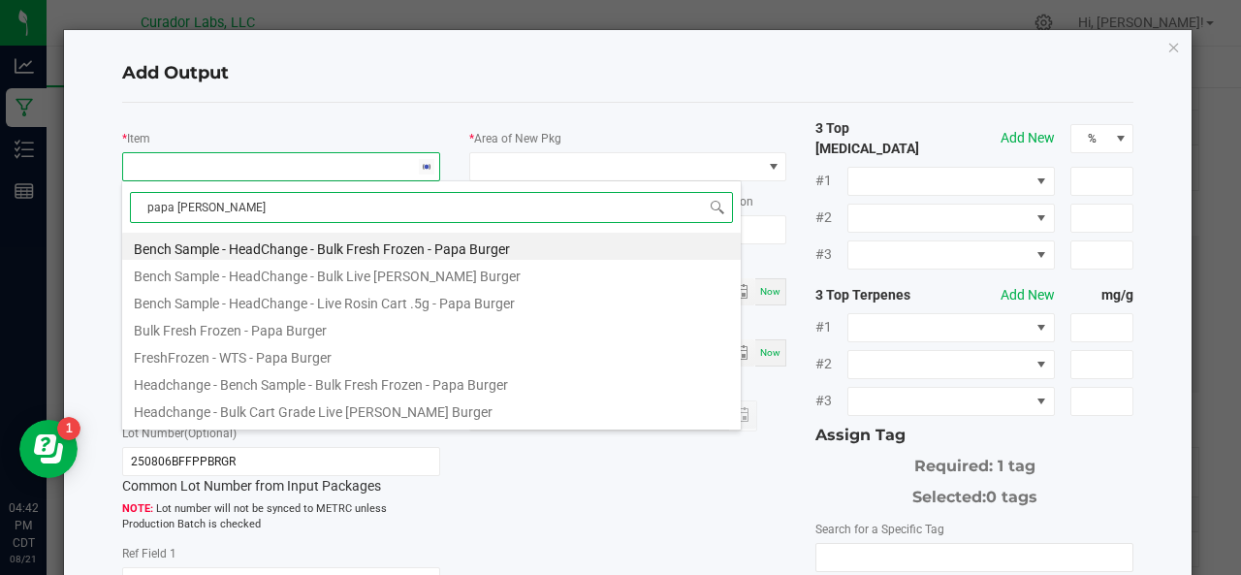
type input "papa burger"
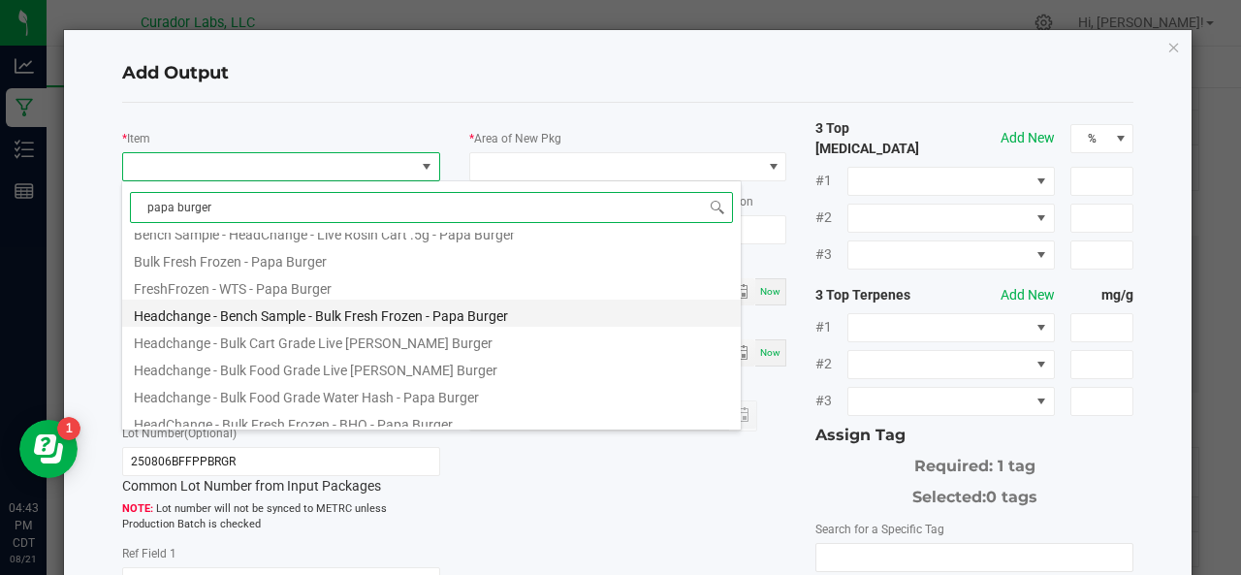
scroll to position [82, 0]
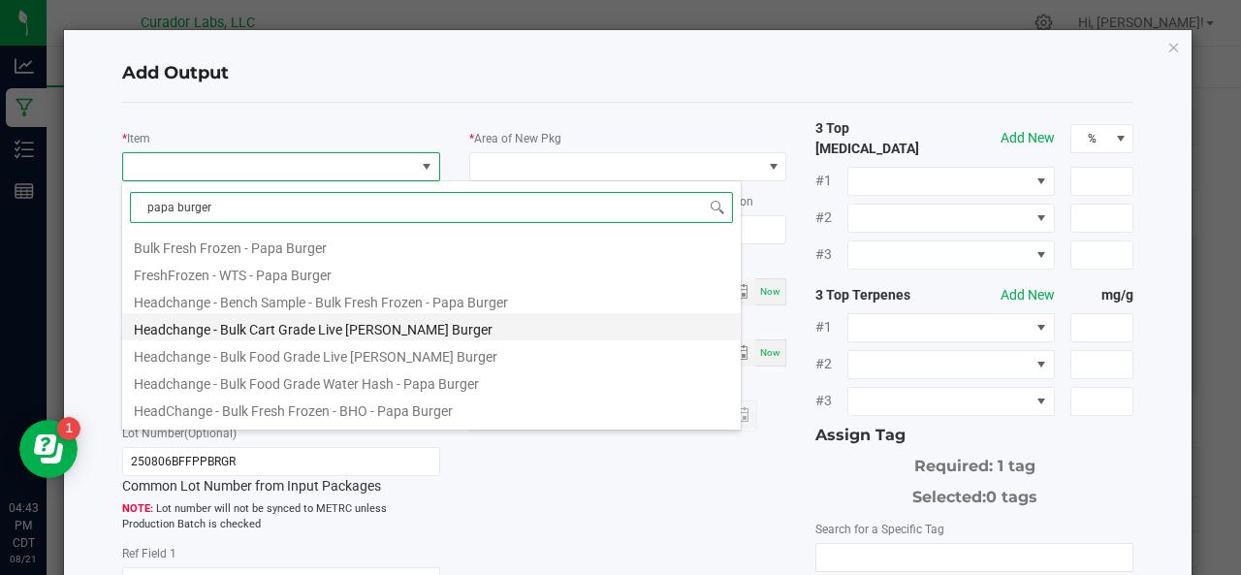
click at [251, 331] on li "Headchange - Bulk Cart Grade Live [PERSON_NAME] Burger" at bounding box center [431, 326] width 619 height 27
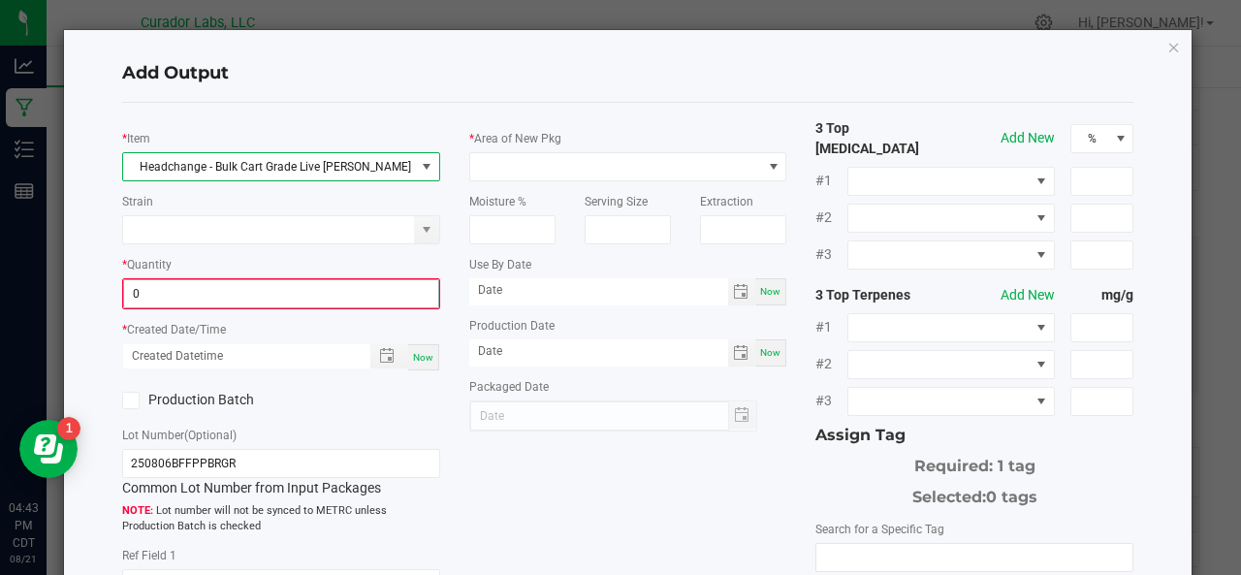
click at [252, 302] on input "0" at bounding box center [281, 293] width 314 height 27
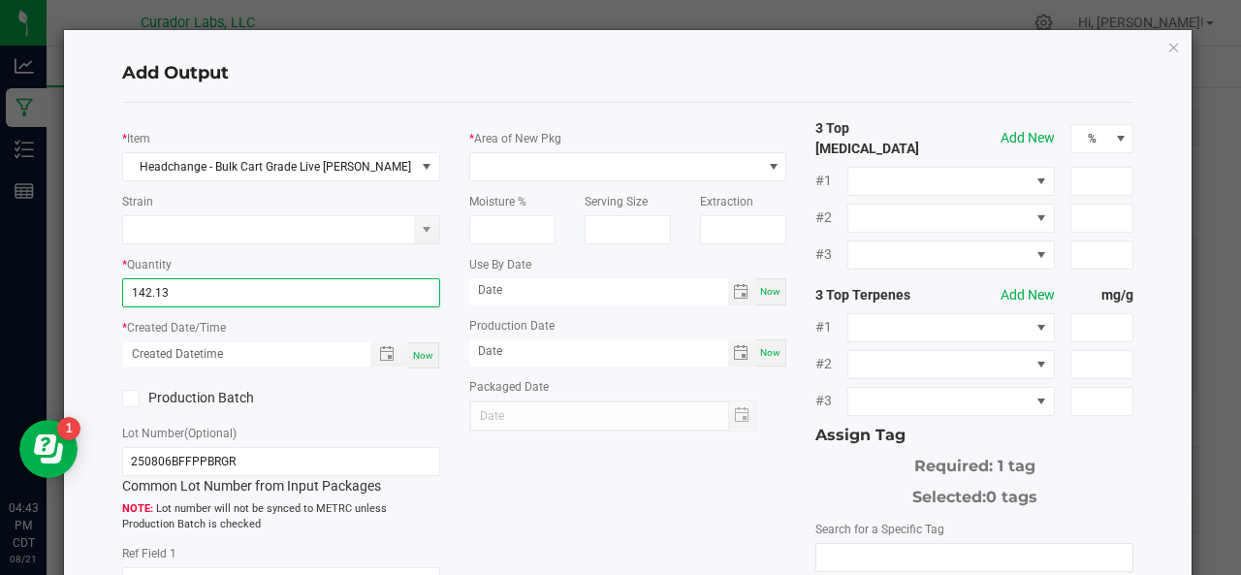
type input "142.1300 g"
click at [421, 356] on span "Now" at bounding box center [423, 355] width 20 height 11
type input "[DATE] 4:43 PM"
type input "[DATE]"
click at [195, 404] on label "Production Batch" at bounding box center [194, 398] width 144 height 20
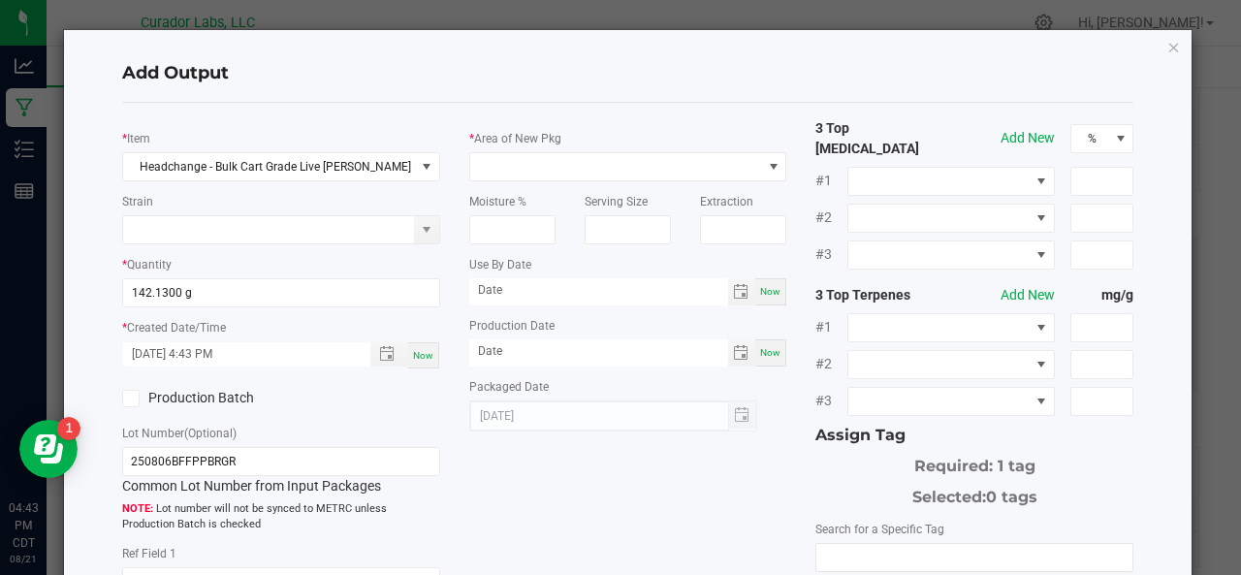
click at [0, 0] on input "Production Batch" at bounding box center [0, 0] width 0 height 0
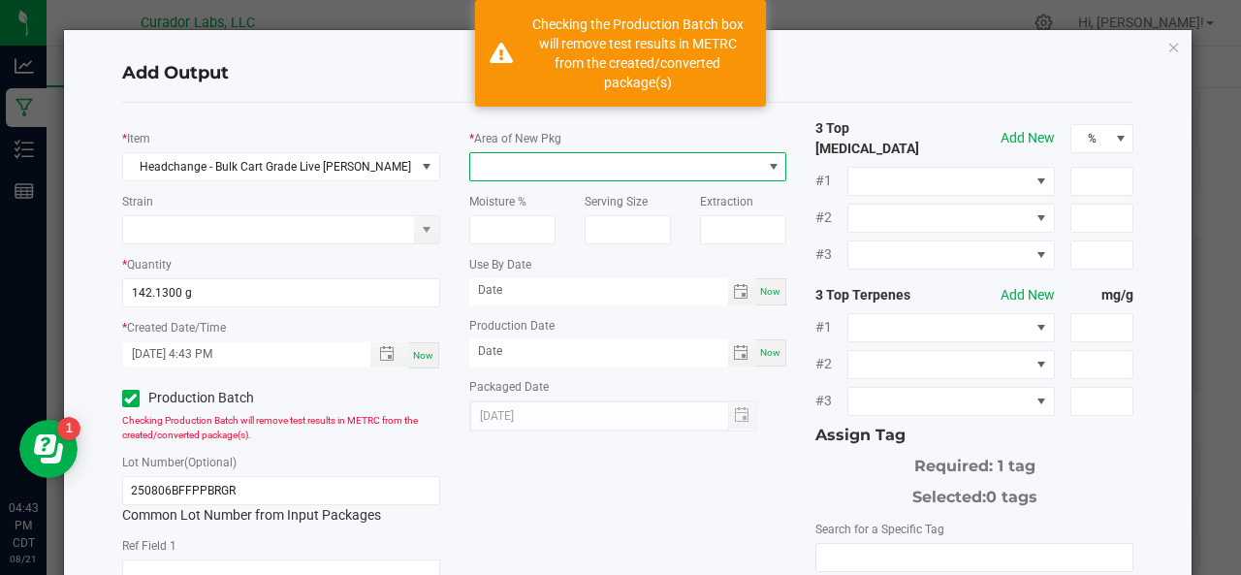
click at [519, 166] on span at bounding box center [616, 166] width 292 height 27
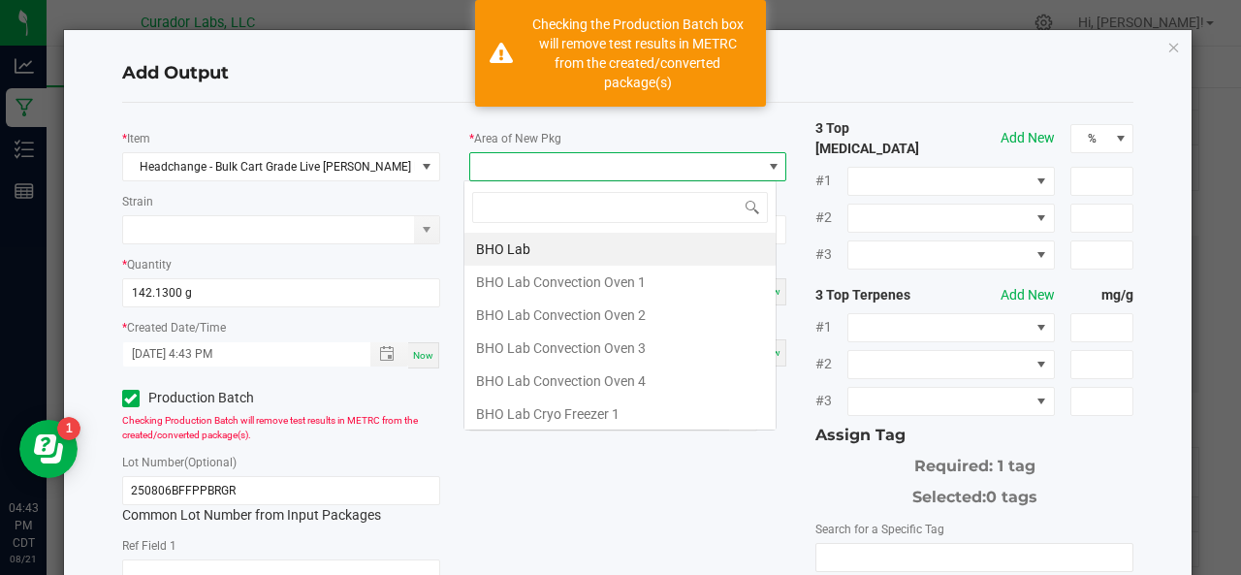
scroll to position [28, 313]
type input "xo"
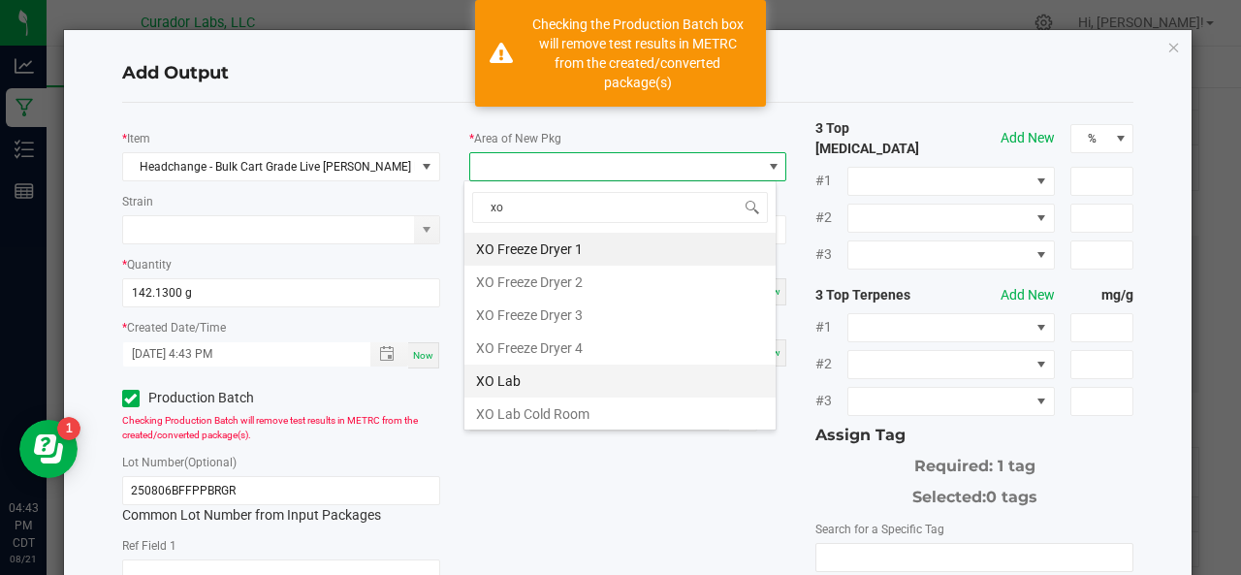
click at [505, 371] on li "XO Lab" at bounding box center [619, 381] width 311 height 33
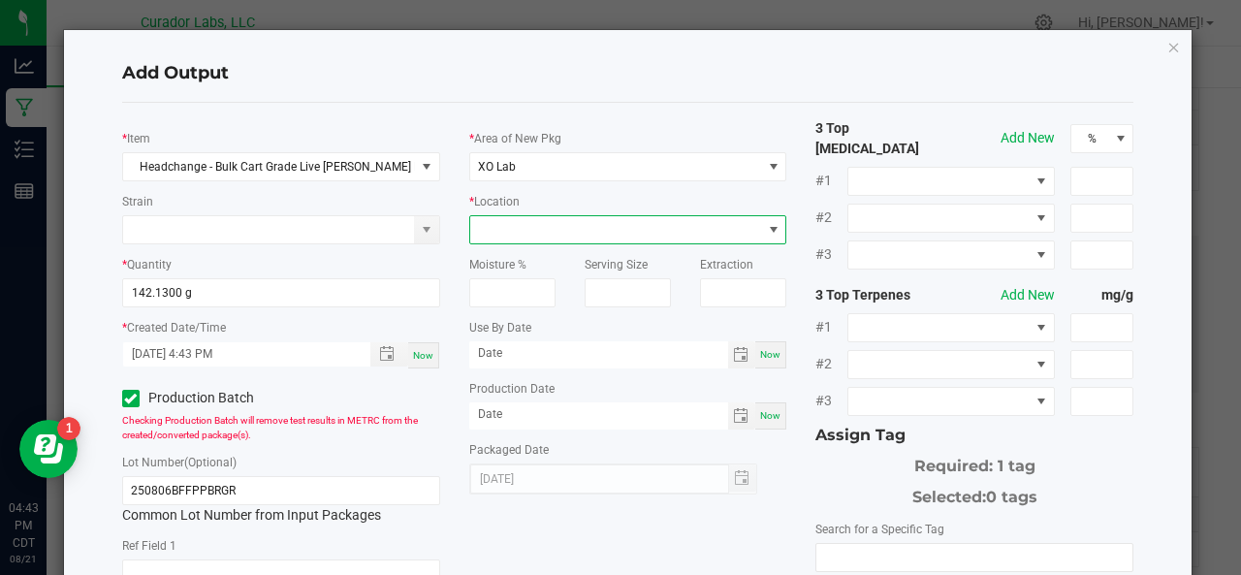
click at [527, 233] on span at bounding box center [616, 229] width 292 height 27
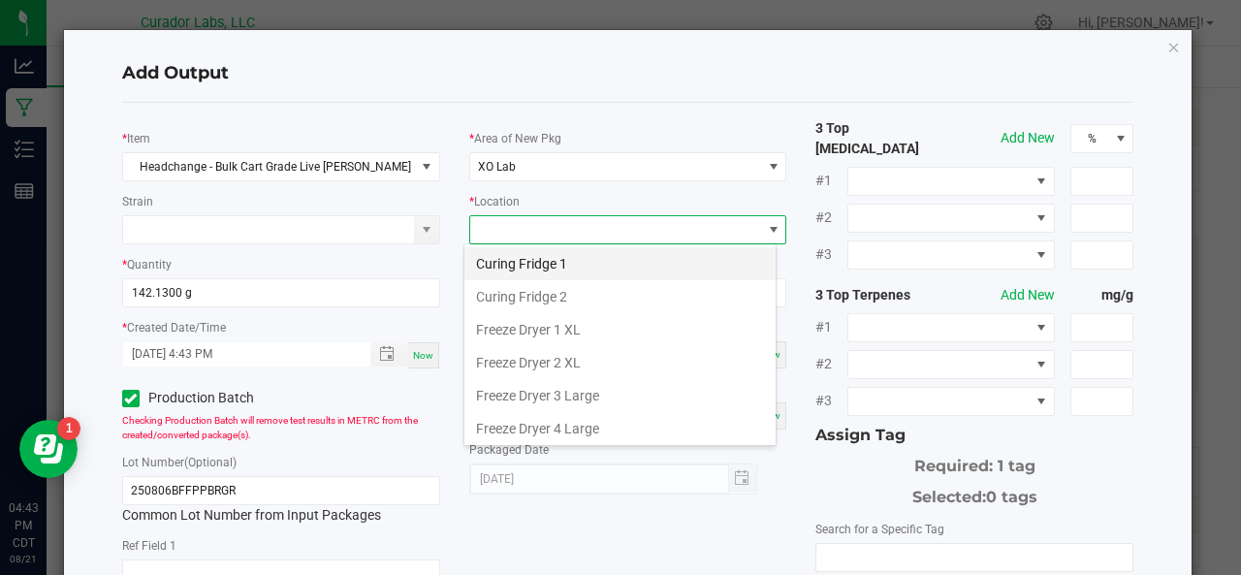
click at [516, 260] on li "Curing Fridge 1" at bounding box center [619, 263] width 311 height 33
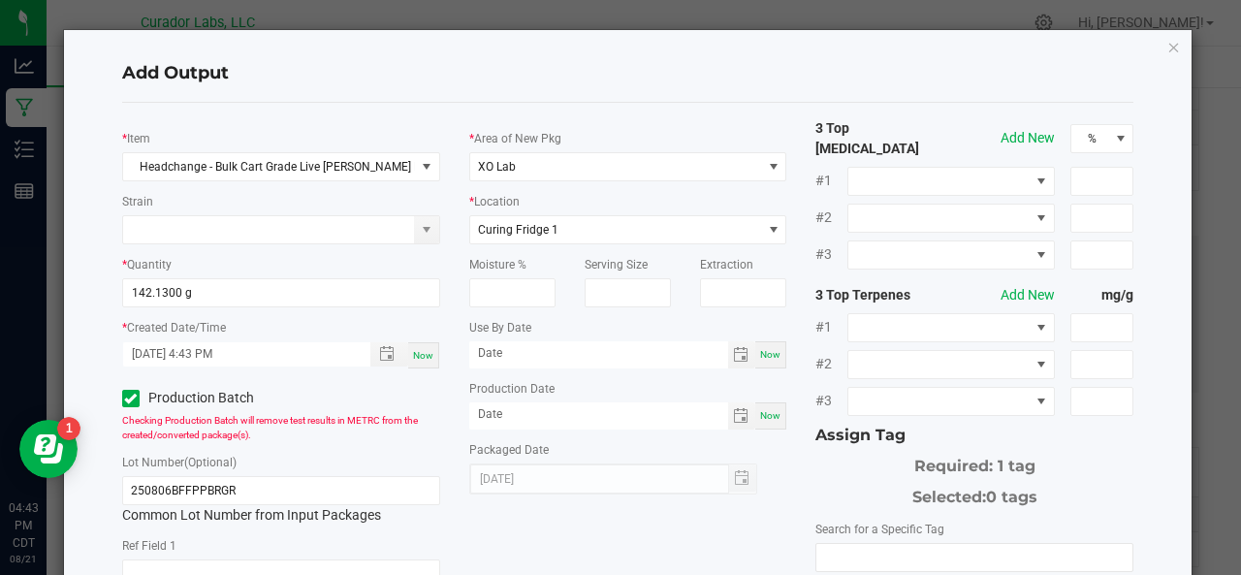
click at [760, 355] on span "Now" at bounding box center [770, 354] width 20 height 11
click at [596, 355] on input "[DATE]" at bounding box center [598, 353] width 259 height 24
type input "[DATE]"
click at [761, 410] on span "Now" at bounding box center [770, 415] width 20 height 11
type input "[DATE]"
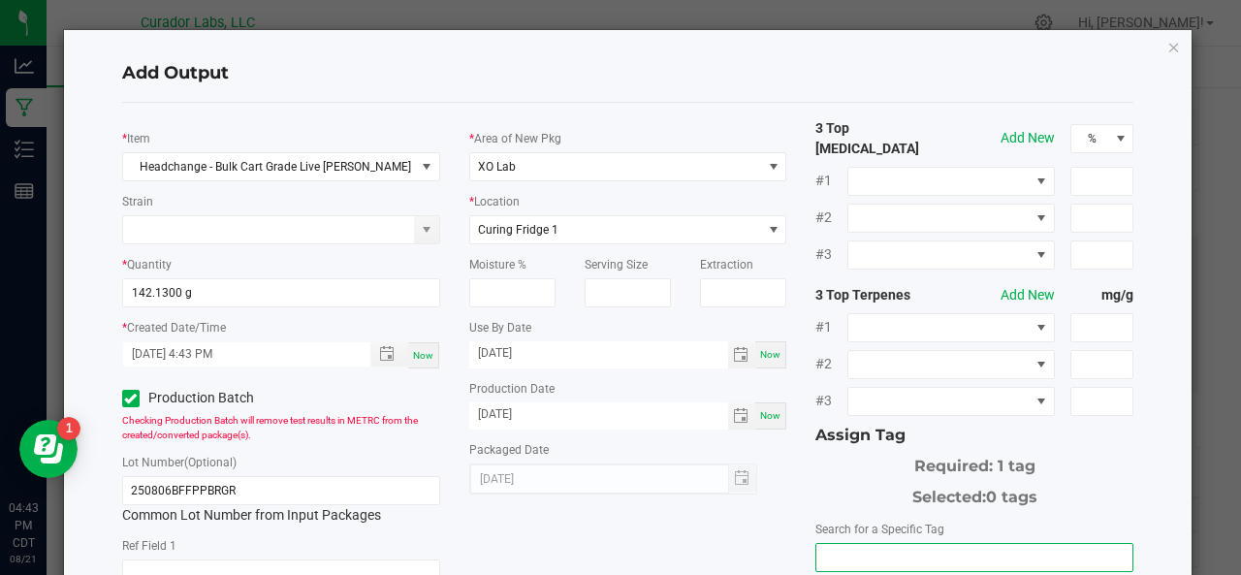
click at [878, 548] on input "NO DATA FOUND" at bounding box center [974, 557] width 316 height 27
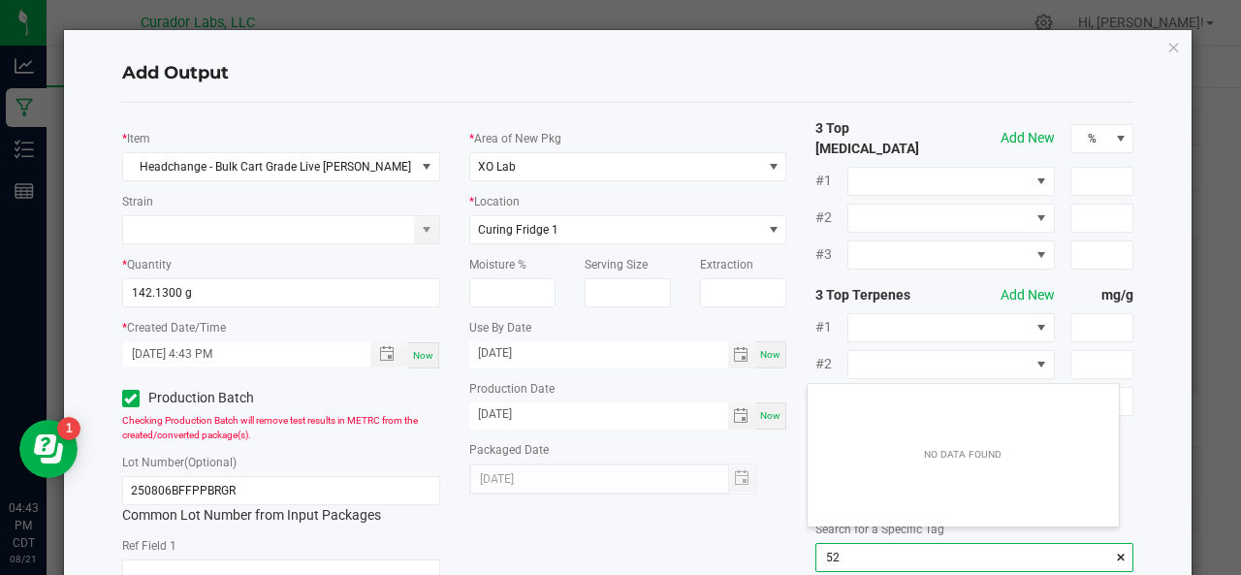
scroll to position [27, 312]
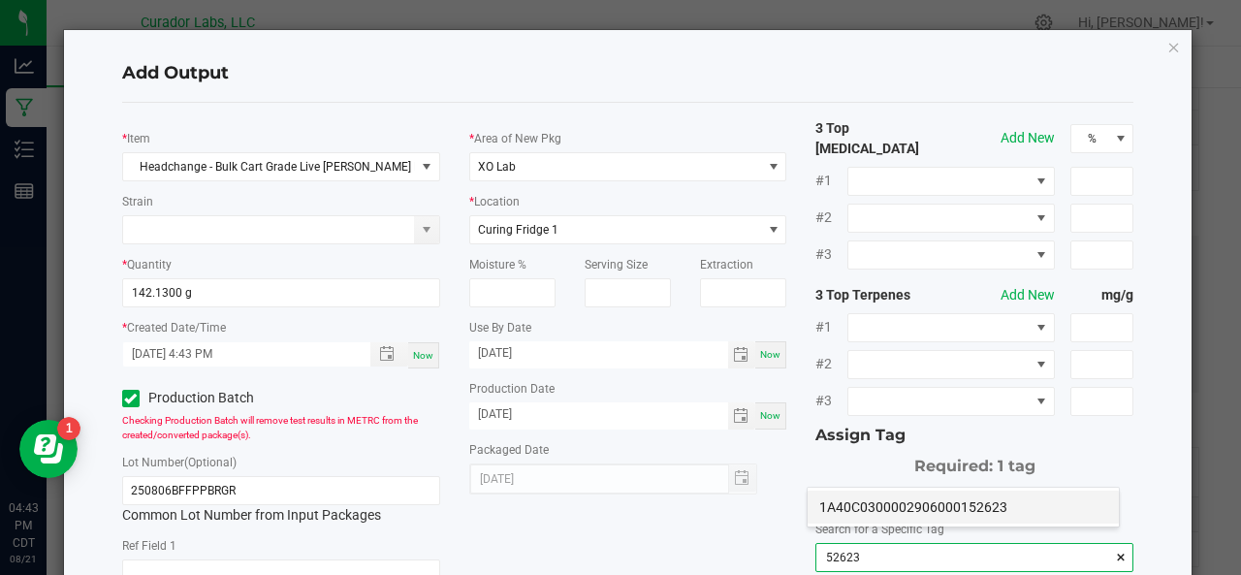
click at [851, 503] on li "1A40C0300002906000152623" at bounding box center [963, 507] width 311 height 33
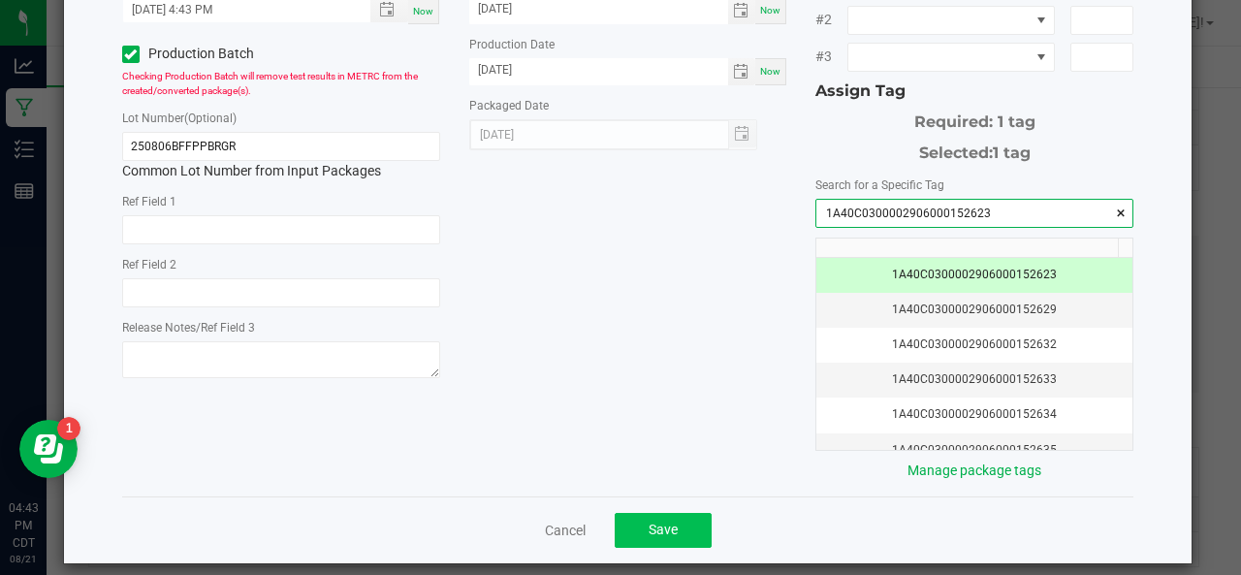
type input "1A40C0300002906000152623"
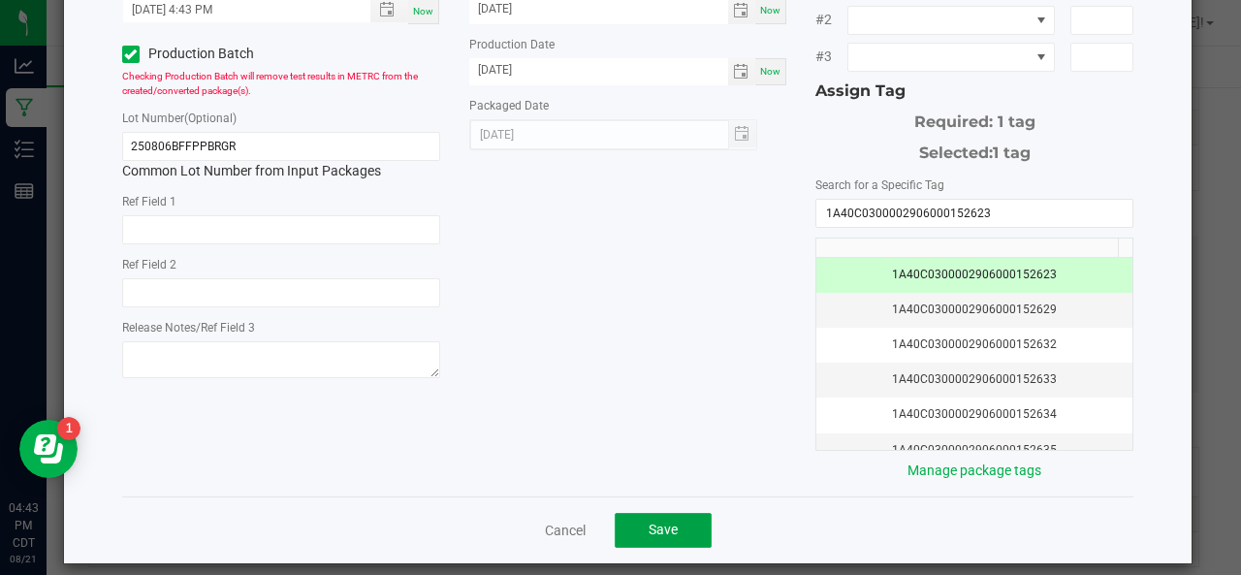
click at [686, 513] on button "Save" at bounding box center [663, 530] width 97 height 35
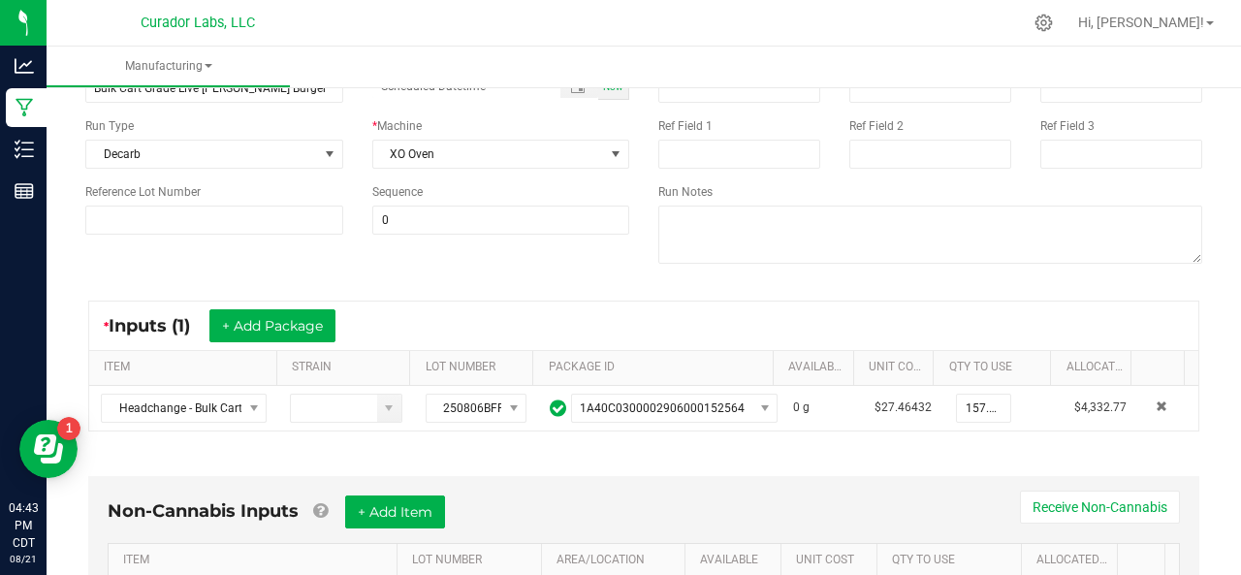
scroll to position [0, 0]
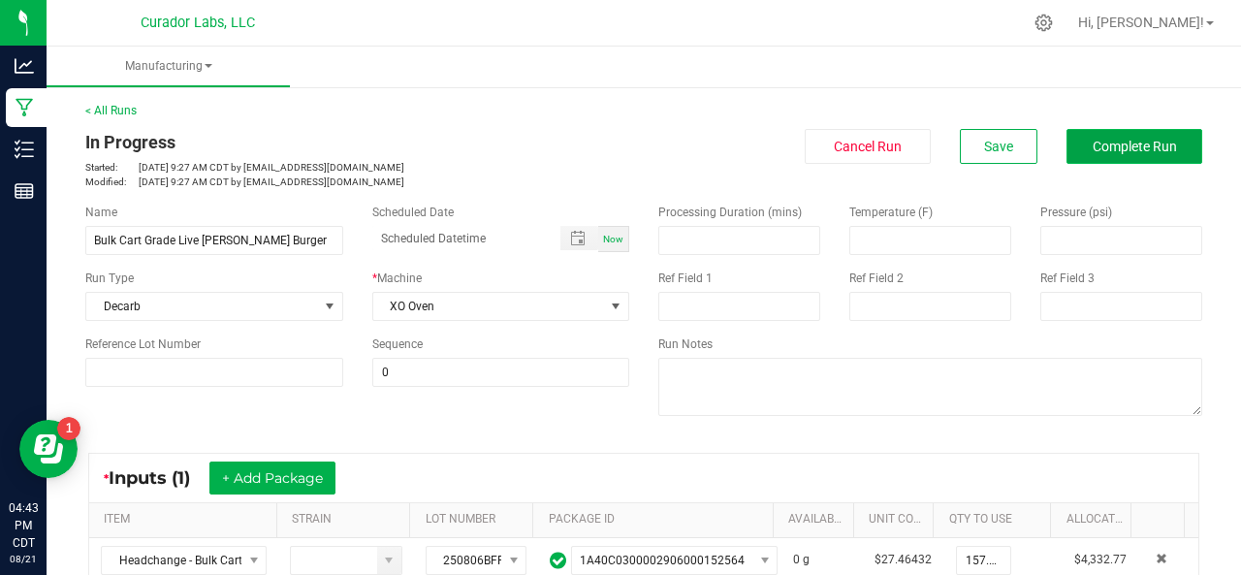
click at [1125, 144] on span "Complete Run" at bounding box center [1135, 147] width 84 height 16
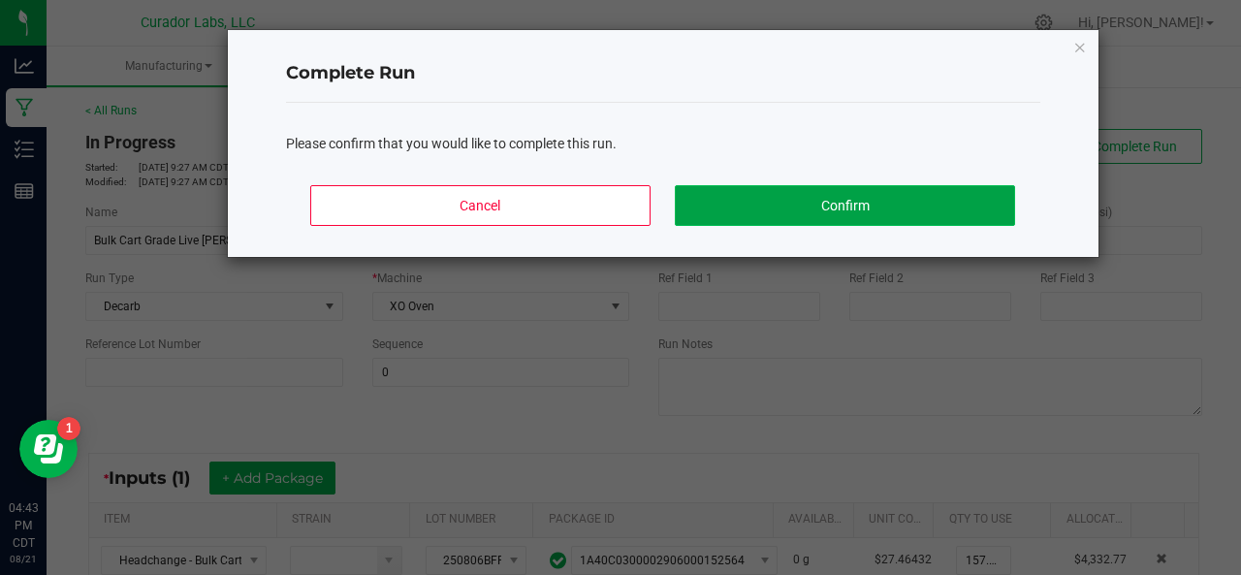
click at [797, 208] on button "Confirm" at bounding box center [844, 205] width 339 height 41
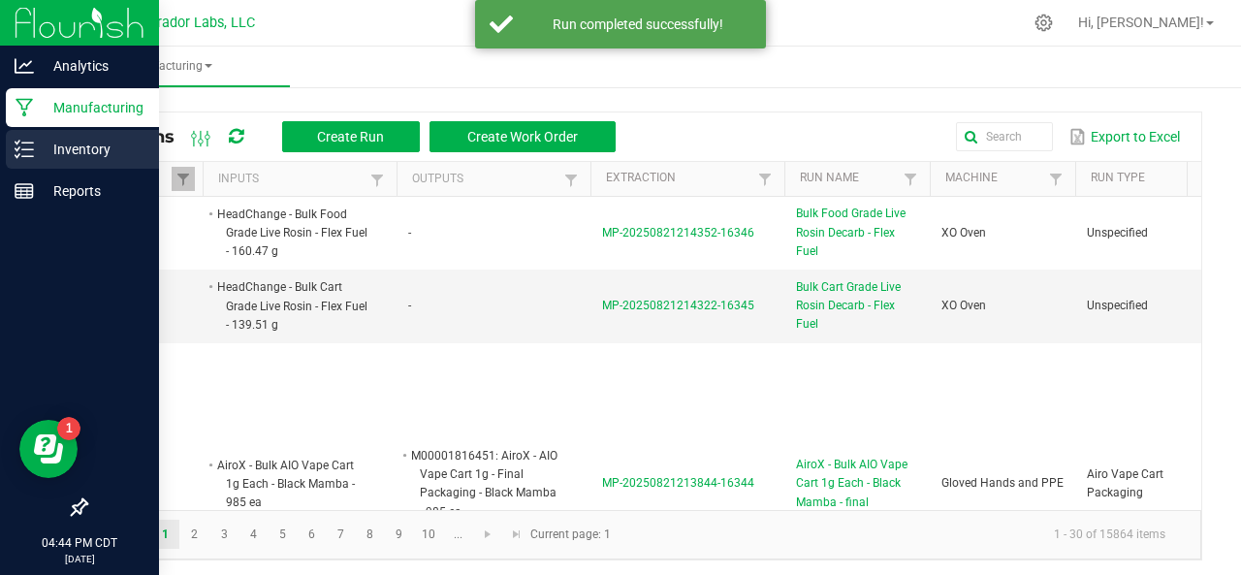
click at [70, 150] on p "Inventory" at bounding box center [92, 149] width 116 height 23
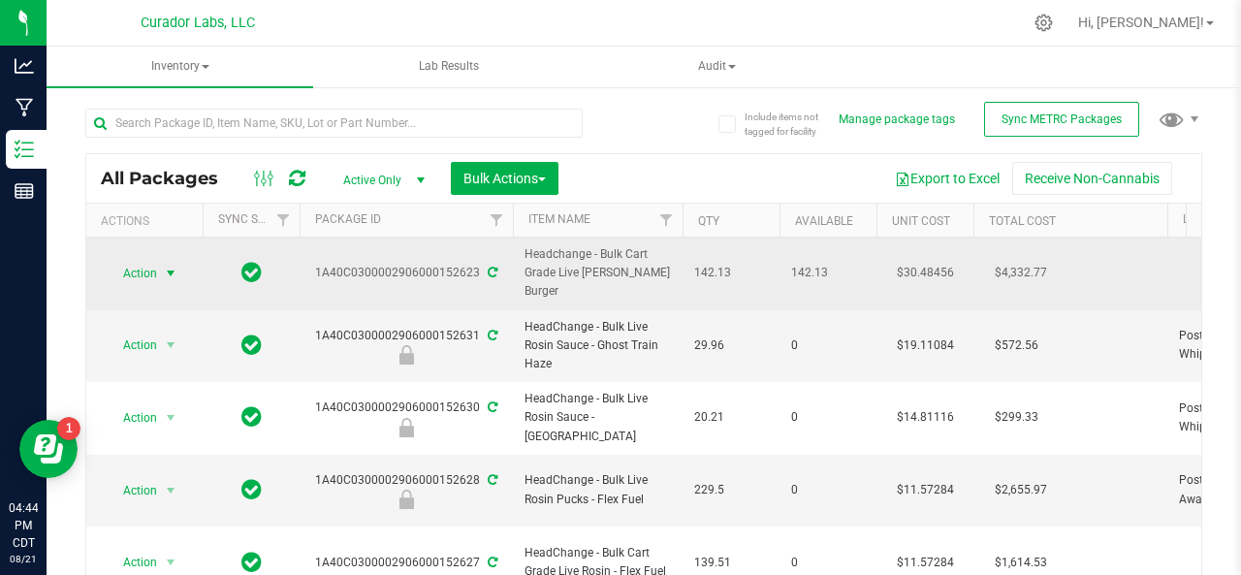
click at [145, 264] on span "Action" at bounding box center [132, 273] width 52 height 27
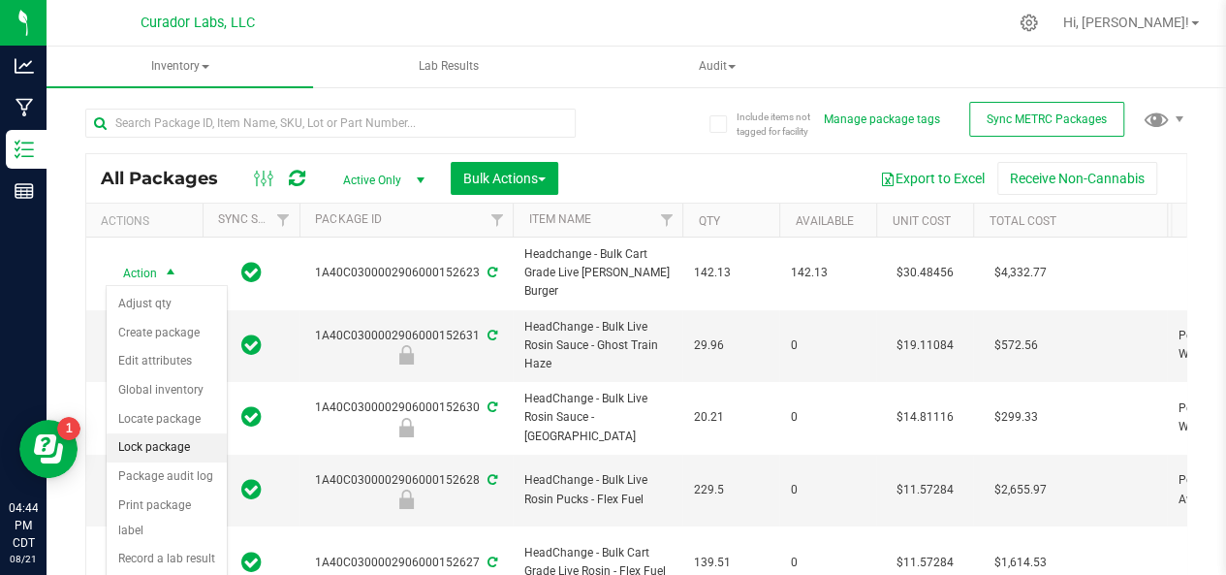
click at [143, 439] on li "Lock package" at bounding box center [167, 447] width 120 height 29
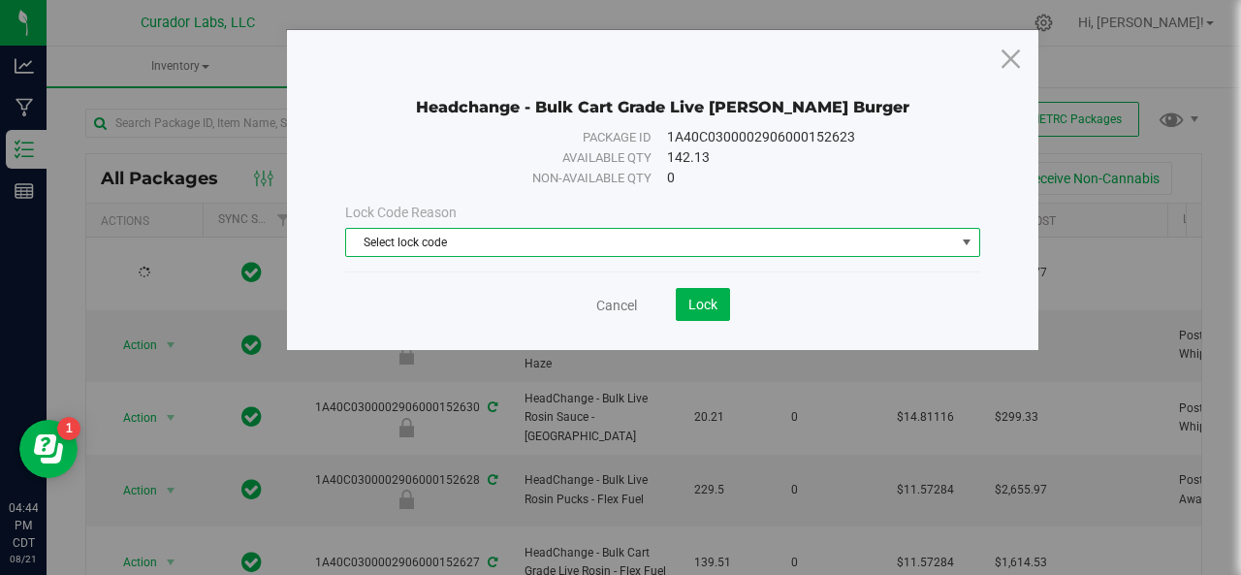
click at [496, 247] on span "Select lock code" at bounding box center [650, 242] width 609 height 27
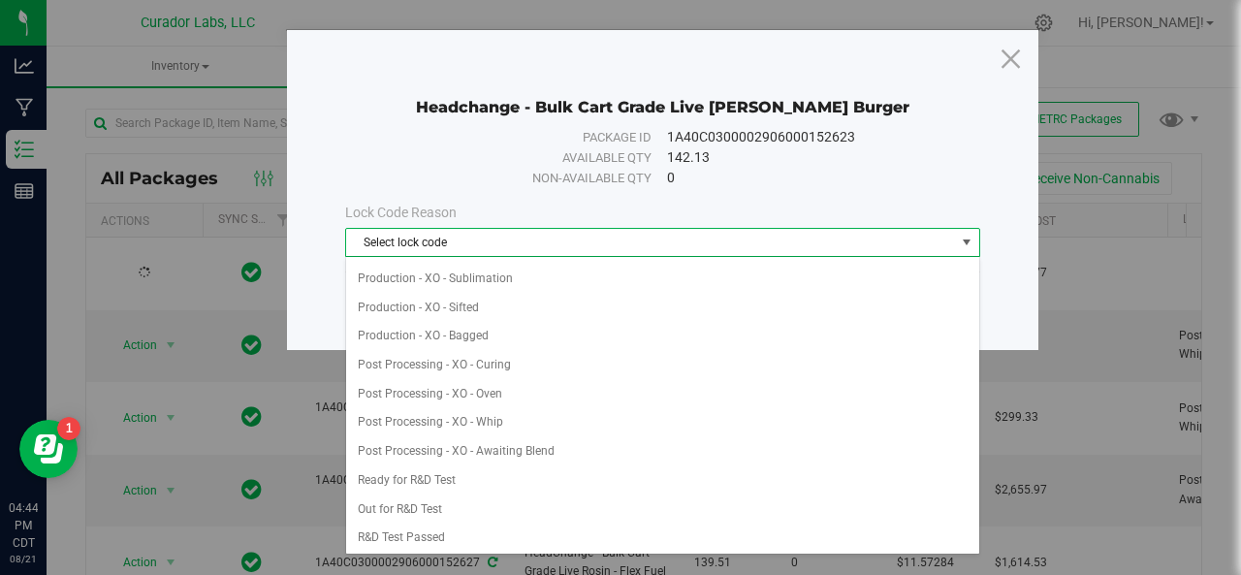
scroll to position [429, 0]
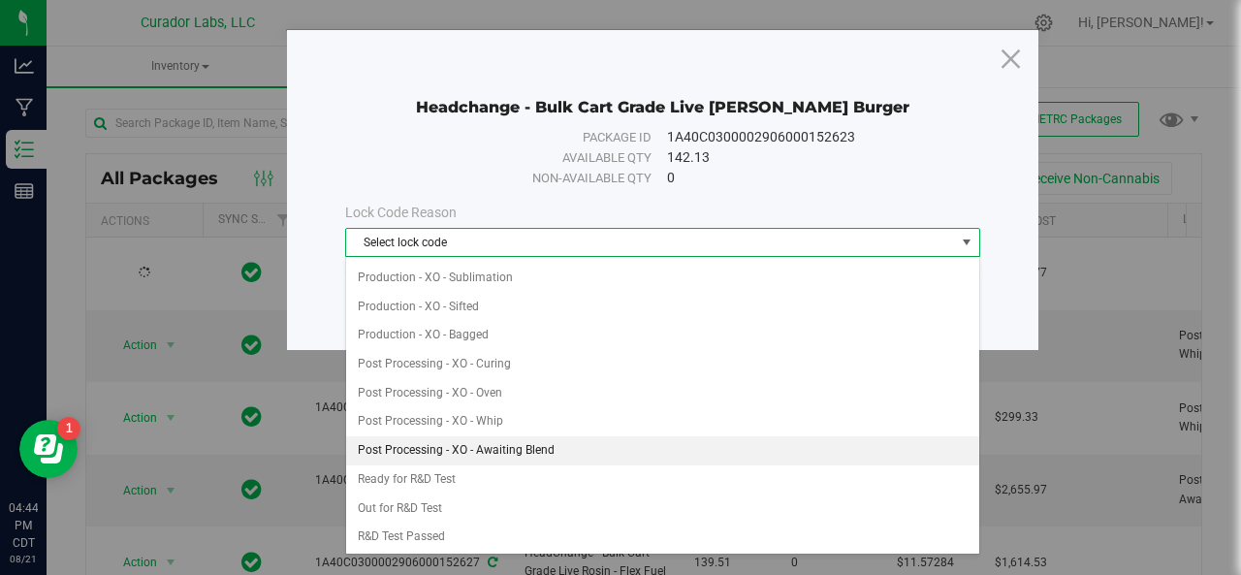
click at [425, 436] on li "Post Processing - XO - Awaiting Blend" at bounding box center [663, 450] width 634 height 29
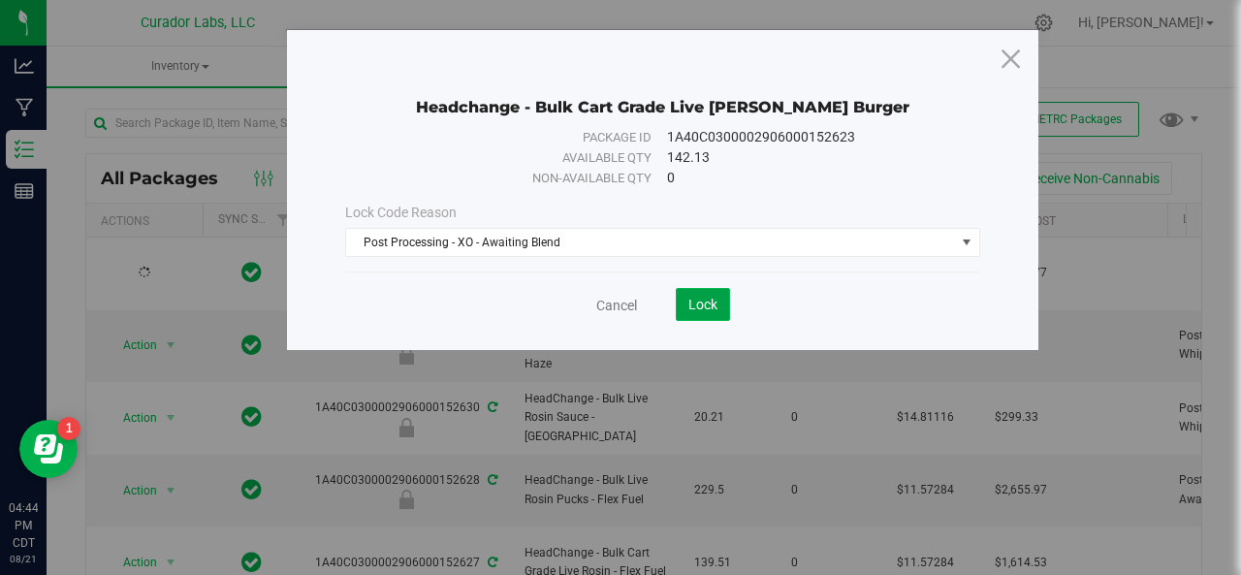
click at [713, 299] on span "Lock" at bounding box center [702, 305] width 29 height 16
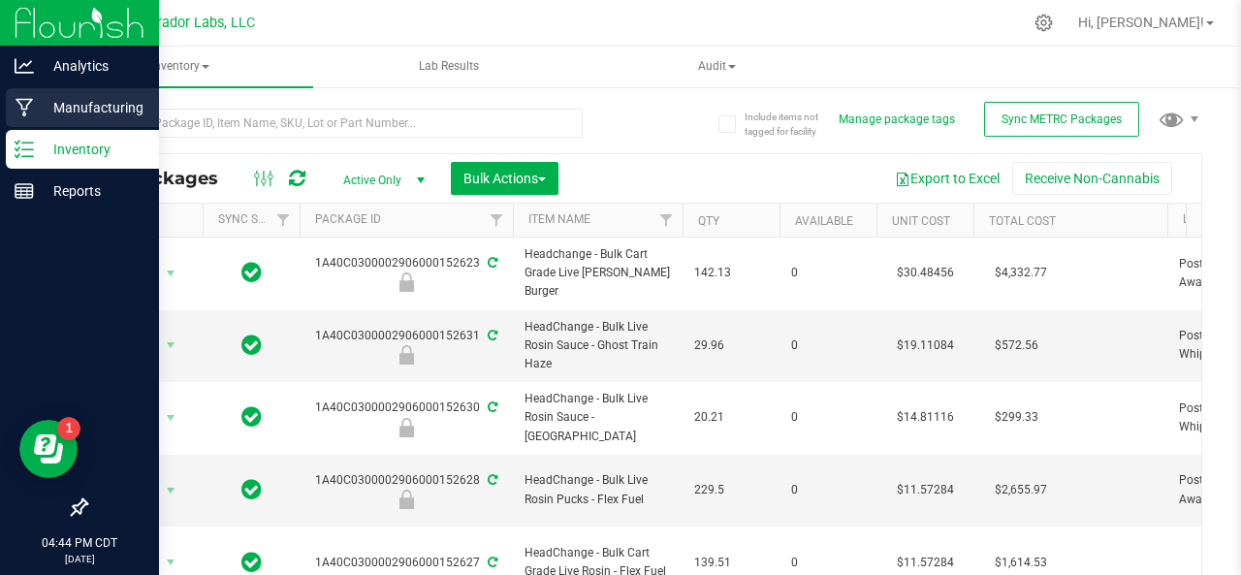
click at [30, 106] on icon at bounding box center [25, 107] width 18 height 19
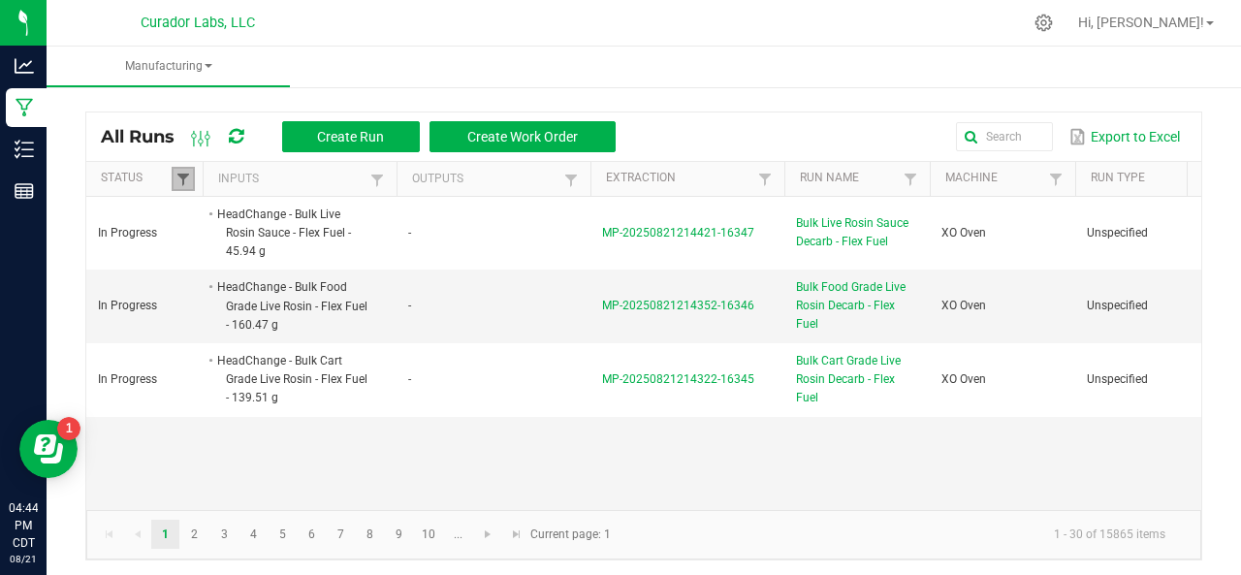
click at [180, 175] on span at bounding box center [183, 180] width 16 height 16
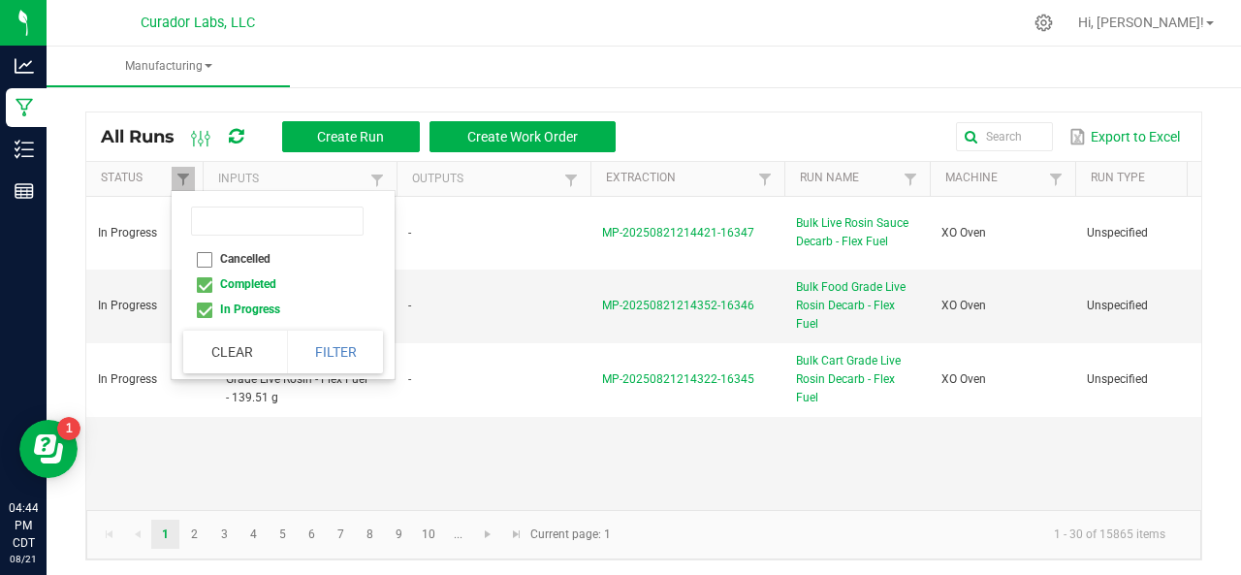
click at [200, 281] on li "Completed" at bounding box center [277, 283] width 188 height 25
checkbox input "false"
click at [337, 354] on button "Filter" at bounding box center [335, 352] width 97 height 43
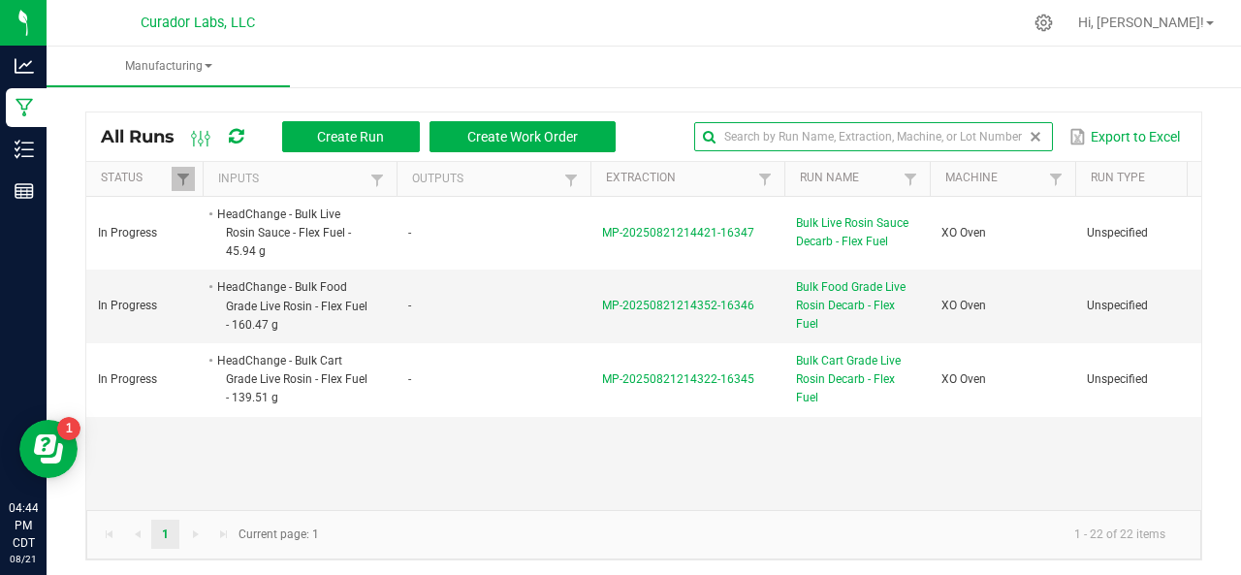
click at [995, 139] on input "text" at bounding box center [873, 136] width 359 height 29
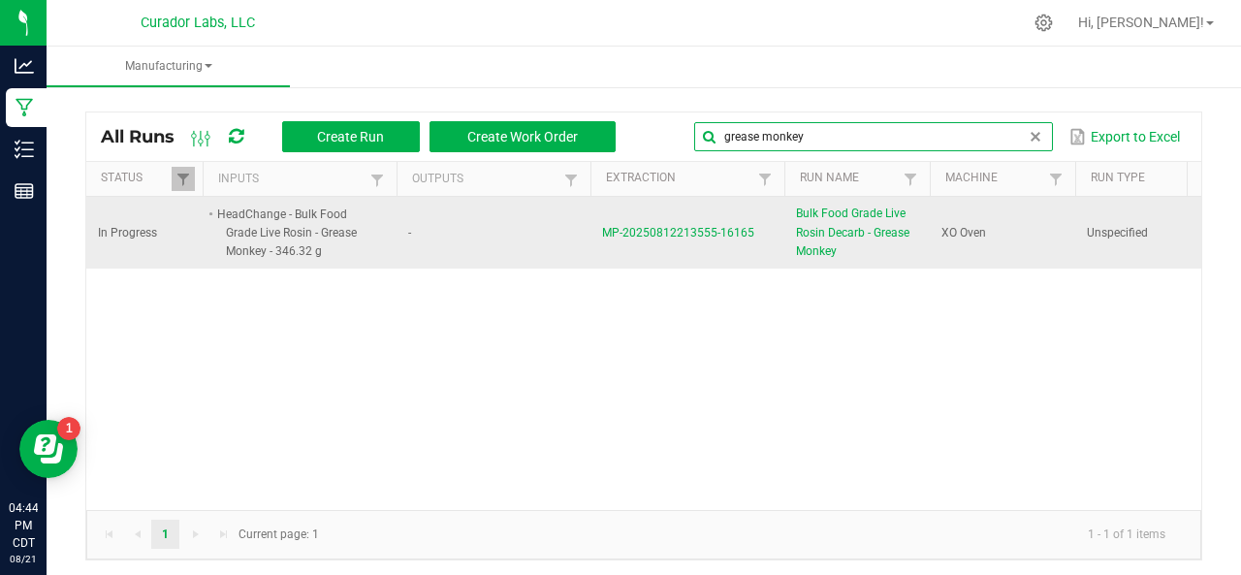
type input "grease monkey"
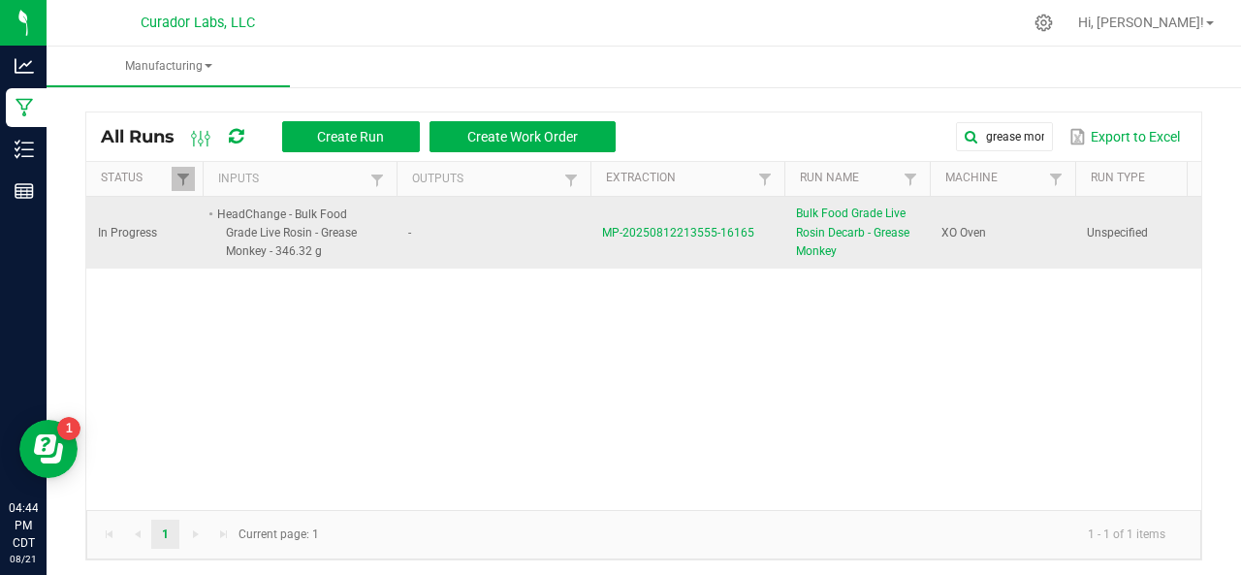
click at [665, 235] on span "MP-20250812213555-16165" at bounding box center [678, 233] width 152 height 14
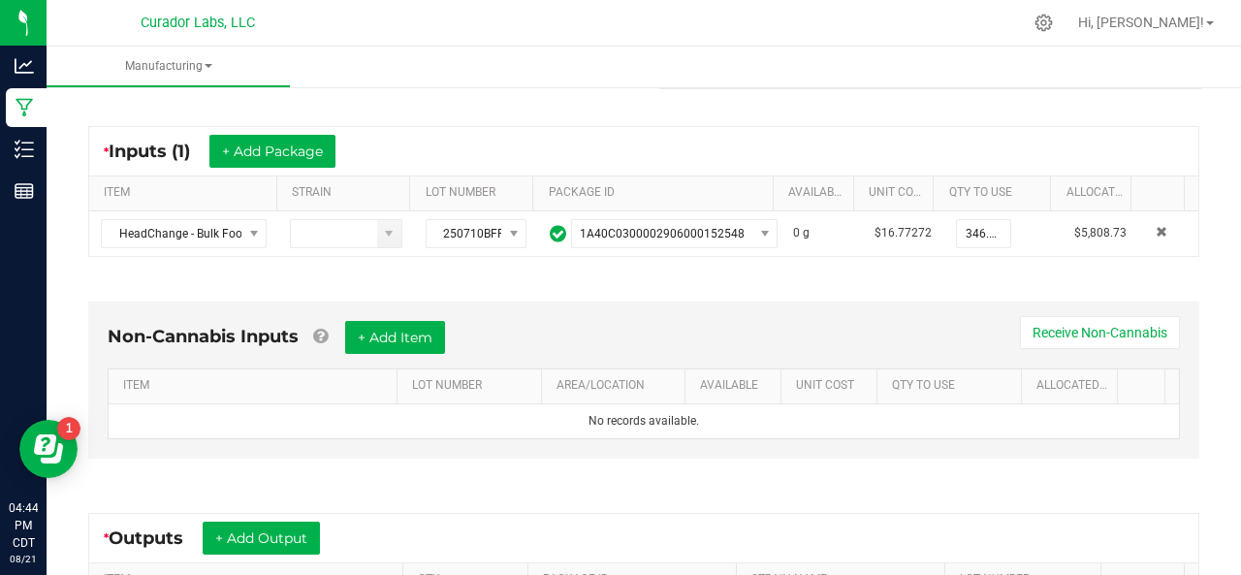
scroll to position [330, 0]
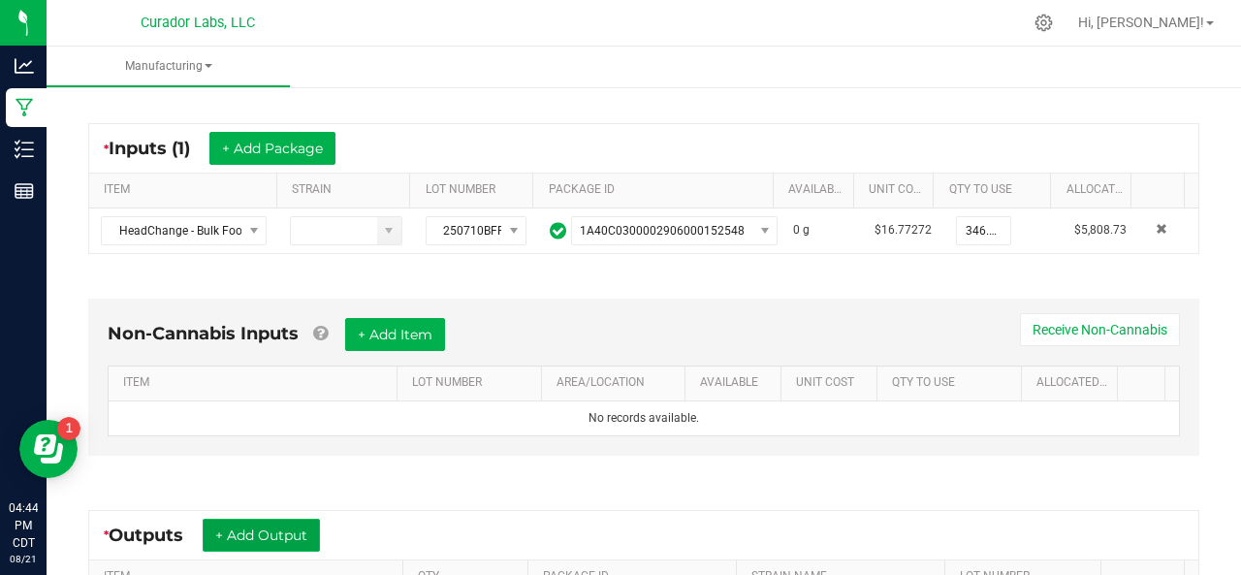
click at [267, 525] on button "+ Add Output" at bounding box center [261, 535] width 117 height 33
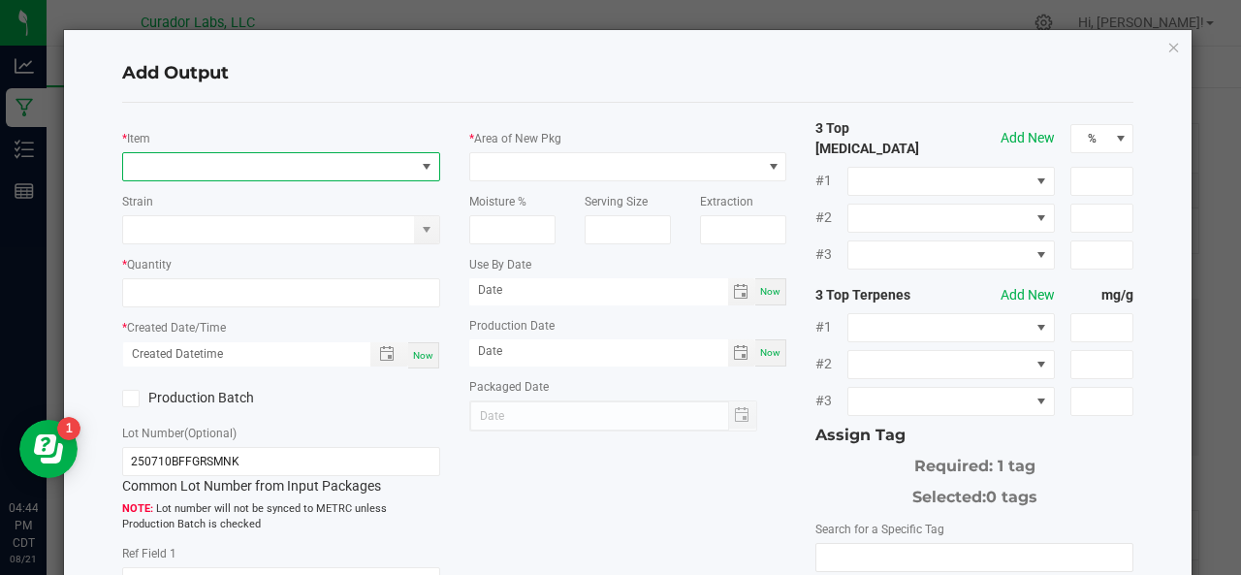
click at [202, 158] on span "NO DATA FOUND" at bounding box center [269, 166] width 292 height 27
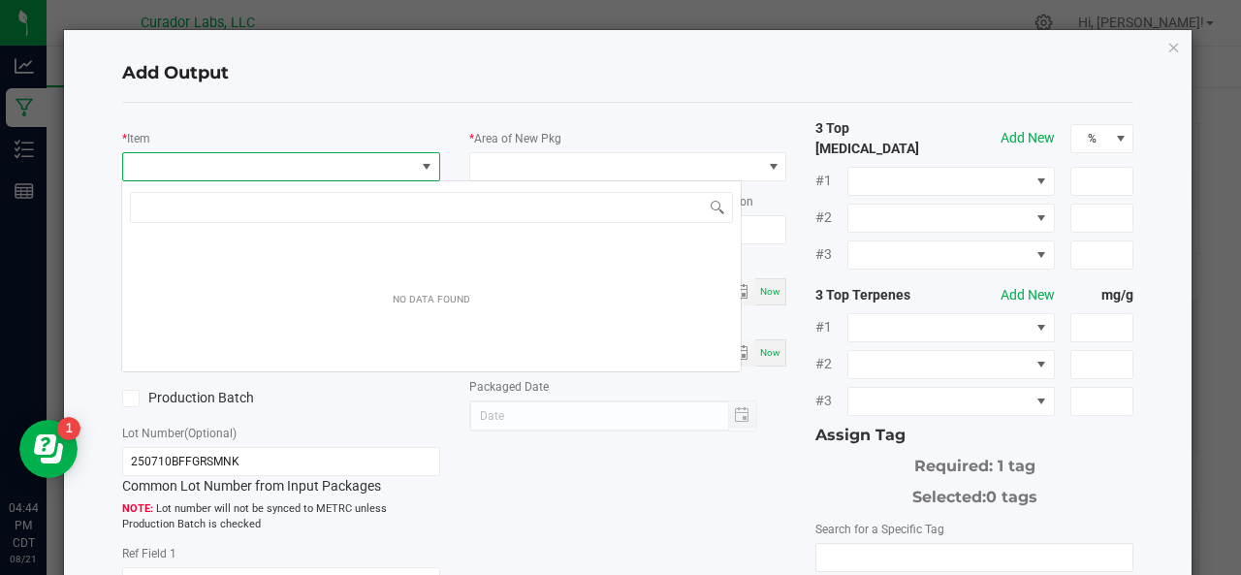
scroll to position [28, 313]
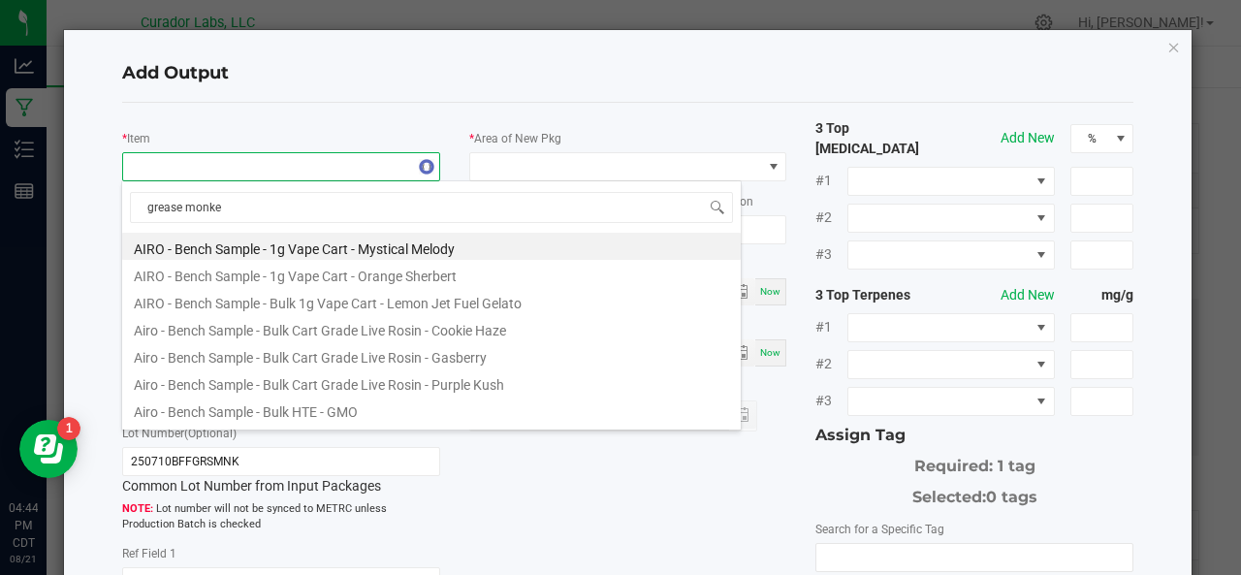
type input "grease monkey"
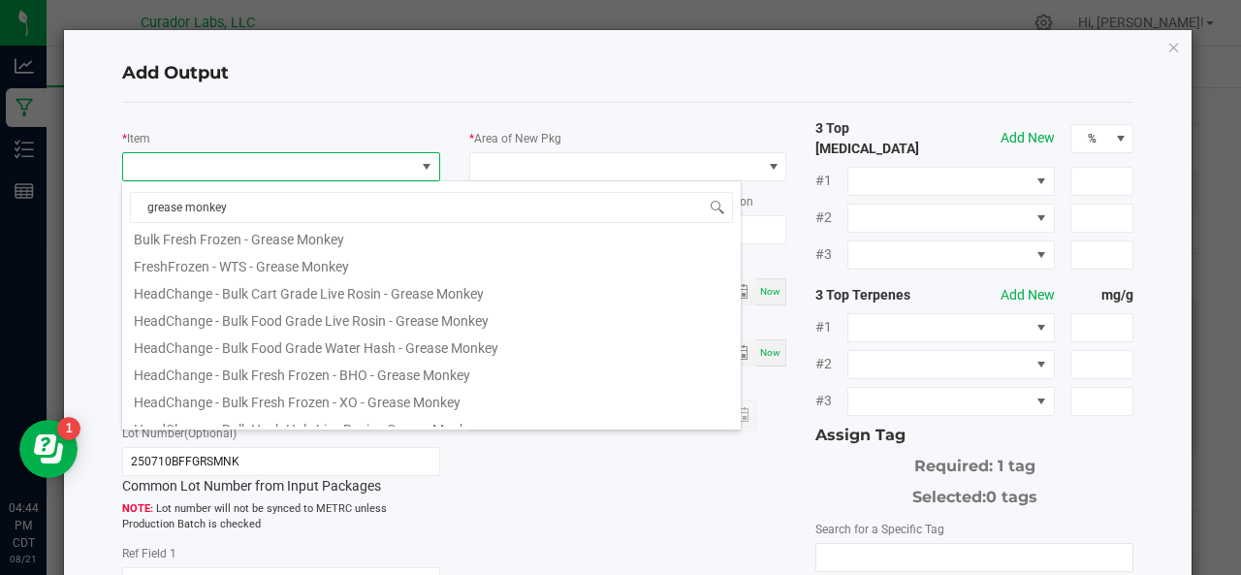
scroll to position [138, 0]
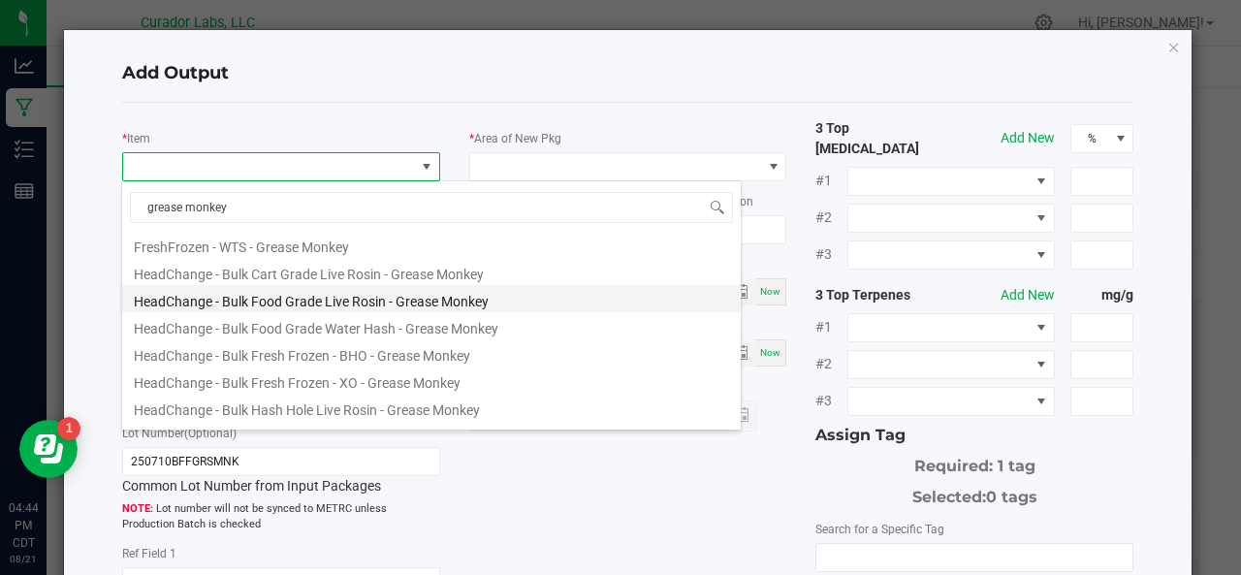
click at [273, 298] on li "HeadChange - Bulk Food Grade Live Rosin - Grease Monkey" at bounding box center [431, 298] width 619 height 27
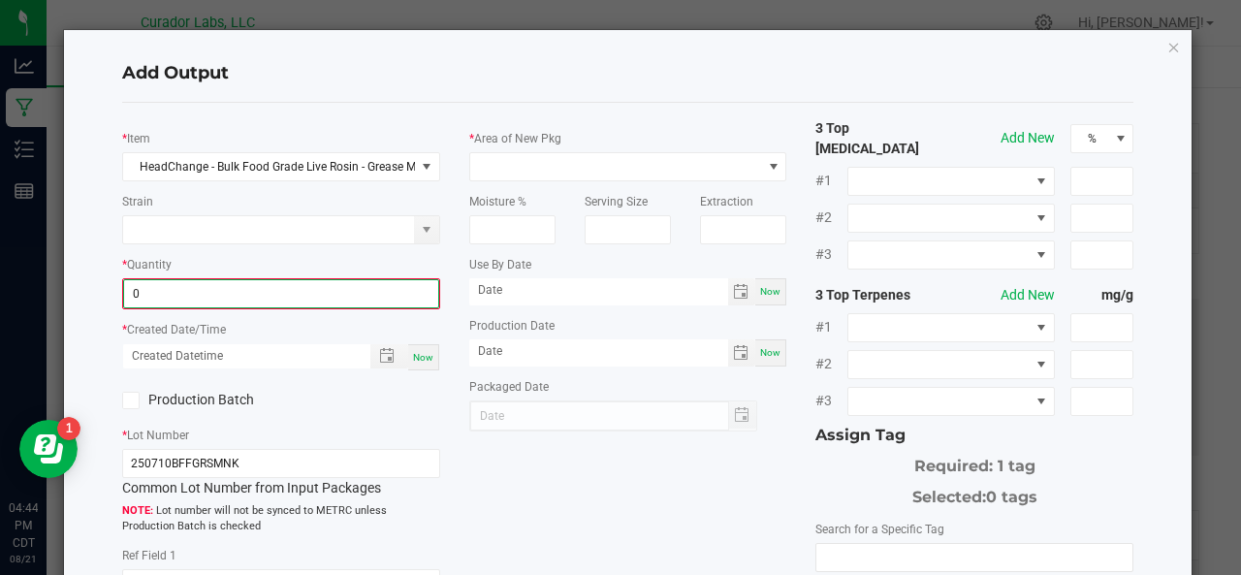
click at [262, 298] on input "0" at bounding box center [281, 293] width 314 height 27
type input "310.3700 g"
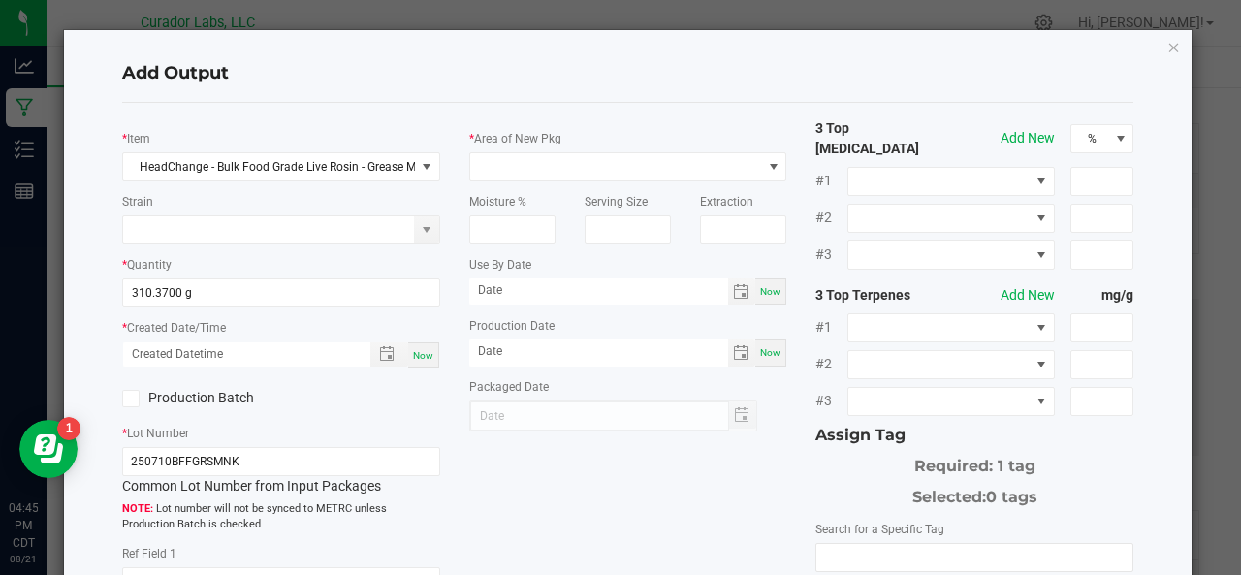
click at [425, 356] on span "Now" at bounding box center [423, 355] width 20 height 11
type input "[DATE] 4:45 PM"
type input "[DATE]"
click at [176, 388] on label "Production Batch" at bounding box center [194, 398] width 144 height 20
click at [0, 0] on input "Production Batch" at bounding box center [0, 0] width 0 height 0
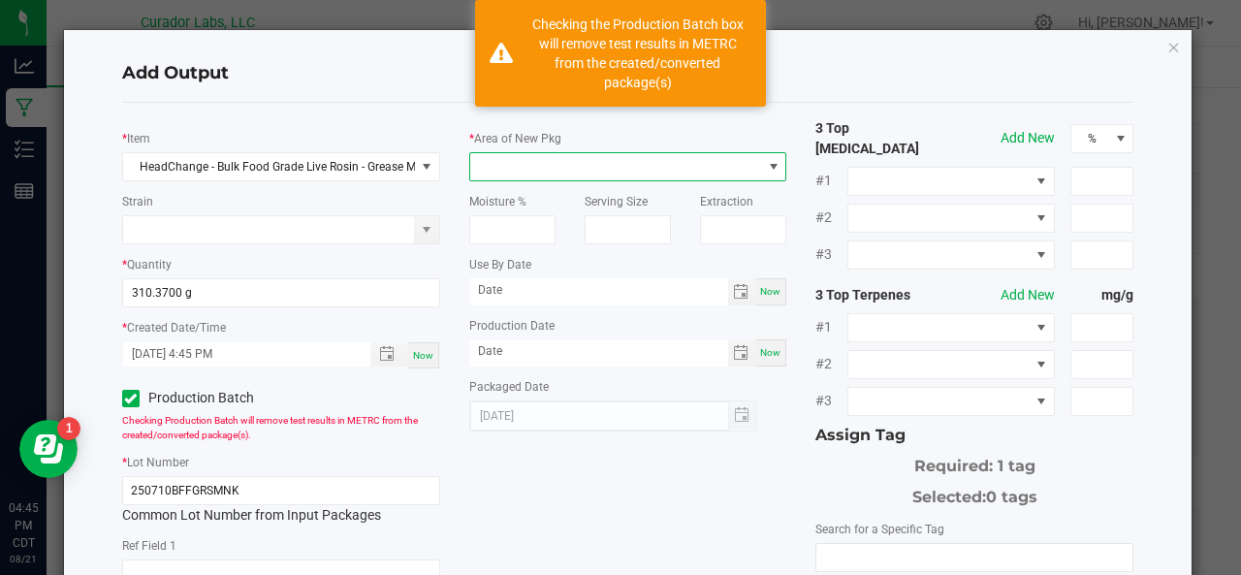
click at [520, 166] on span at bounding box center [616, 166] width 292 height 27
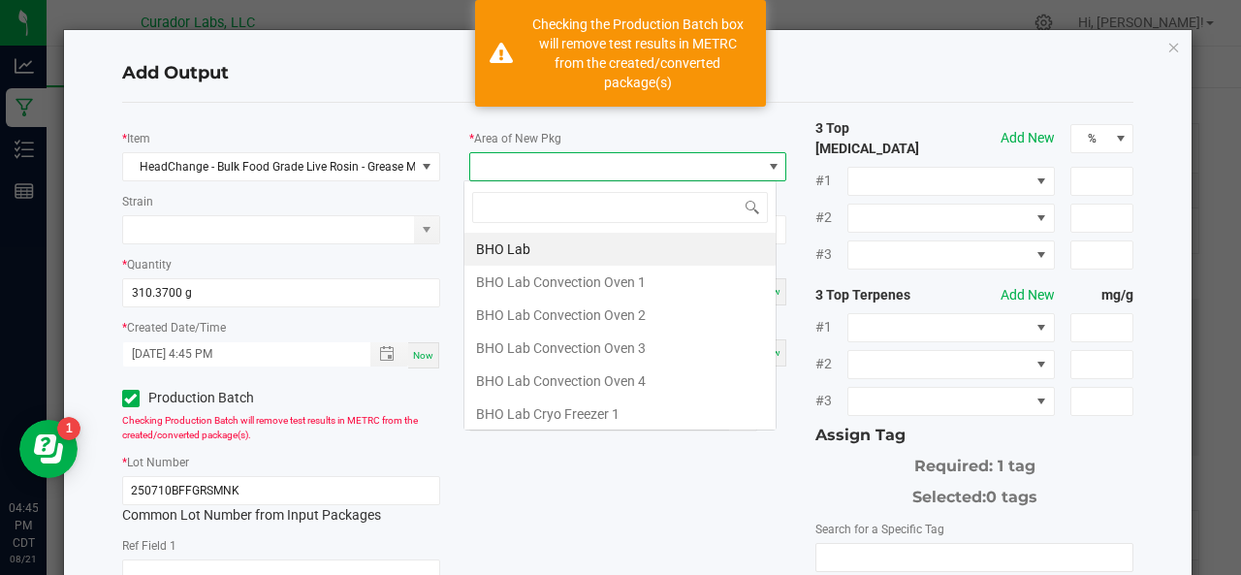
scroll to position [28, 313]
type input "xo"
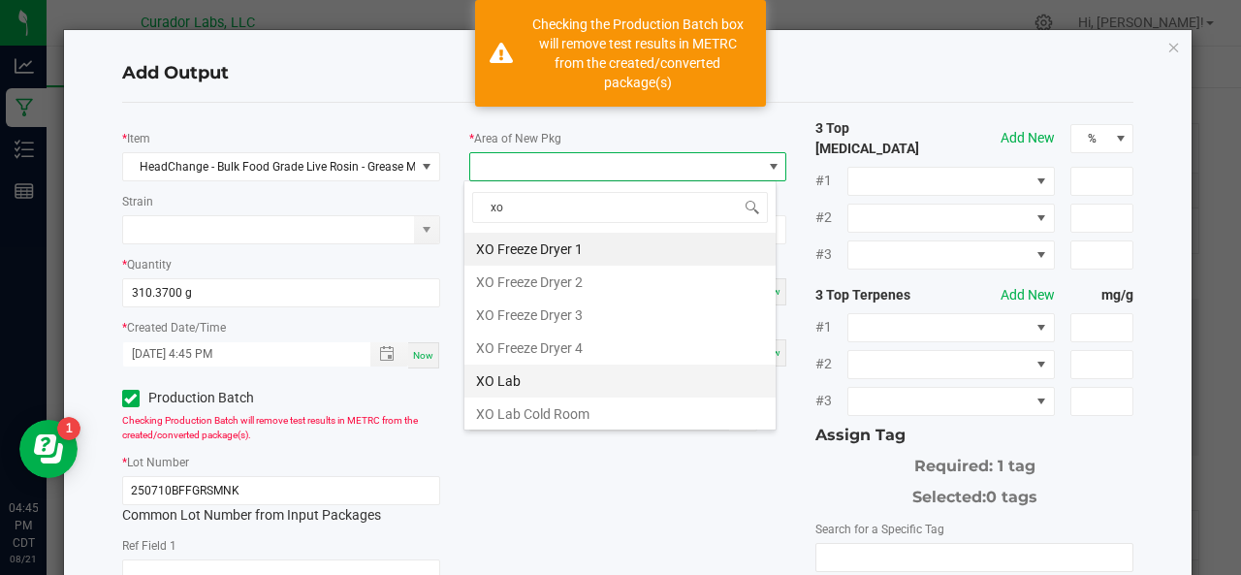
click at [485, 382] on li "XO Lab" at bounding box center [619, 381] width 311 height 33
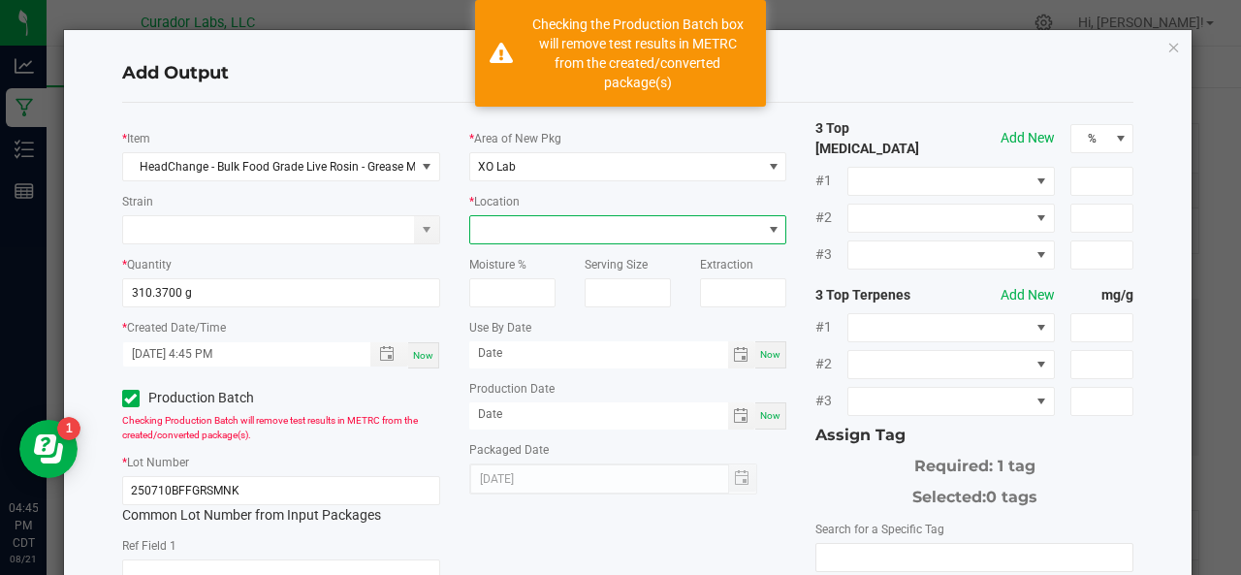
click at [518, 228] on span at bounding box center [616, 229] width 292 height 27
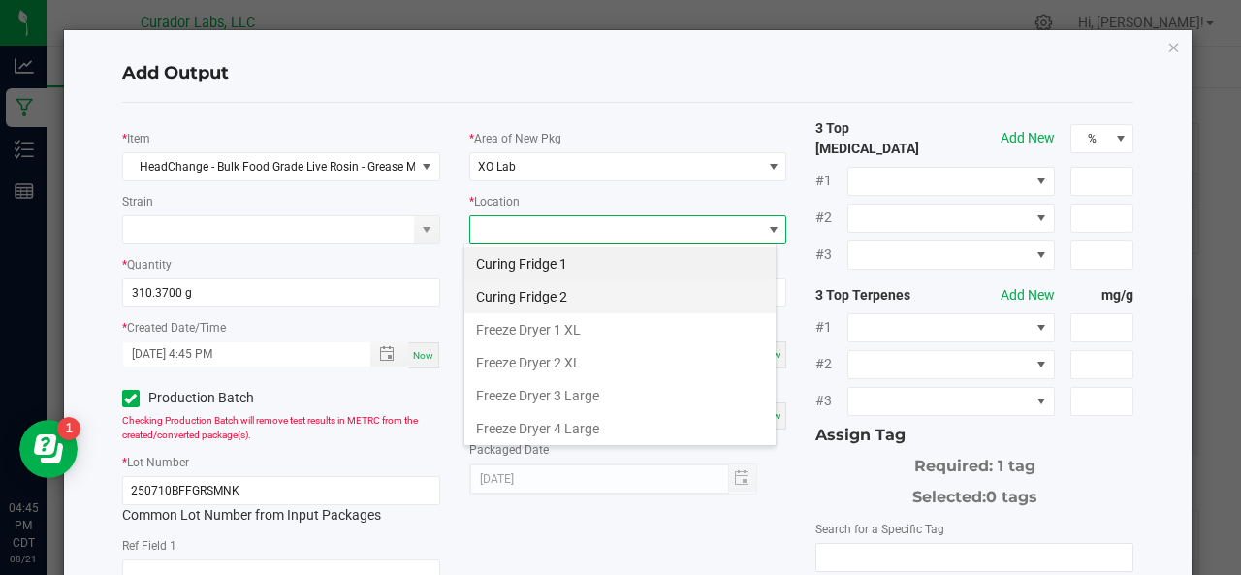
click at [516, 292] on li "Curing Fridge 2" at bounding box center [619, 296] width 311 height 33
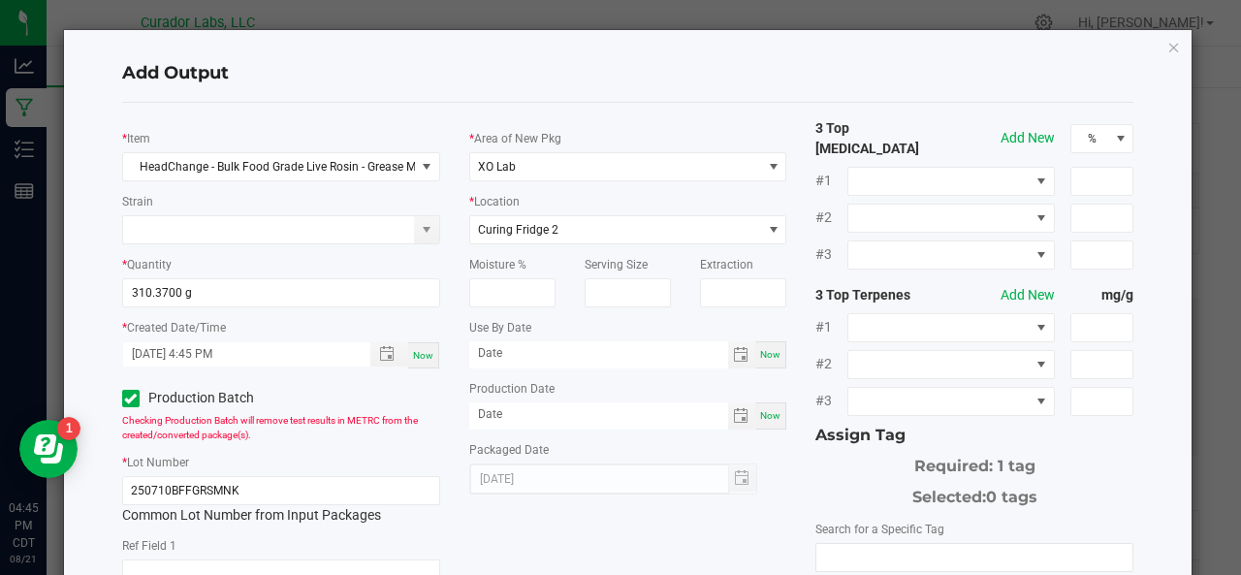
click at [760, 357] on span "Now" at bounding box center [770, 354] width 20 height 11
click at [578, 358] on input "[DATE]" at bounding box center [598, 353] width 259 height 24
type input "[DATE]"
click at [763, 412] on span "Now" at bounding box center [770, 415] width 20 height 11
type input "[DATE]"
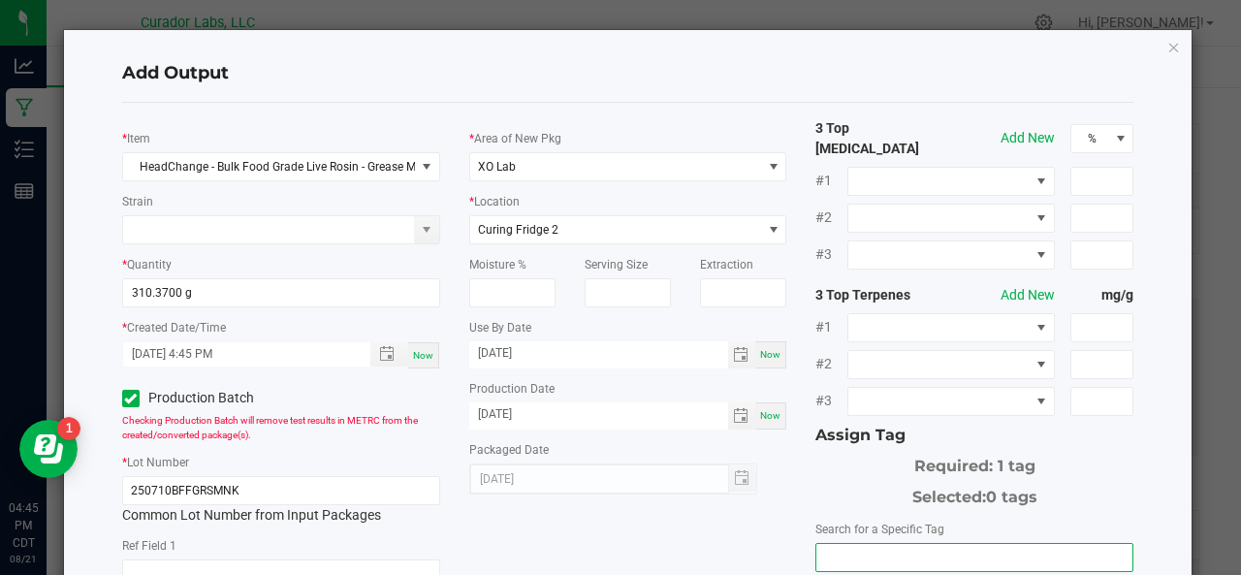
click at [852, 544] on input "NO DATA FOUND" at bounding box center [974, 557] width 316 height 27
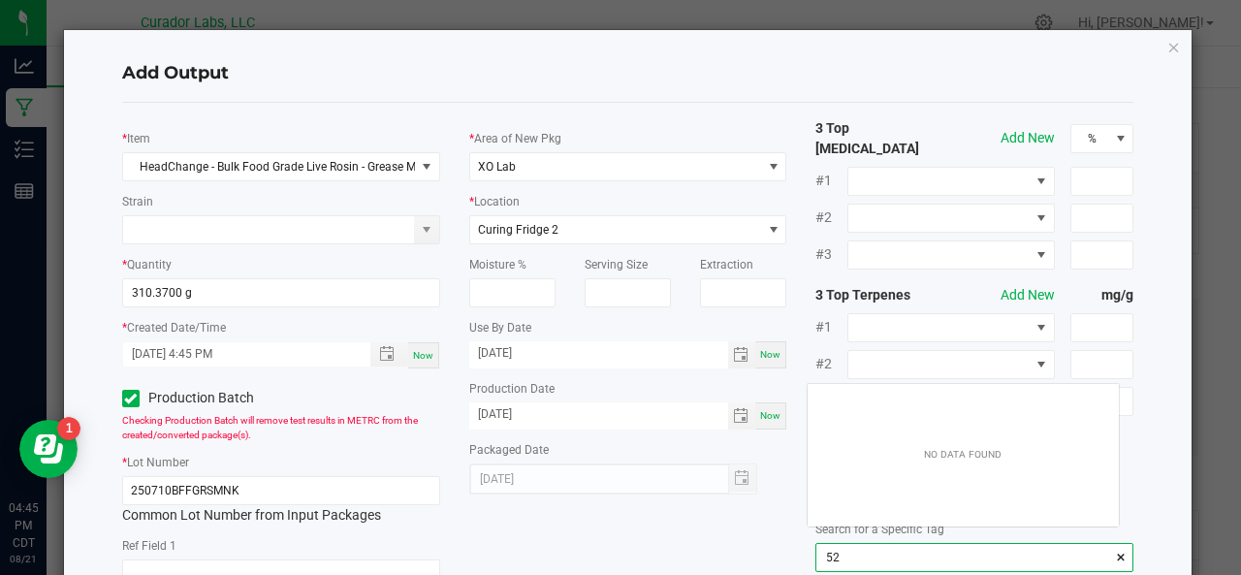
scroll to position [27, 312]
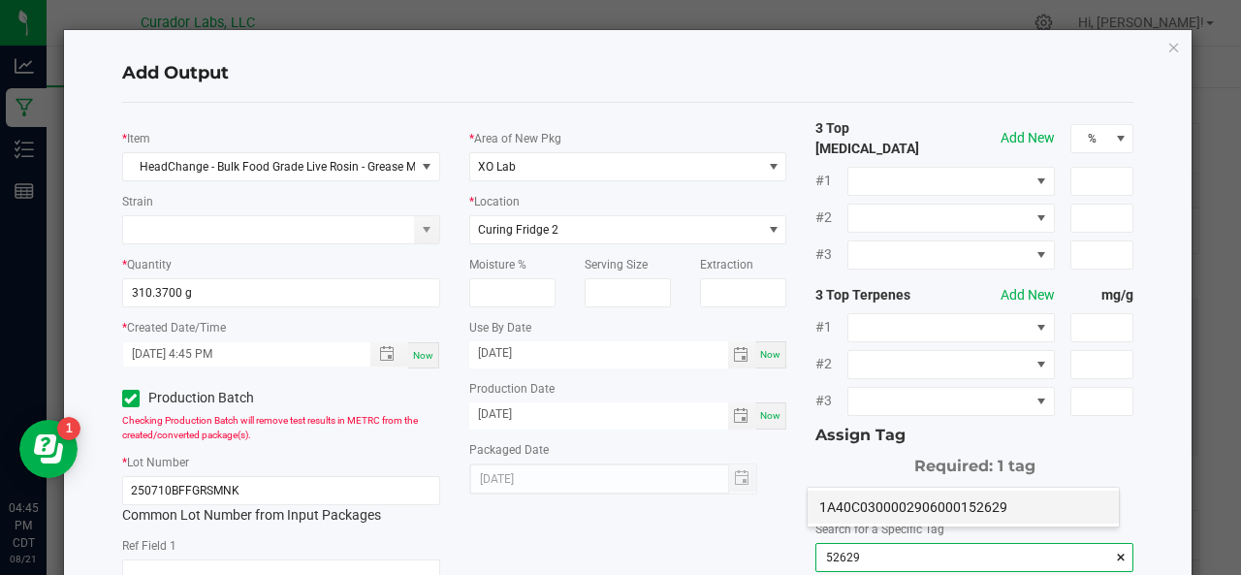
click at [843, 501] on li "1A40C0300002906000152629" at bounding box center [963, 507] width 311 height 33
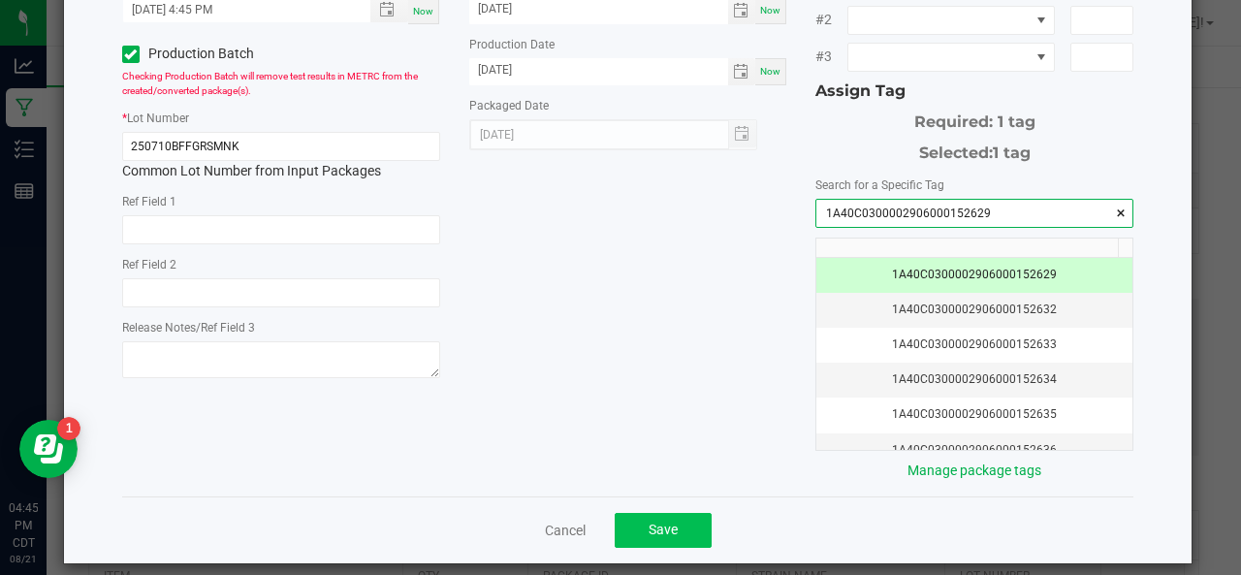
type input "1A40C0300002906000152629"
click at [673, 517] on button "Save" at bounding box center [663, 530] width 97 height 35
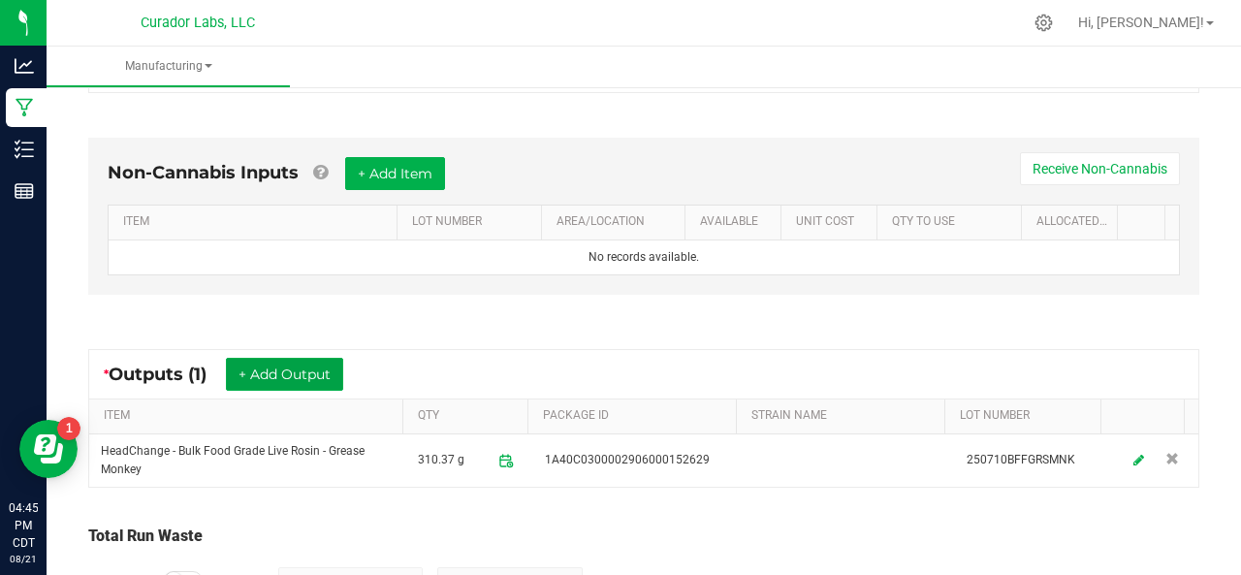
scroll to position [0, 0]
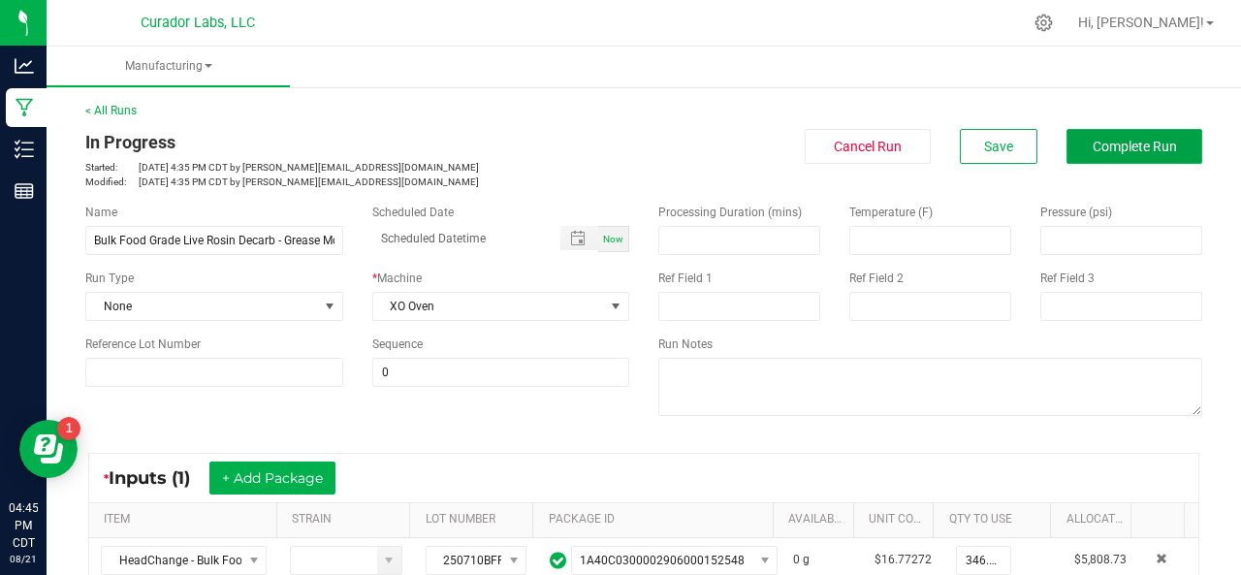
click at [1142, 145] on span "Complete Run" at bounding box center [1135, 147] width 84 height 16
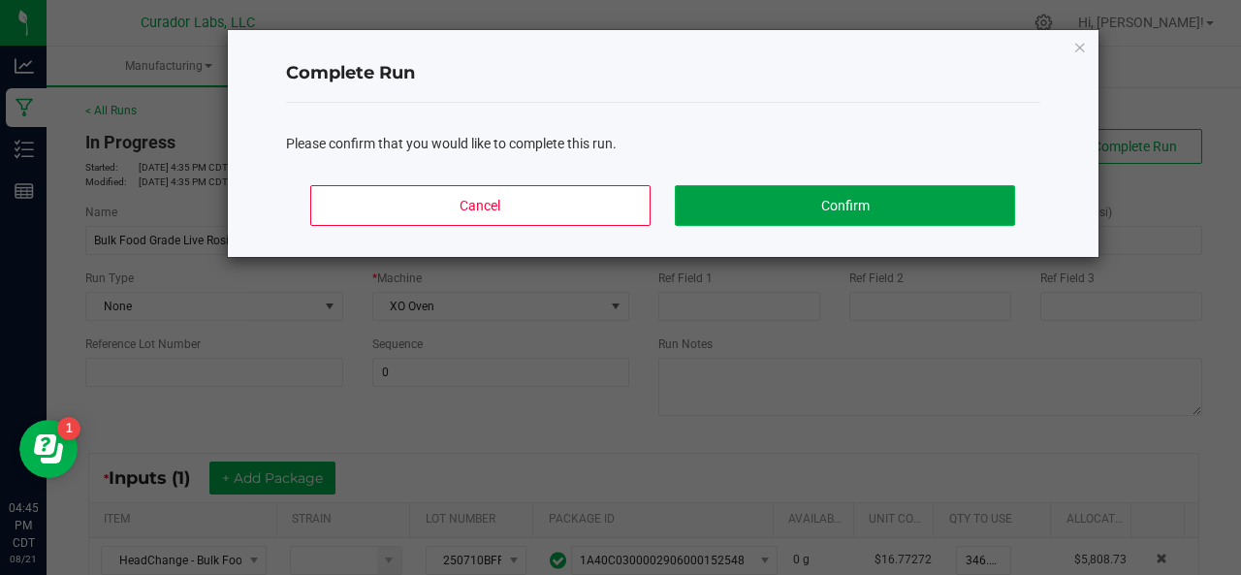
click at [885, 191] on button "Confirm" at bounding box center [844, 205] width 339 height 41
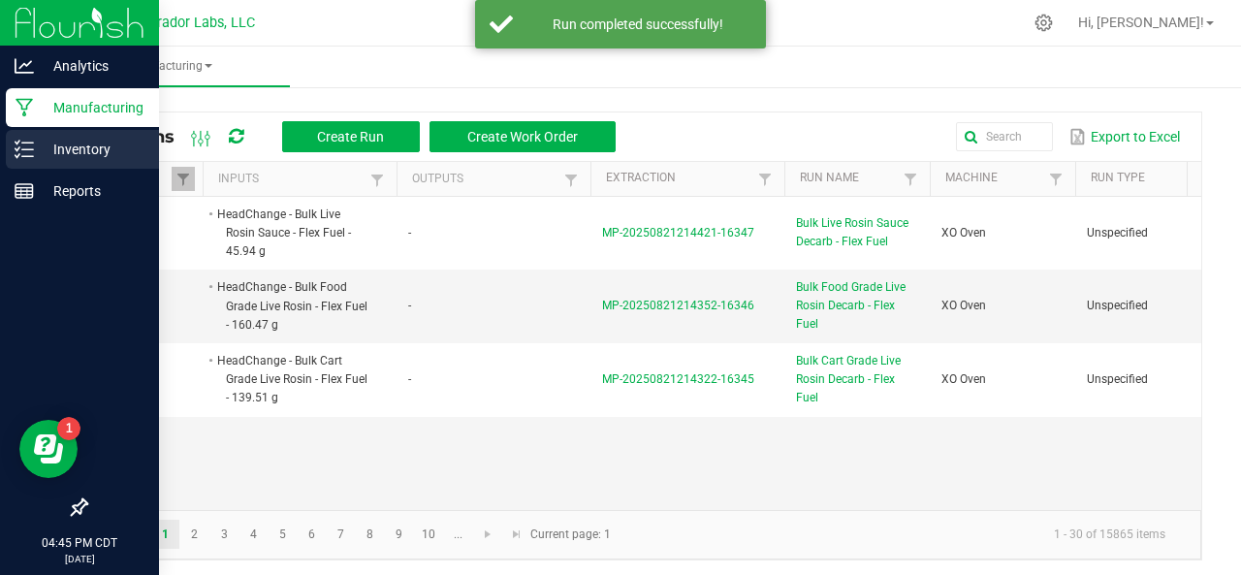
click at [25, 148] on icon at bounding box center [24, 149] width 19 height 19
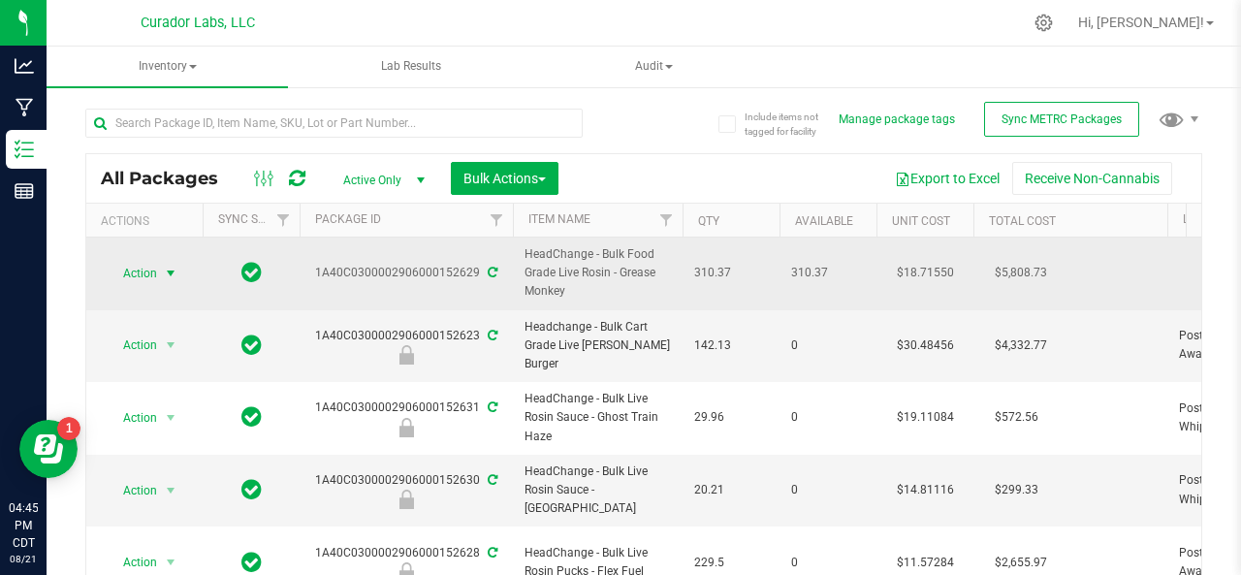
click at [140, 274] on span "Action" at bounding box center [132, 273] width 52 height 27
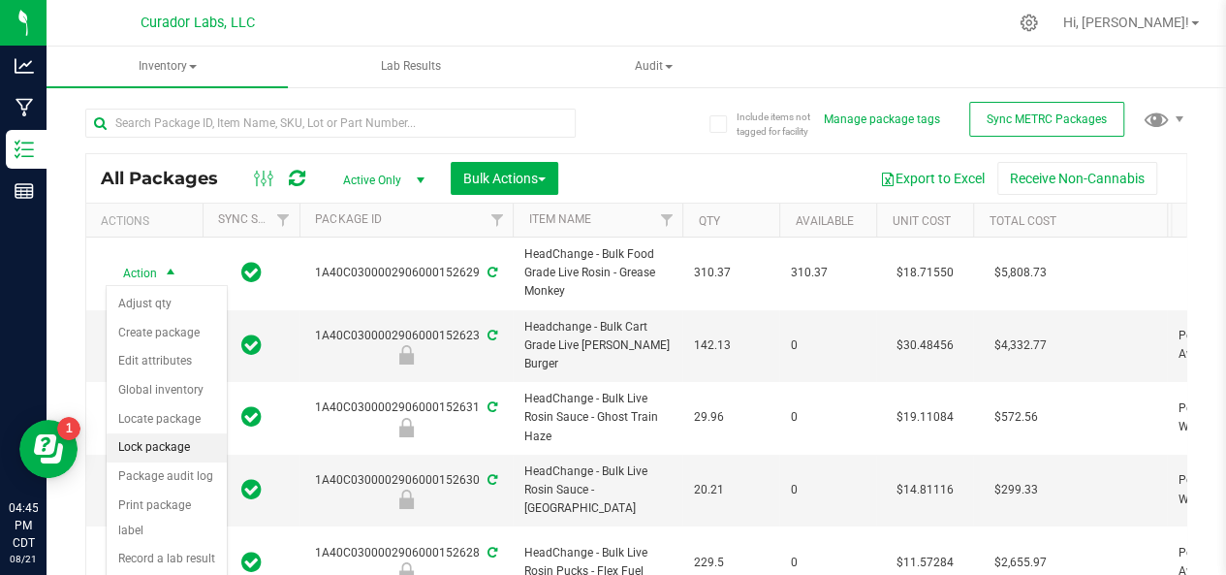
click at [162, 449] on li "Lock package" at bounding box center [167, 447] width 120 height 29
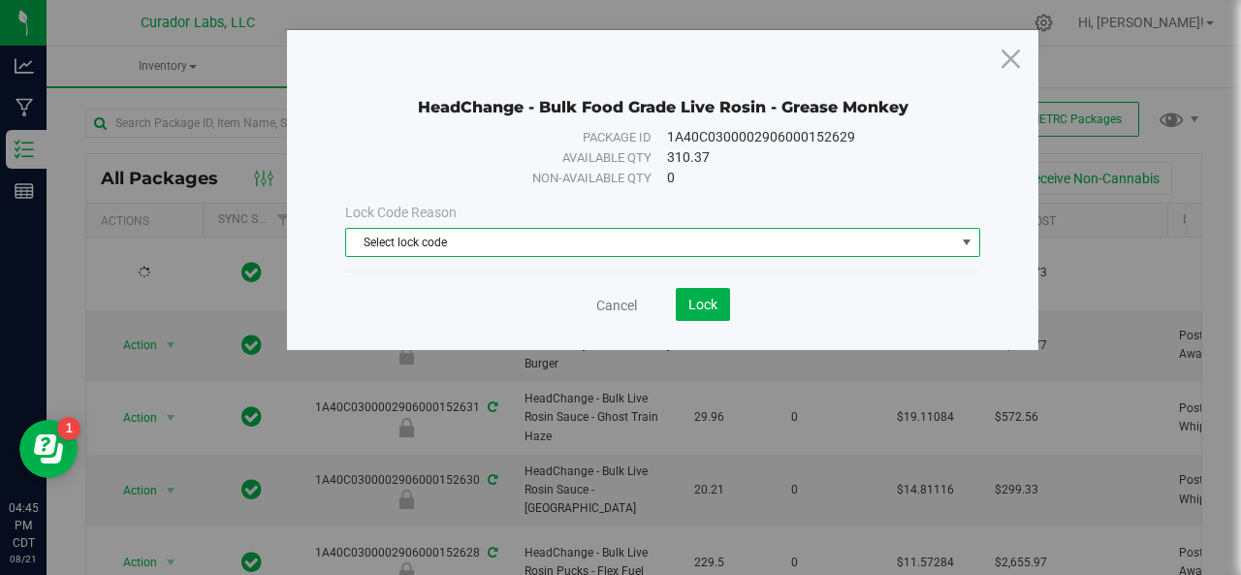
click at [392, 241] on span "Select lock code" at bounding box center [650, 242] width 609 height 27
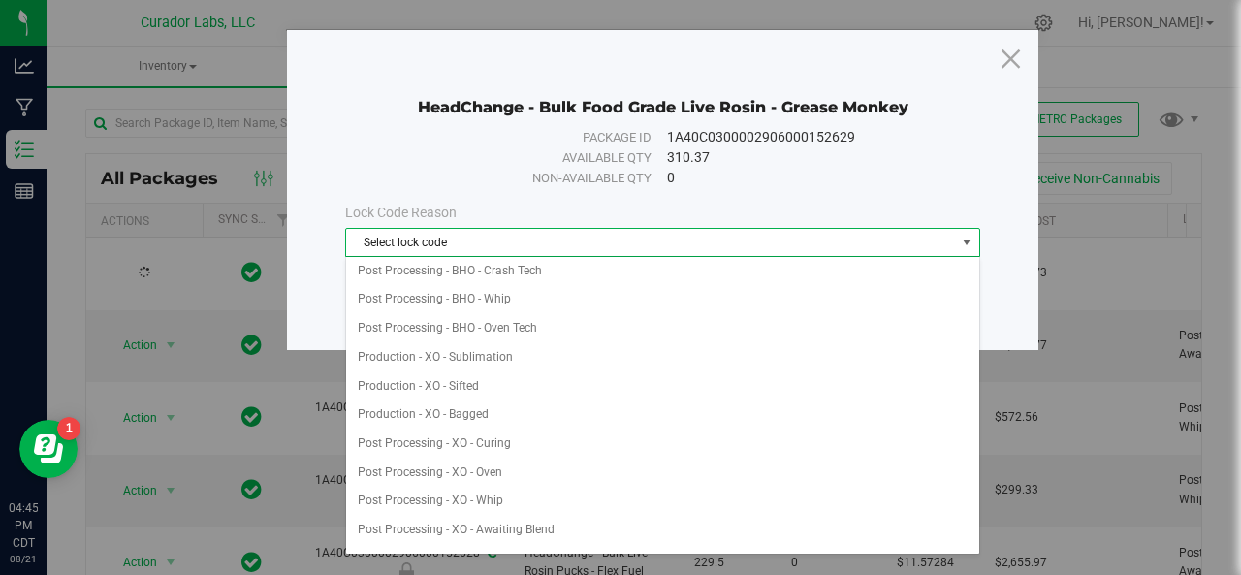
scroll to position [359, 0]
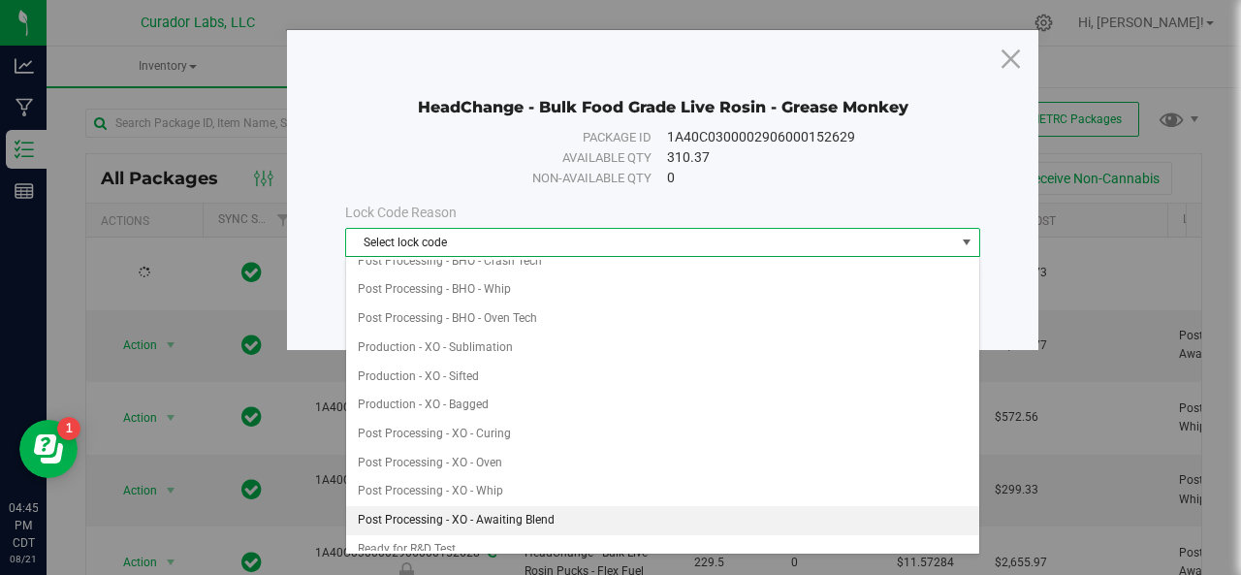
click at [468, 506] on li "Post Processing - XO - Awaiting Blend" at bounding box center [663, 520] width 634 height 29
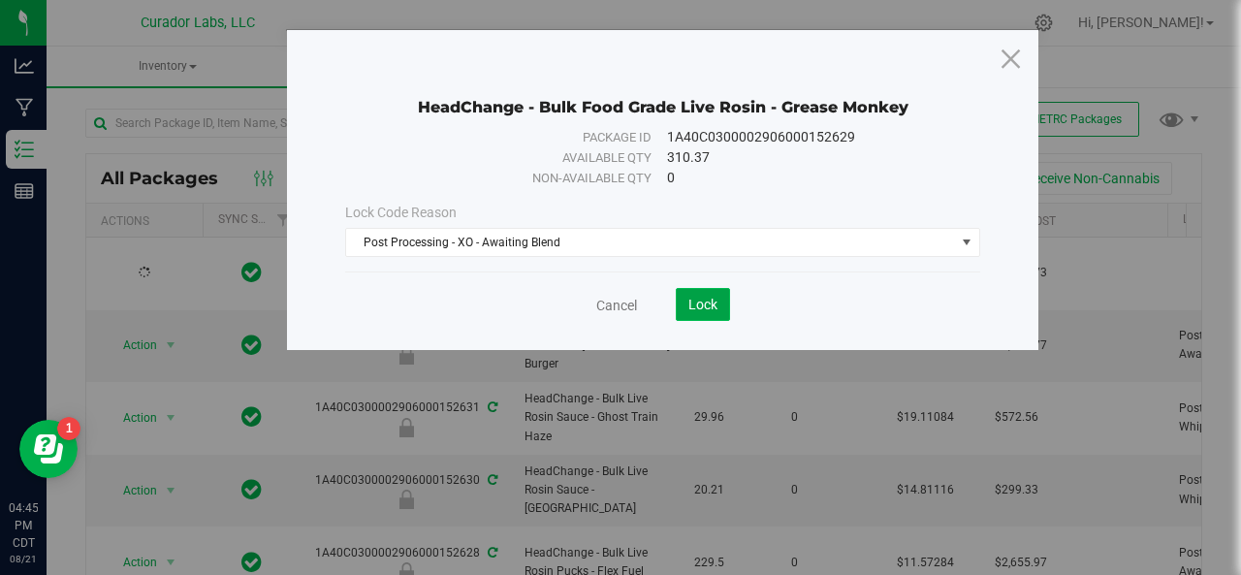
click at [700, 288] on button "Lock" at bounding box center [703, 304] width 54 height 33
